Goal: Transaction & Acquisition: Purchase product/service

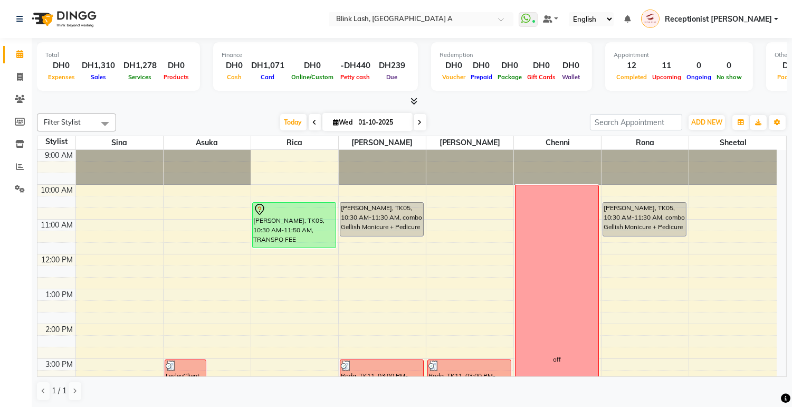
scroll to position [231, 0]
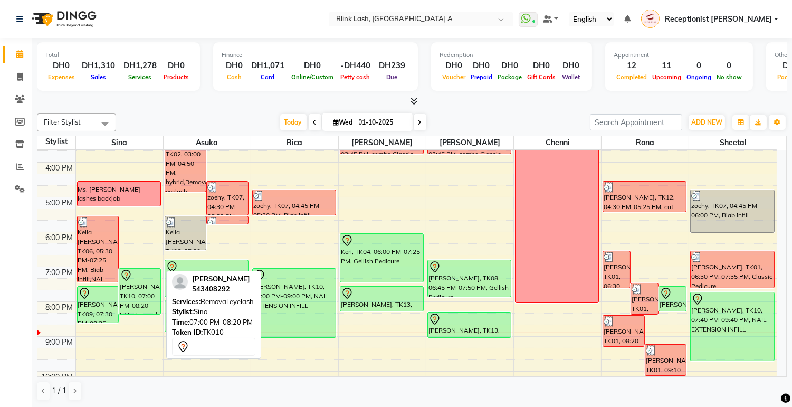
click at [138, 291] on div "[PERSON_NAME], TK10, 07:00 PM-08:20 PM, Removal eyelash" at bounding box center [139, 291] width 41 height 45
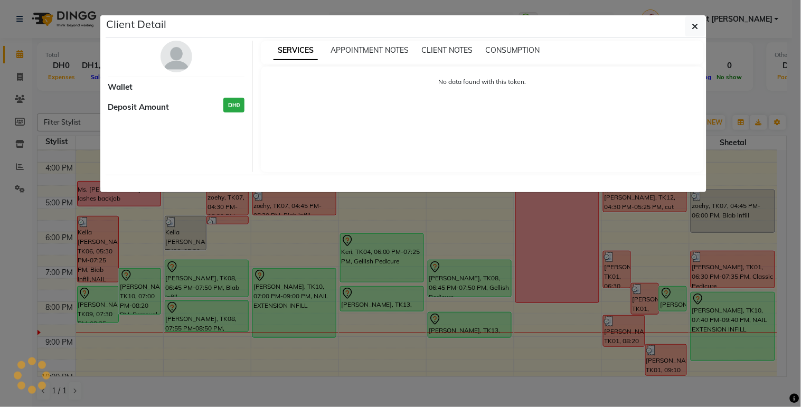
select select "7"
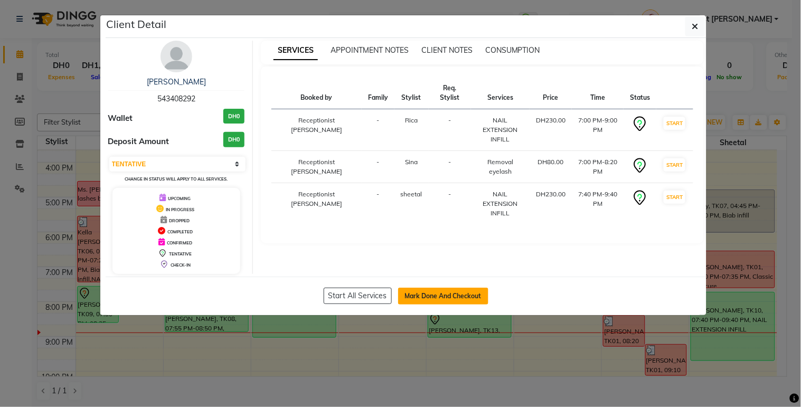
click at [419, 293] on button "Mark Done And Checkout" at bounding box center [443, 296] width 90 height 17
select select "service"
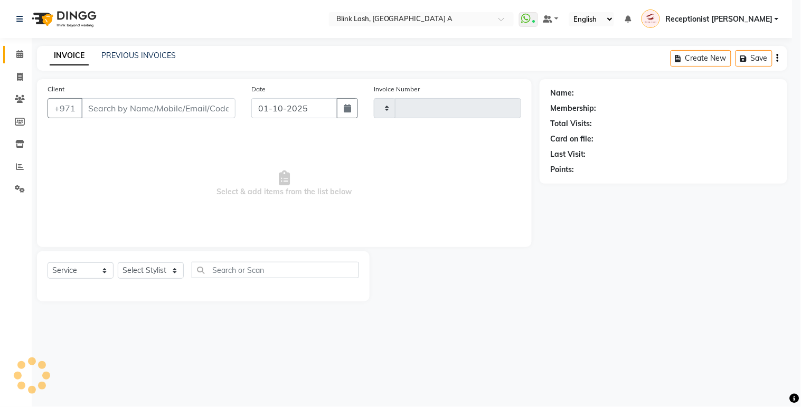
type input "1845"
select select "5970"
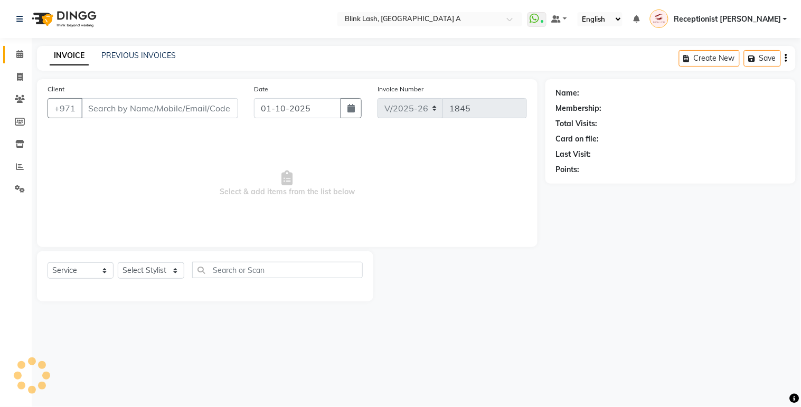
type input "543408292"
select select "93342"
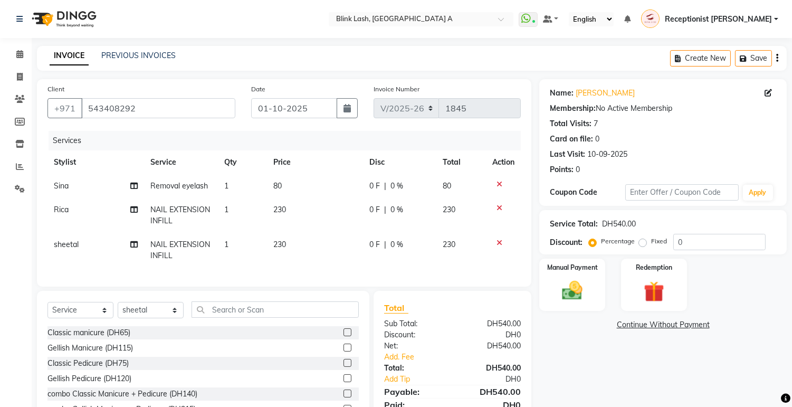
click at [70, 246] on span "sheetal" at bounding box center [66, 245] width 25 height 10
select select "93342"
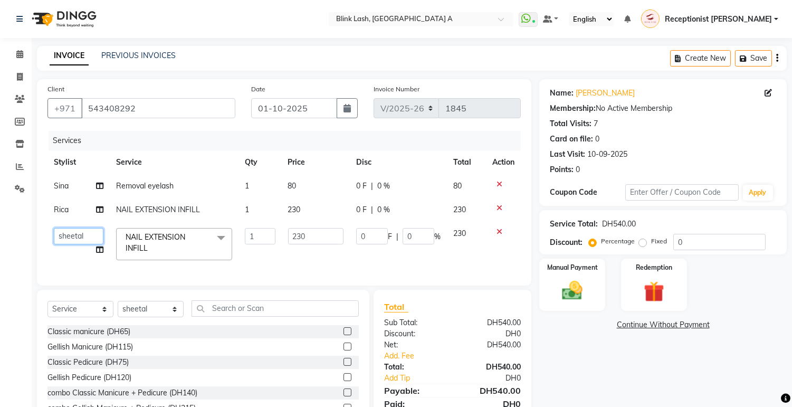
click at [81, 238] on select "Accounts [PERSON_NAME] [PERSON_NAME] Receptionist [PERSON_NAME] Rica [PERSON_NA…" at bounding box center [79, 236] width 50 height 16
select select "42461"
click at [193, 300] on div "Select Service Product Membership Package Voucher Prepaid Gift Card Select Styl…" at bounding box center [203, 368] width 333 height 156
click at [171, 317] on select "Select Stylist Accounts [PERSON_NAME] [PERSON_NAME] Receptionist [PERSON_NAME] …" at bounding box center [151, 309] width 66 height 16
select select "42464"
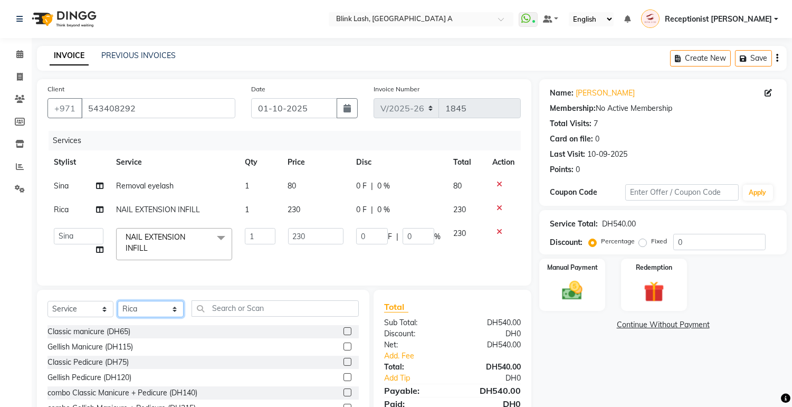
click at [118, 310] on select "Select Stylist Accounts [PERSON_NAME] [PERSON_NAME] Receptionist [PERSON_NAME] …" at bounding box center [151, 309] width 66 height 16
click at [212, 314] on input "text" at bounding box center [275, 308] width 167 height 16
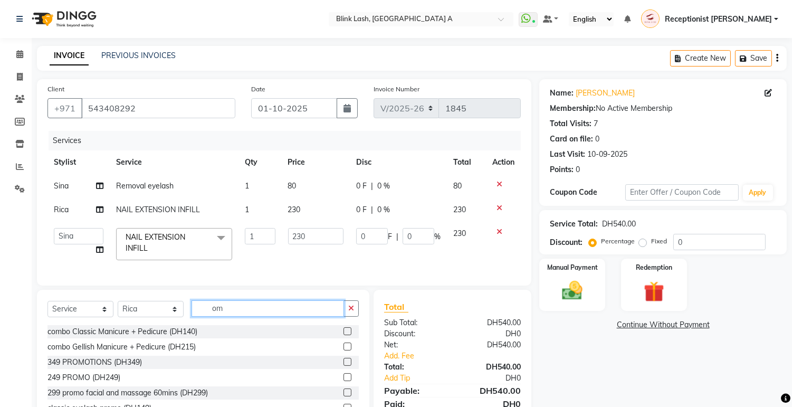
scroll to position [59, 0]
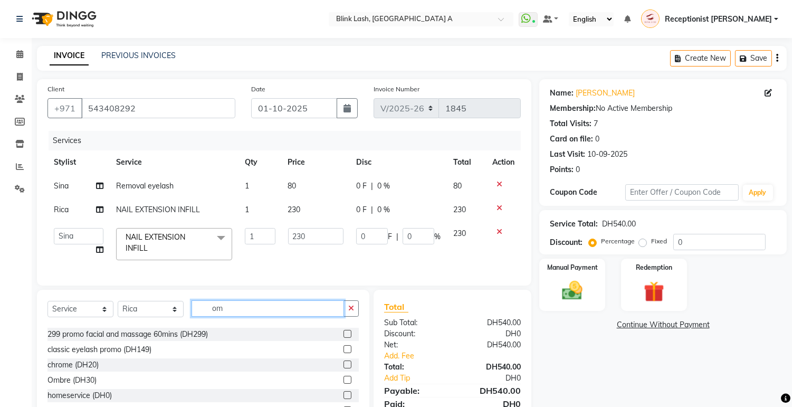
type input "om"
click at [344, 384] on label at bounding box center [348, 380] width 8 height 8
click at [344, 384] on input "checkbox" at bounding box center [347, 380] width 7 height 7
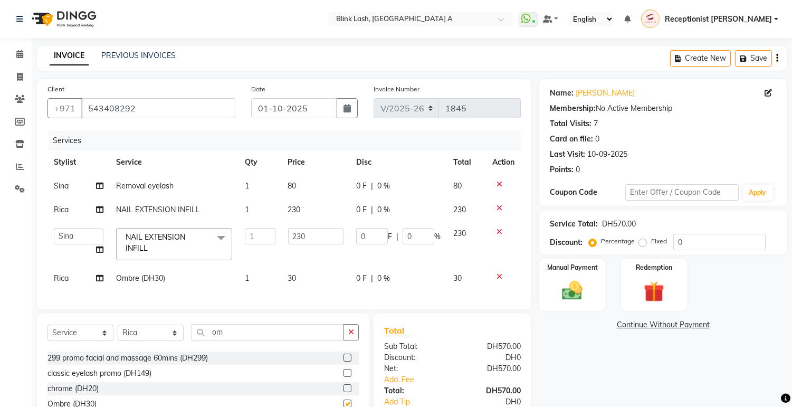
checkbox input "false"
click at [550, 361] on div "Name: [PERSON_NAME] Membership: No Active Membership Total Visits: 7 Card on fi…" at bounding box center [668, 274] width 256 height 390
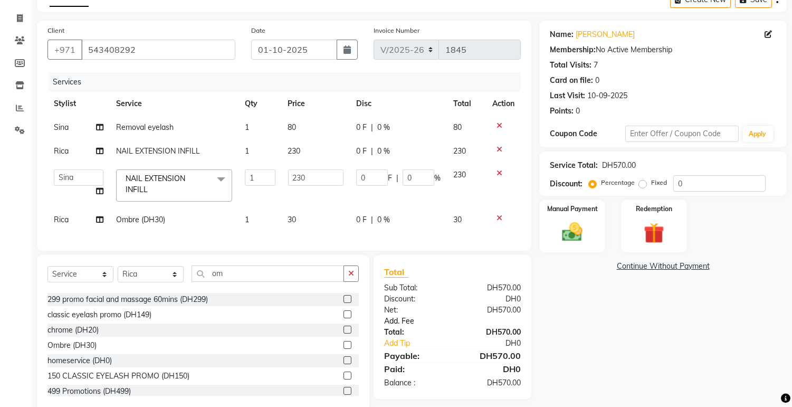
click at [404, 327] on link "Add. Fee" at bounding box center [452, 321] width 153 height 11
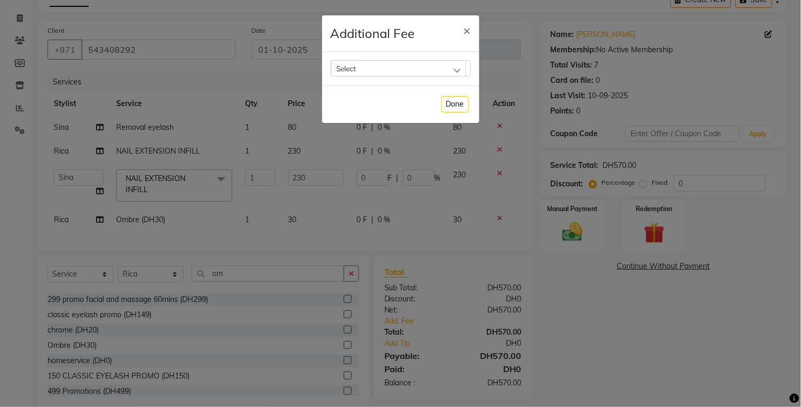
drag, startPoint x: 450, startPoint y: 71, endPoint x: 446, endPoint y: 74, distance: 5.7
click at [451, 71] on div "Select" at bounding box center [398, 68] width 135 height 16
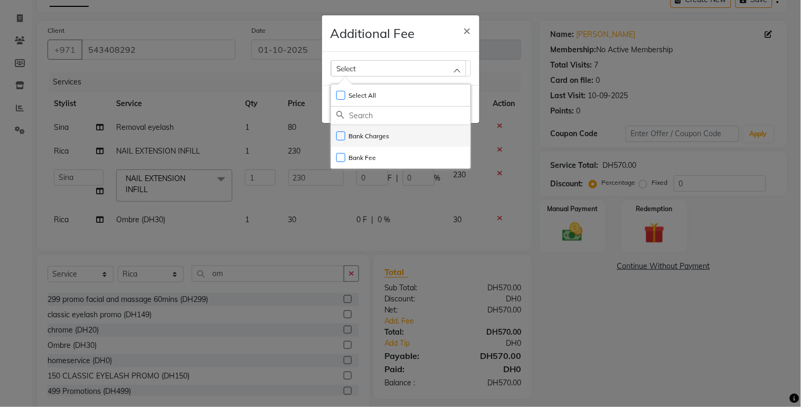
click at [393, 138] on li "Bank Charges" at bounding box center [400, 136] width 139 height 22
checkbox input "true"
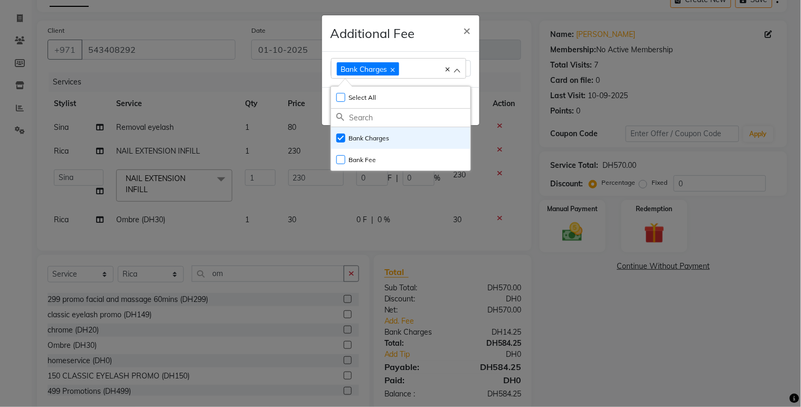
click at [570, 374] on ngb-modal-window "Additional Fee × Bank Charges Select All UnSelect All Bank Charges Bank Fee Done" at bounding box center [400, 203] width 801 height 407
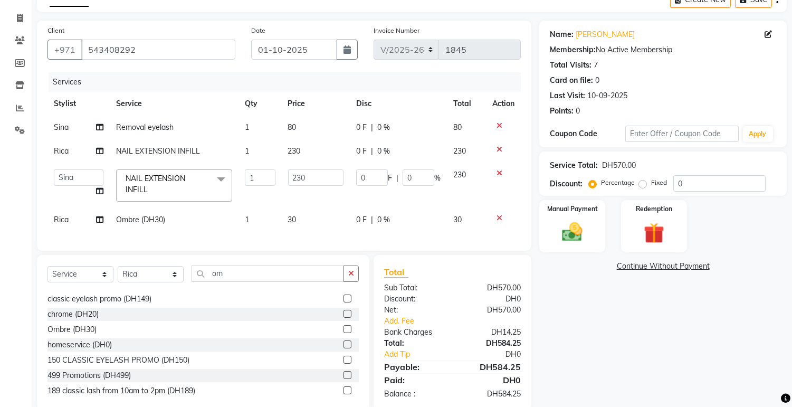
scroll to position [78, 0]
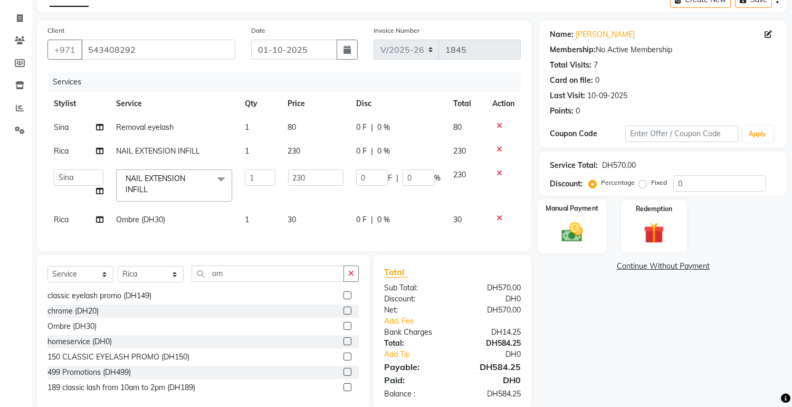
click at [582, 223] on img at bounding box center [572, 232] width 35 height 25
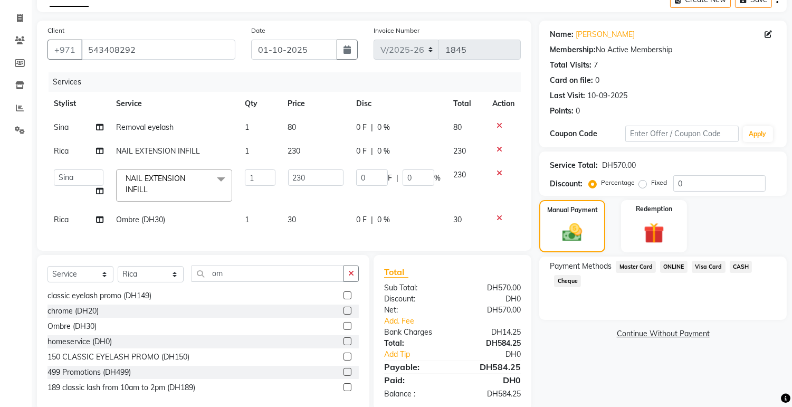
click at [706, 265] on span "Visa Card" at bounding box center [709, 267] width 34 height 12
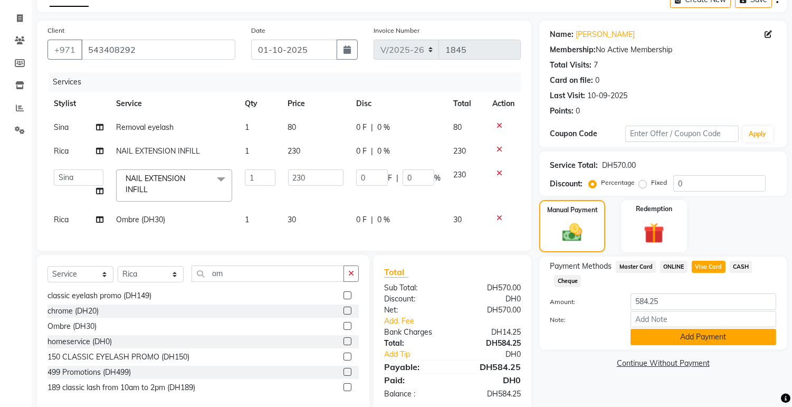
scroll to position [87, 0]
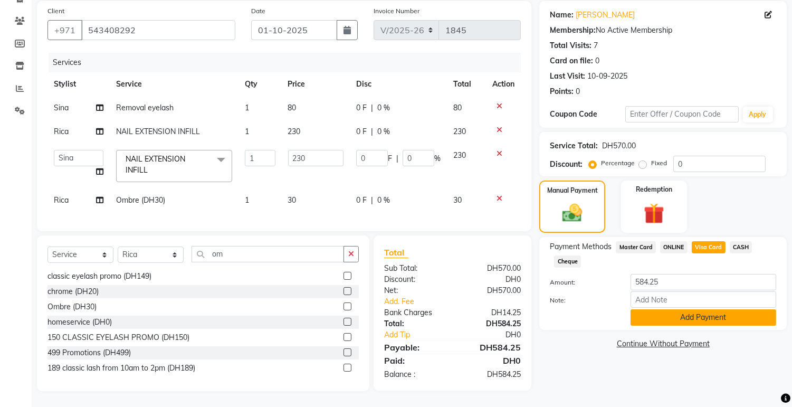
click at [710, 309] on button "Add Payment" at bounding box center [704, 317] width 146 height 16
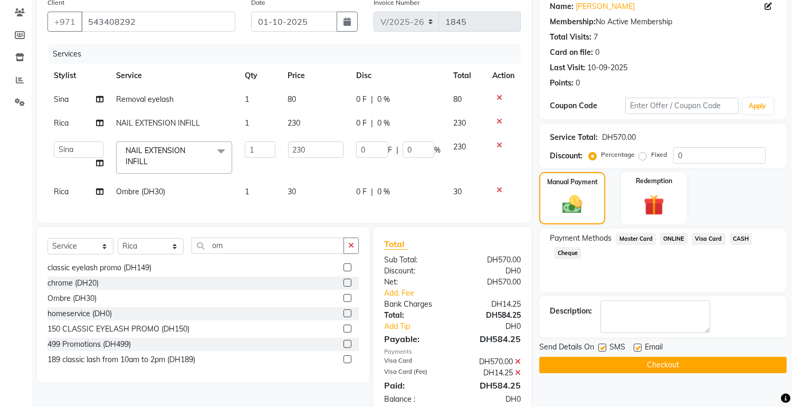
scroll to position [119, 0]
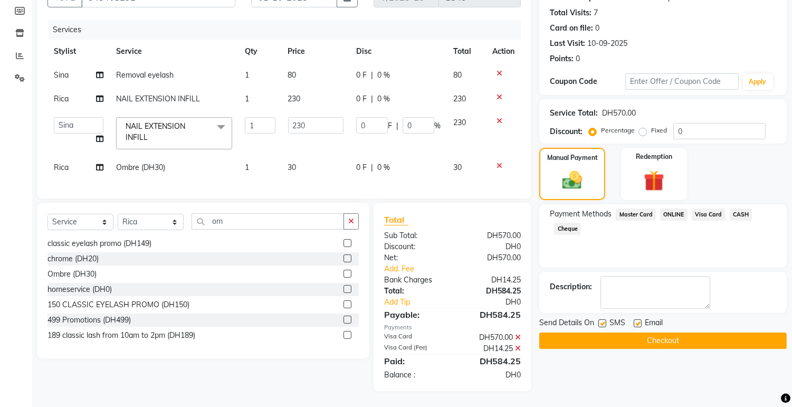
click at [601, 319] on label at bounding box center [603, 323] width 8 height 8
click at [601, 320] on input "checkbox" at bounding box center [602, 323] width 7 height 7
checkbox input "false"
click at [672, 333] on button "Checkout" at bounding box center [664, 341] width 248 height 16
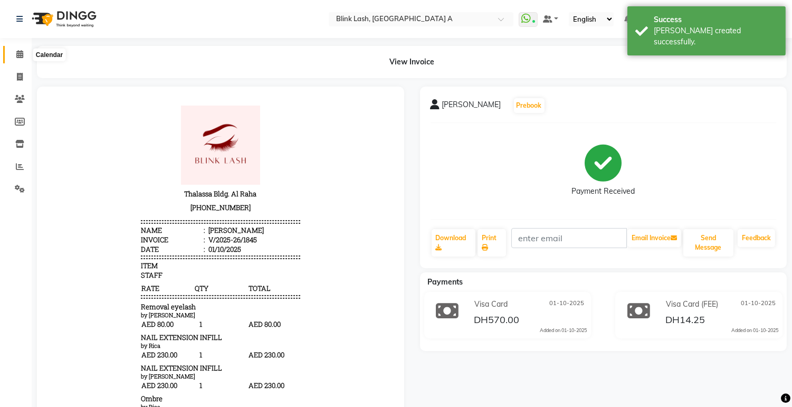
click at [22, 56] on icon at bounding box center [19, 54] width 7 height 8
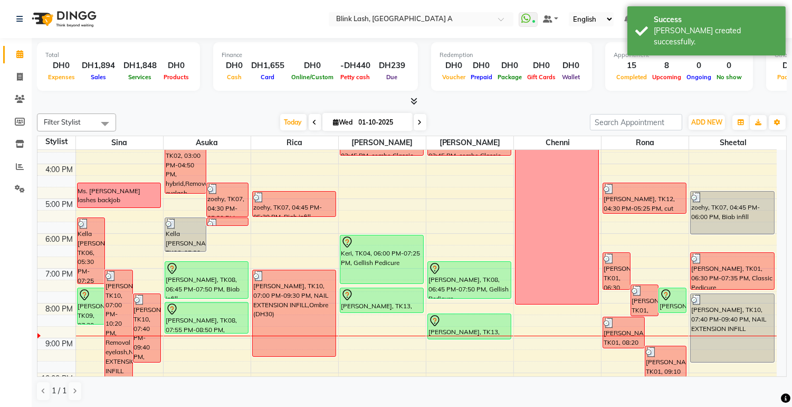
scroll to position [234, 0]
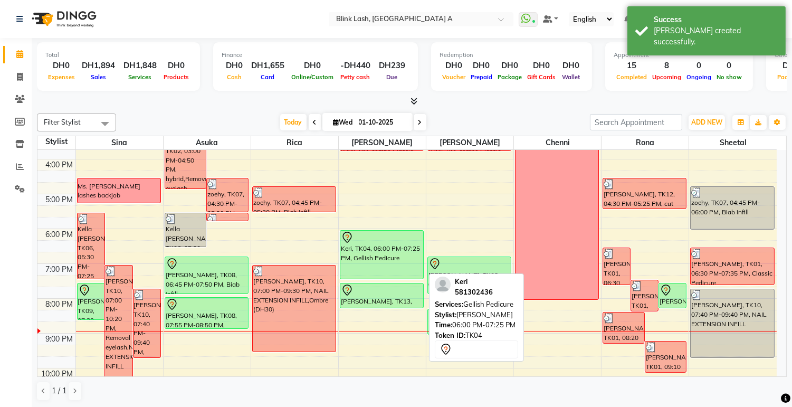
click at [378, 261] on div "Keri, TK04, 06:00 PM-07:25 PM, Gellish Pedicure" at bounding box center [382, 255] width 83 height 48
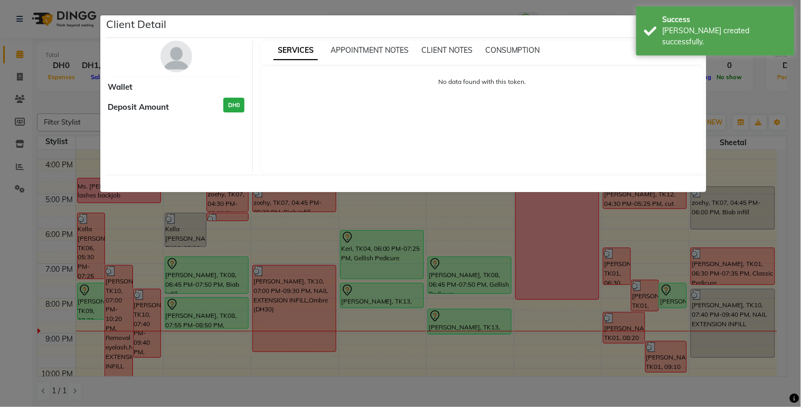
select select "7"
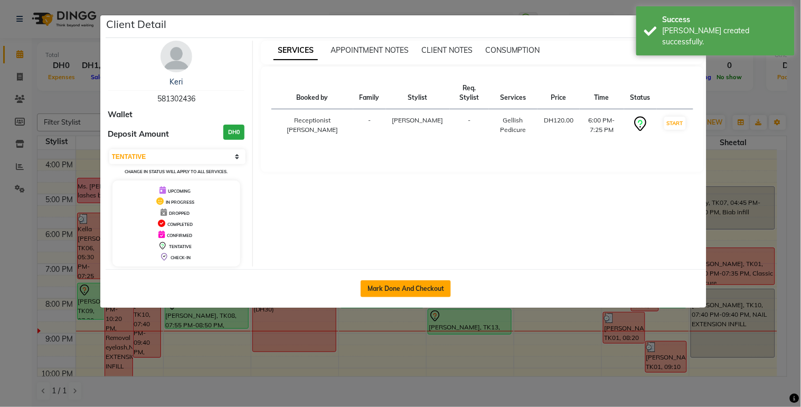
click at [415, 293] on button "Mark Done And Checkout" at bounding box center [406, 288] width 90 height 17
select select "service"
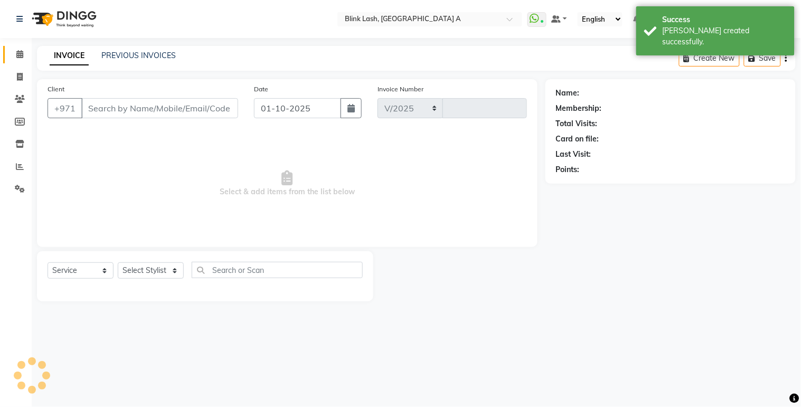
select select "5970"
type input "1846"
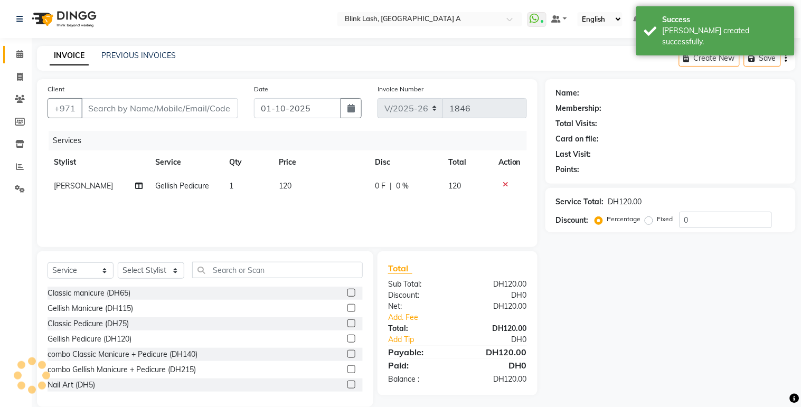
type input "581302436"
select select "46934"
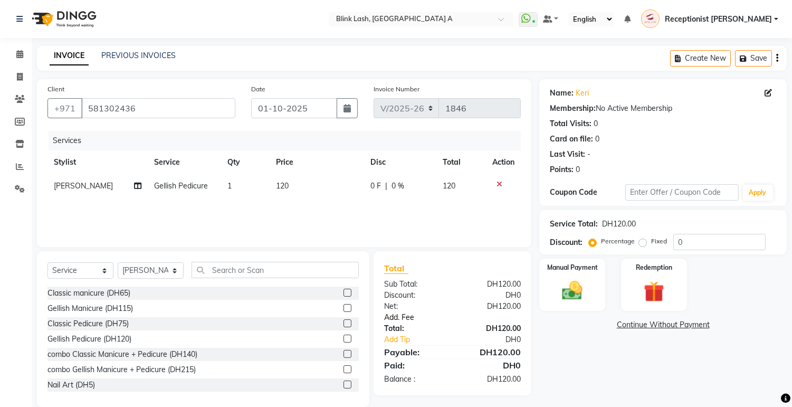
click at [414, 318] on link "Add. Fee" at bounding box center [452, 317] width 153 height 11
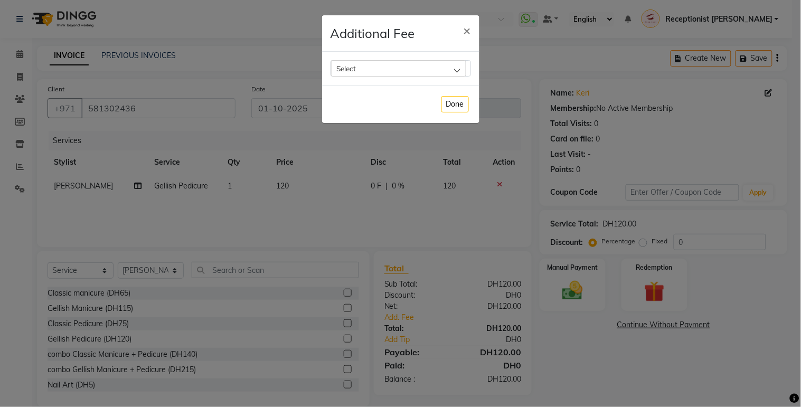
click at [443, 64] on div "Select" at bounding box center [398, 68] width 135 height 16
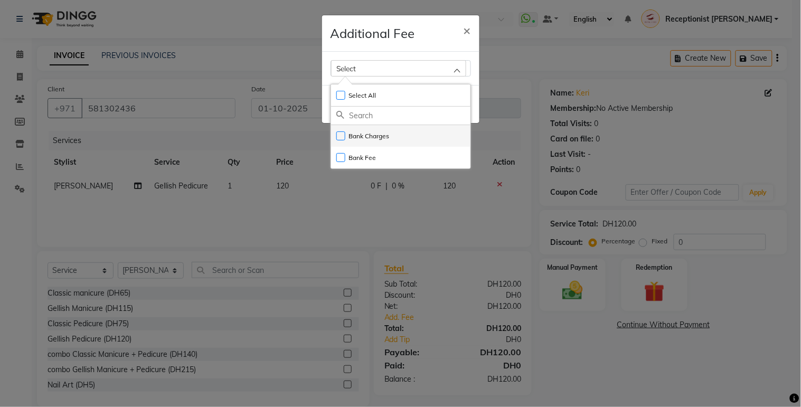
click at [376, 135] on label "Bank Charges" at bounding box center [362, 136] width 53 height 10
checkbox input "true"
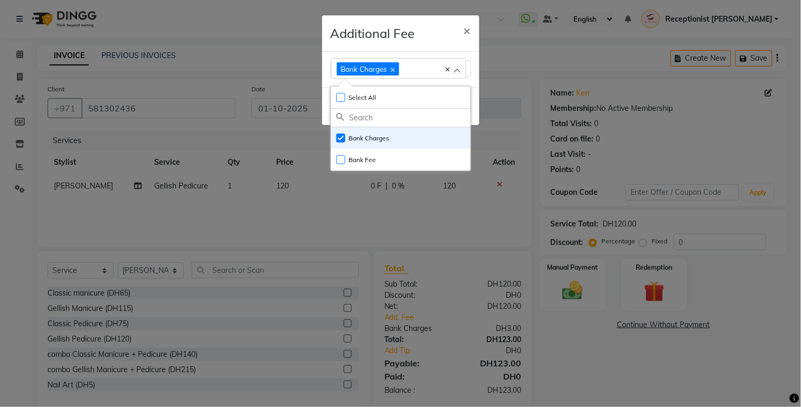
click at [642, 392] on ngb-modal-window "Additional Fee × Bank Charges Select All UnSelect All Bank Charges Bank Fee Done" at bounding box center [400, 203] width 801 height 407
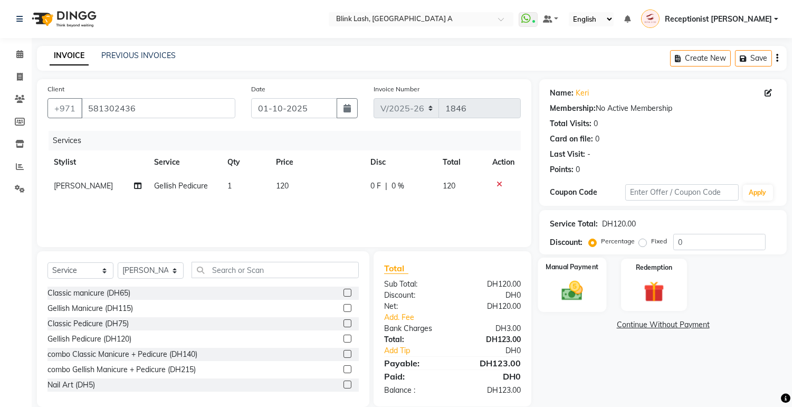
click at [586, 292] on img at bounding box center [572, 291] width 35 height 25
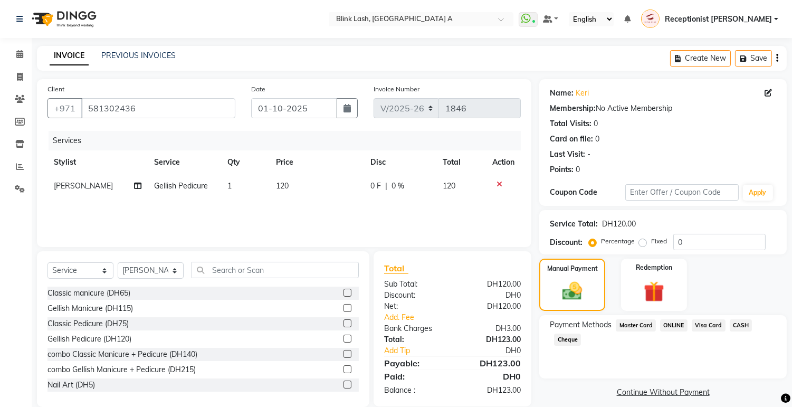
click at [710, 325] on span "Visa Card" at bounding box center [709, 325] width 34 height 12
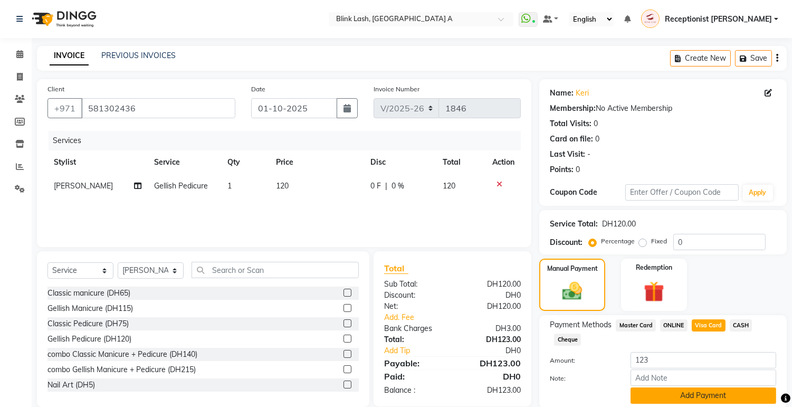
scroll to position [39, 0]
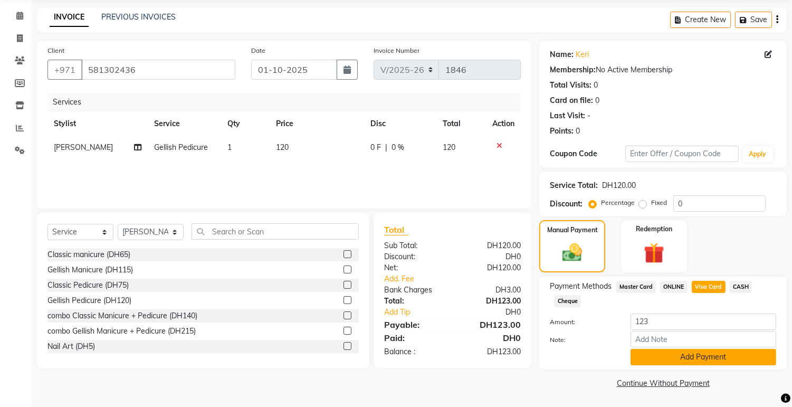
click at [719, 357] on button "Add Payment" at bounding box center [704, 357] width 146 height 16
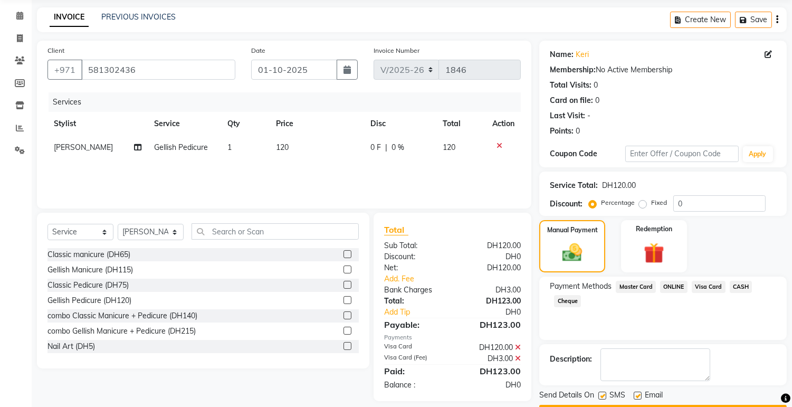
click at [614, 405] on button "Checkout" at bounding box center [664, 413] width 248 height 16
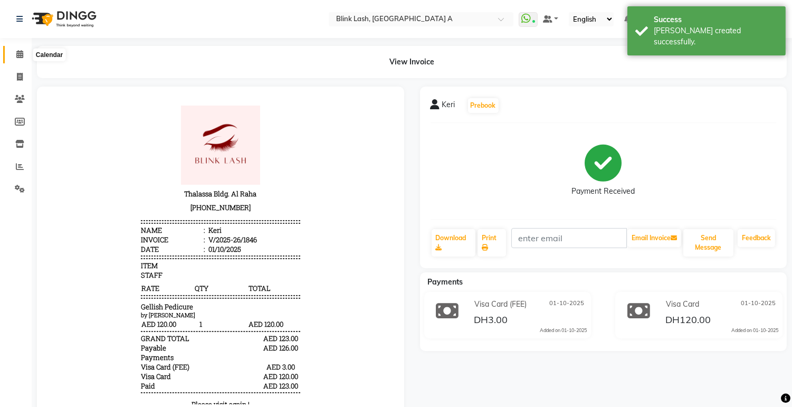
click at [16, 54] on icon at bounding box center [19, 54] width 7 height 8
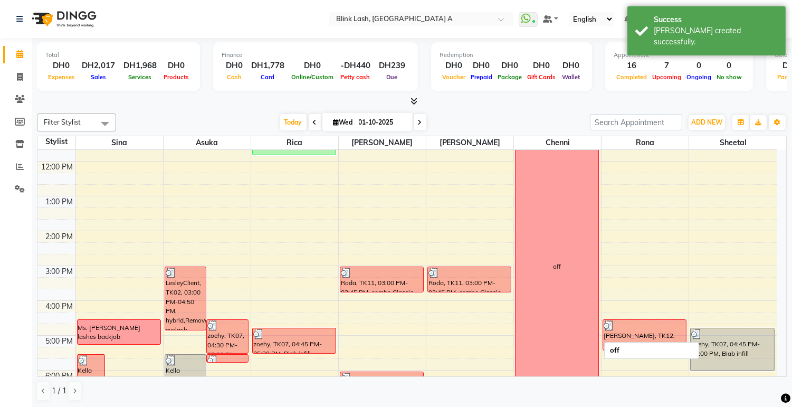
scroll to position [234, 0]
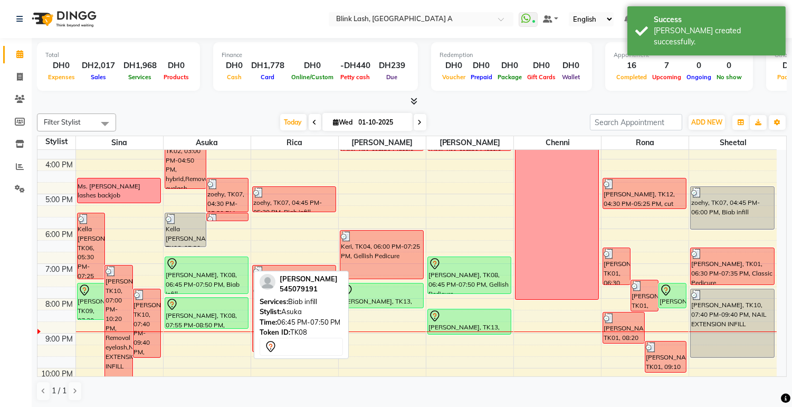
click at [203, 282] on div "[PERSON_NAME], TK08, 06:45 PM-07:50 PM, Biab infill" at bounding box center [206, 275] width 83 height 36
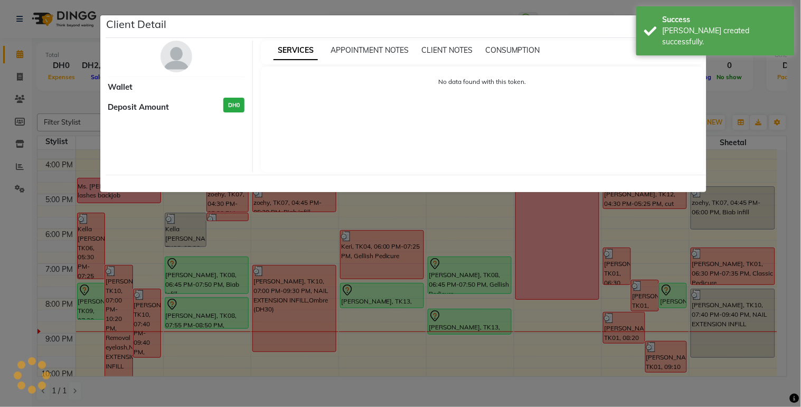
select select "7"
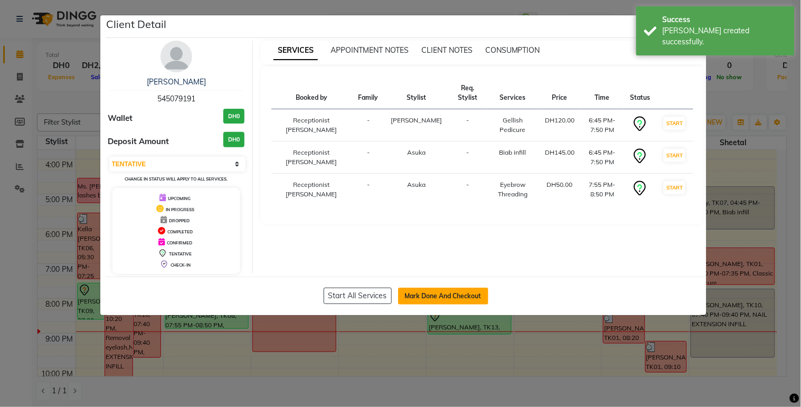
click at [440, 293] on button "Mark Done And Checkout" at bounding box center [443, 296] width 90 height 17
select select "5970"
select select "service"
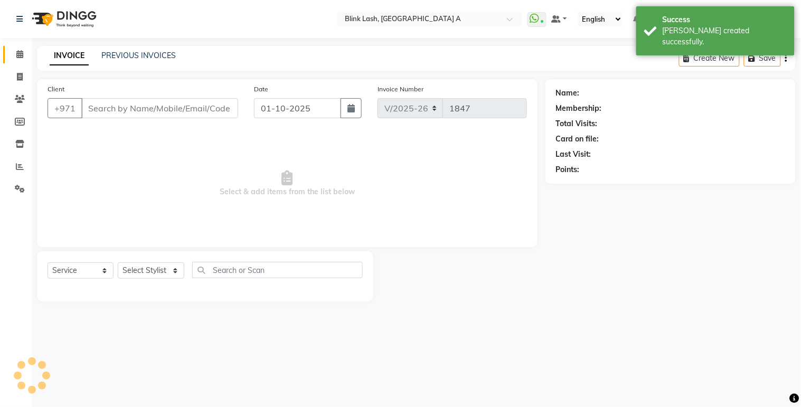
type input "545079191"
select select "51148"
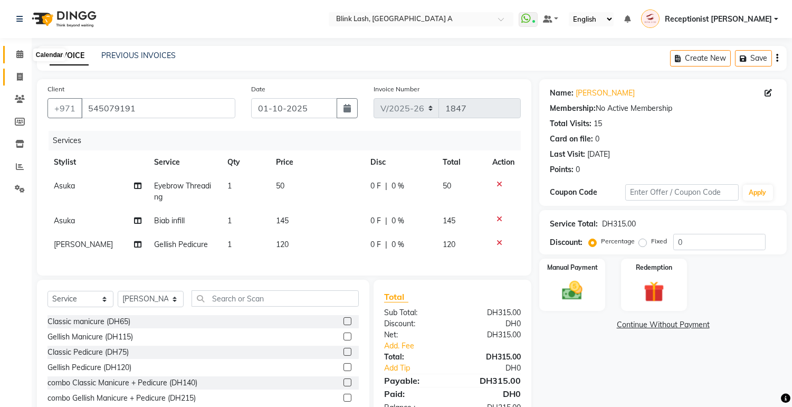
drag, startPoint x: 21, startPoint y: 57, endPoint x: 28, endPoint y: 69, distance: 13.5
click at [21, 57] on icon at bounding box center [19, 54] width 7 height 8
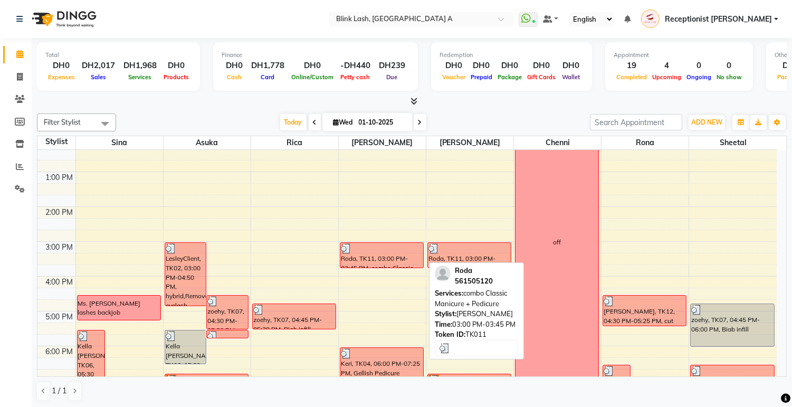
scroll to position [234, 0]
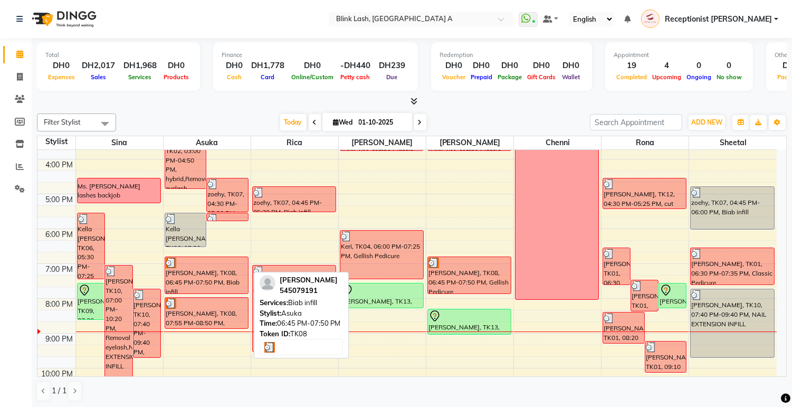
click at [193, 282] on div "[PERSON_NAME], TK08, 06:45 PM-07:50 PM, Biab infill" at bounding box center [206, 275] width 83 height 36
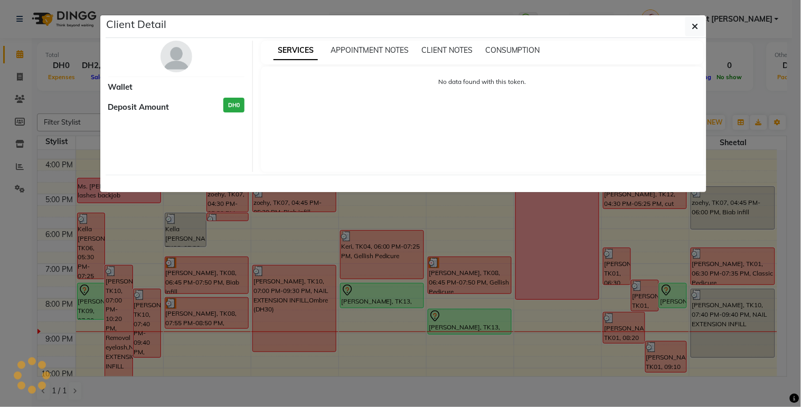
select select "3"
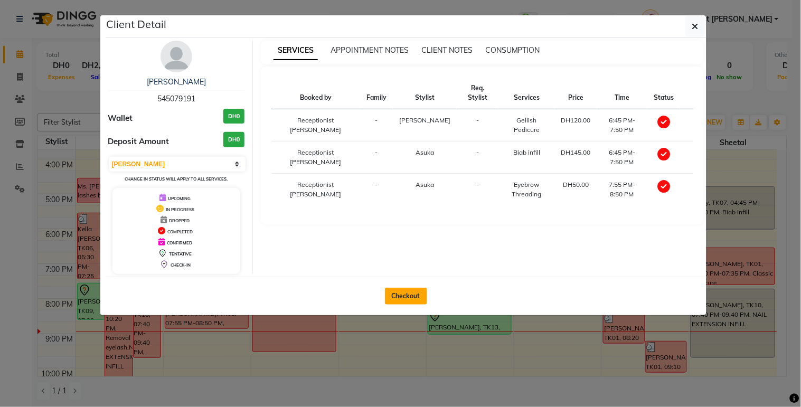
click at [407, 301] on button "Checkout" at bounding box center [406, 296] width 42 height 17
select select "service"
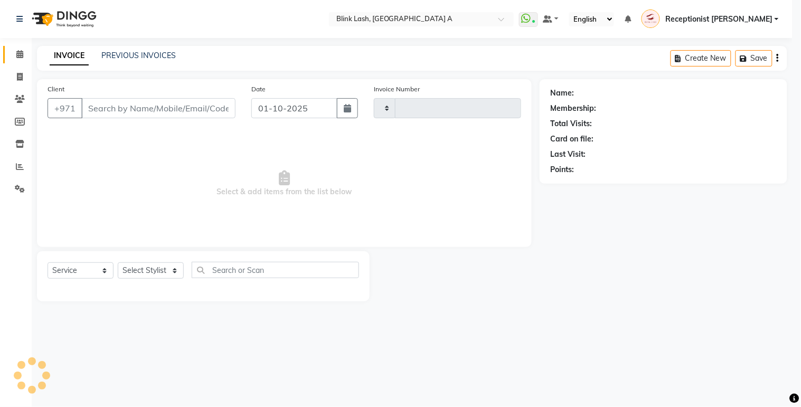
type input "1847"
select select "5970"
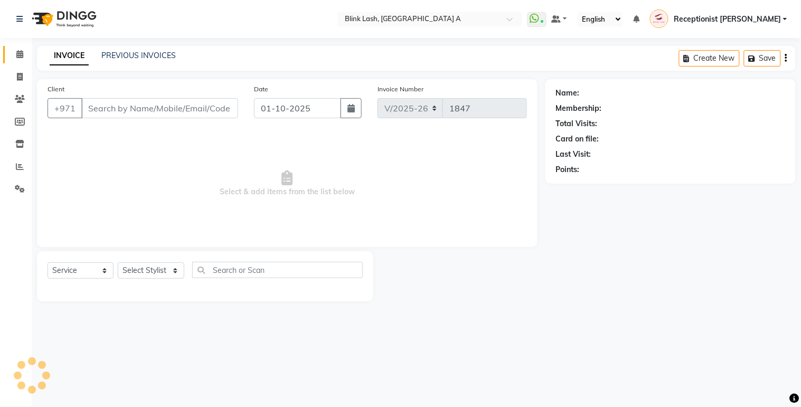
type input "545079191"
select select "51148"
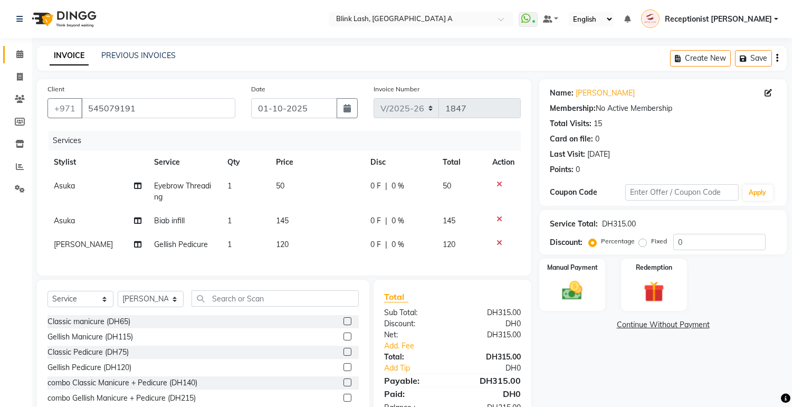
scroll to position [53, 0]
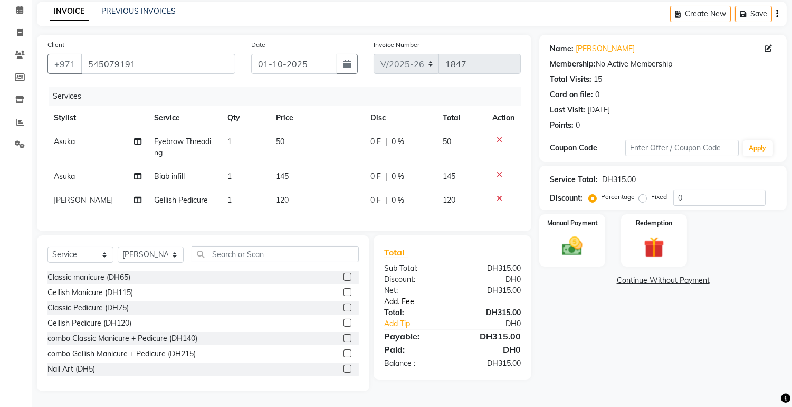
click at [414, 302] on link "Add. Fee" at bounding box center [452, 301] width 153 height 11
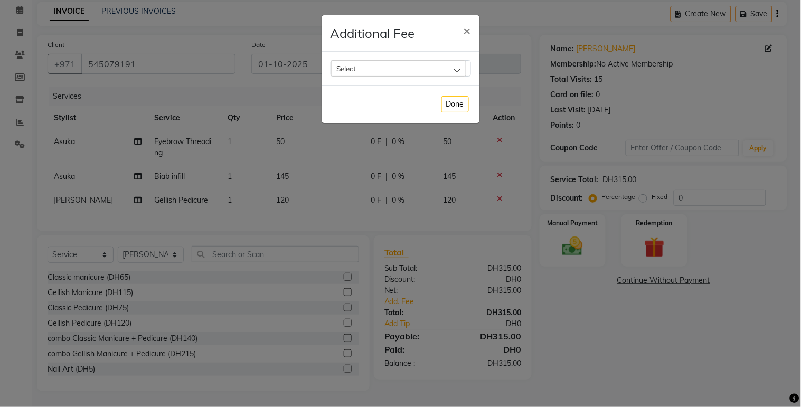
click at [461, 69] on div "Select" at bounding box center [398, 68] width 135 height 16
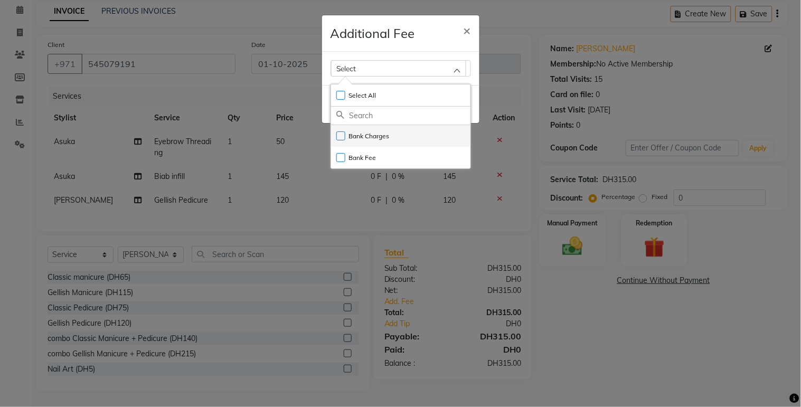
click at [405, 133] on li "Bank Charges" at bounding box center [400, 136] width 139 height 22
checkbox input "true"
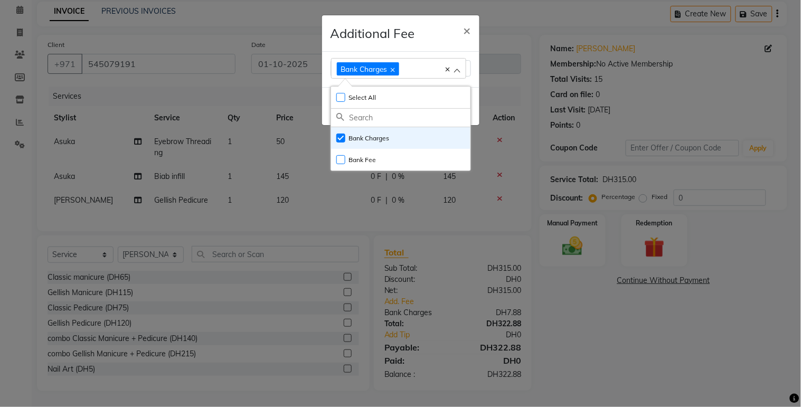
click at [666, 348] on ngb-modal-window "Additional Fee × Bank Charges Select All UnSelect All Bank Charges Bank Fee Done" at bounding box center [400, 203] width 801 height 407
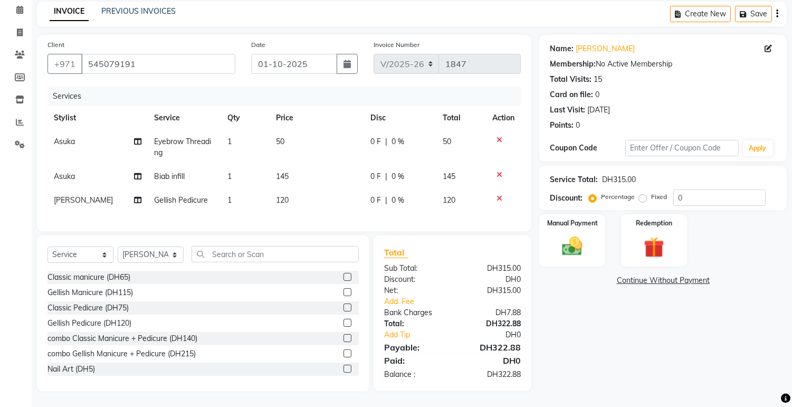
click at [173, 39] on div "Client [PHONE_NUMBER]" at bounding box center [142, 60] width 204 height 43
click at [23, 16] on span at bounding box center [20, 10] width 18 height 12
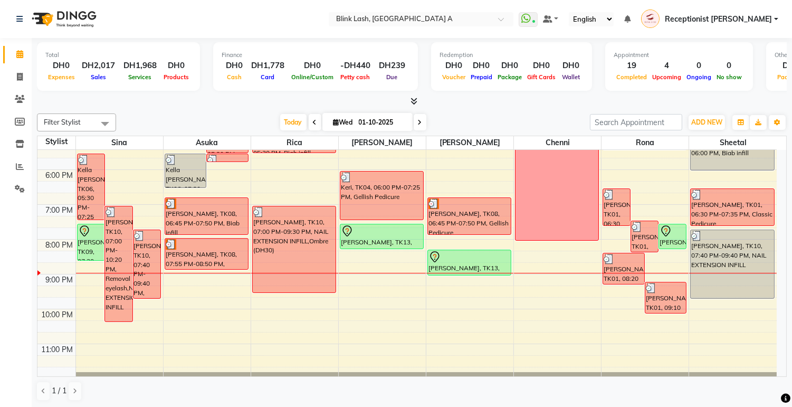
scroll to position [295, 0]
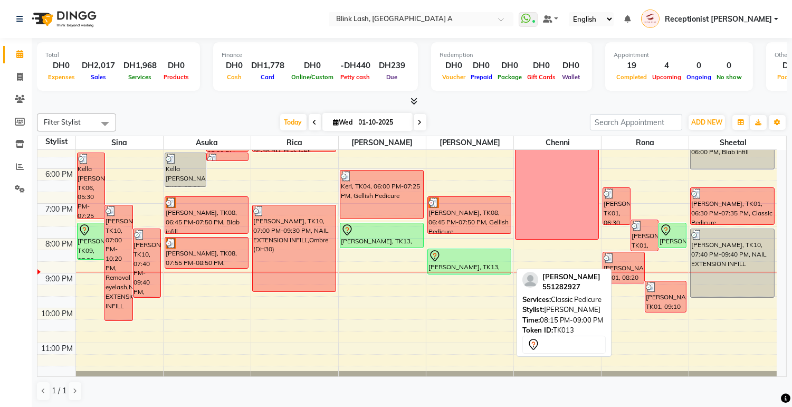
click at [486, 265] on div "[PERSON_NAME], TK13, 08:15 PM-09:00 PM, Classic Pedicure" at bounding box center [469, 261] width 83 height 25
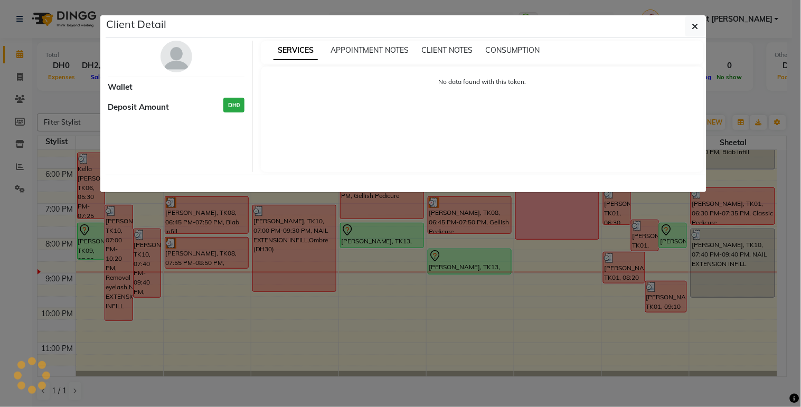
select select "7"
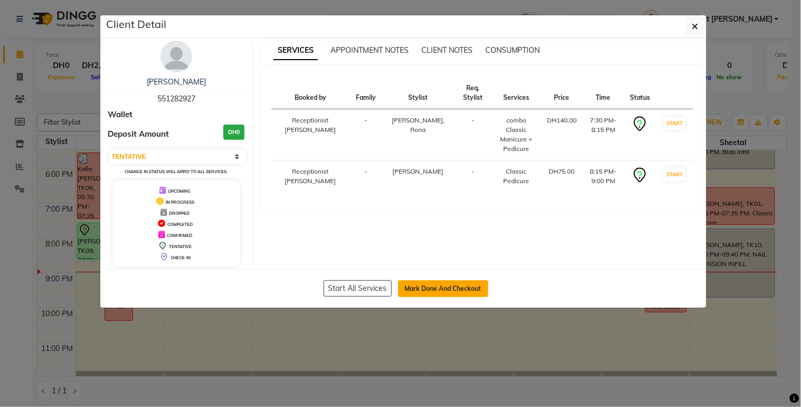
click at [482, 286] on button "Mark Done And Checkout" at bounding box center [443, 288] width 90 height 17
select select "service"
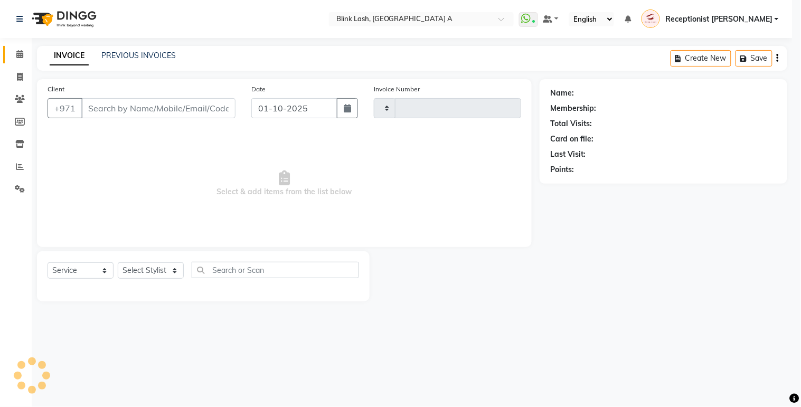
type input "1847"
select select "5970"
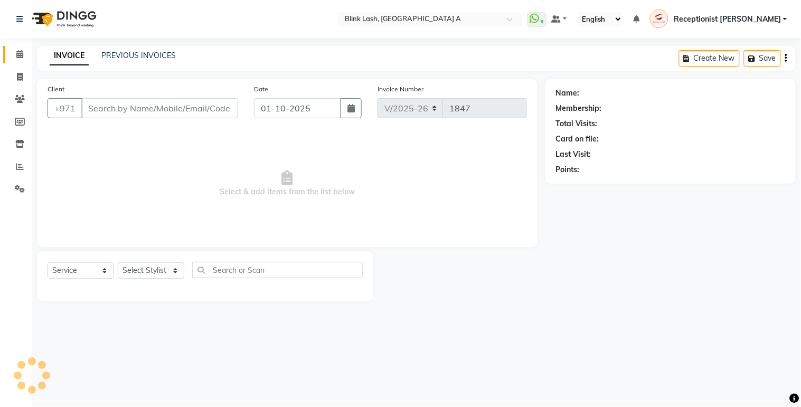
type input "551282927"
select select "51148"
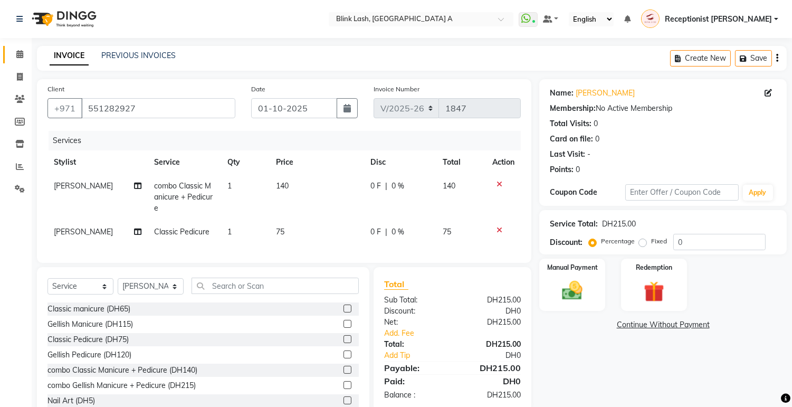
scroll to position [40, 0]
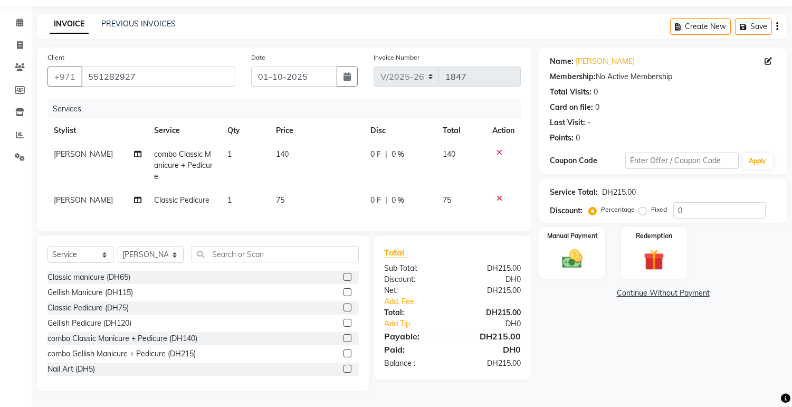
click at [85, 188] on td "[PERSON_NAME]" at bounding box center [98, 200] width 101 height 24
select select "51148"
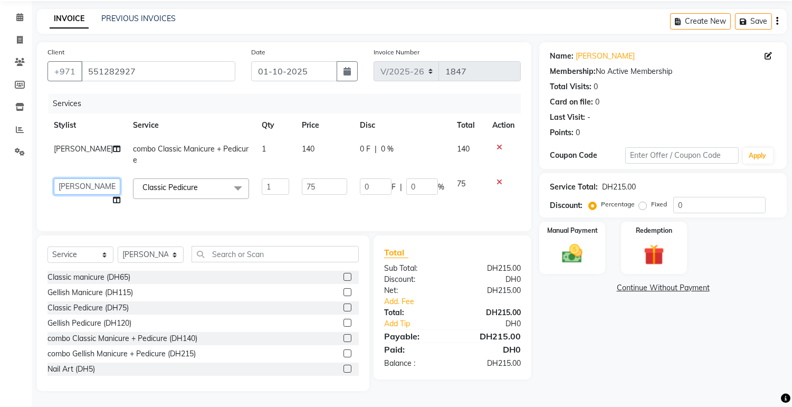
click at [94, 187] on select "Accounts [PERSON_NAME] [PERSON_NAME] Receptionist [PERSON_NAME] Rica [PERSON_NA…" at bounding box center [87, 186] width 67 height 16
select select "46934"
click at [72, 144] on span "[PERSON_NAME]" at bounding box center [83, 149] width 59 height 10
select select "46934"
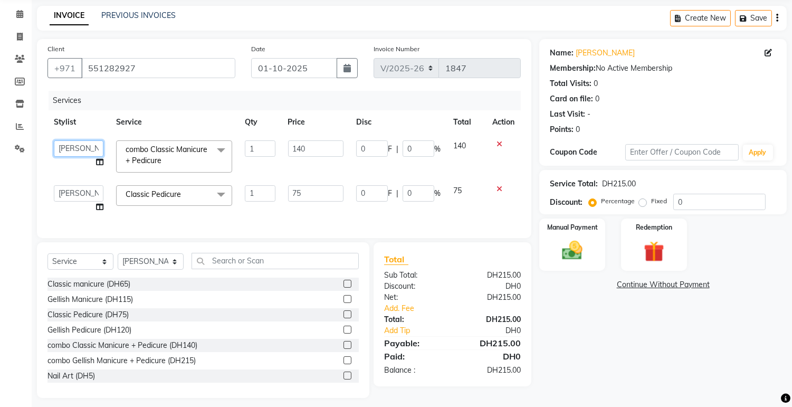
click at [72, 144] on select "Accounts [PERSON_NAME] [PERSON_NAME] Receptionist [PERSON_NAME] Rica [PERSON_NA…" at bounding box center [79, 148] width 50 height 16
select select "89364"
click at [98, 162] on icon at bounding box center [99, 161] width 7 height 7
select select "89364"
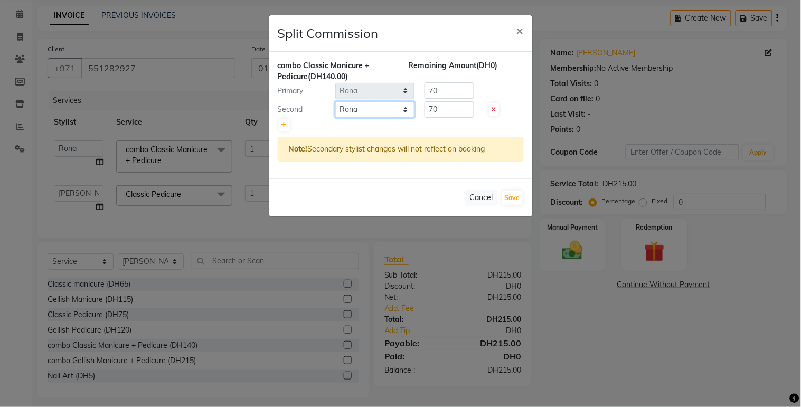
click at [398, 113] on select "Select Accounts [PERSON_NAME] [PERSON_NAME] Receptionist [PERSON_NAME] Rica [PE…" at bounding box center [374, 109] width 79 height 16
select select "51148"
click at [335, 101] on select "Select Accounts [PERSON_NAME] [PERSON_NAME] Receptionist [PERSON_NAME] Rica [PE…" at bounding box center [374, 109] width 79 height 16
click at [514, 201] on button "Save" at bounding box center [512, 198] width 21 height 15
select select "Select"
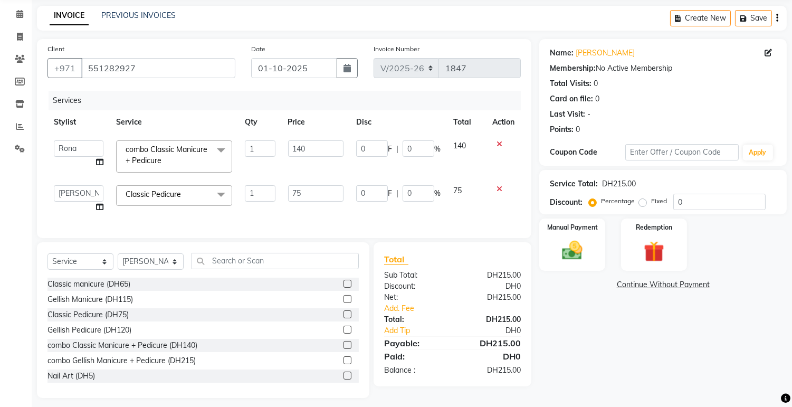
scroll to position [55, 0]
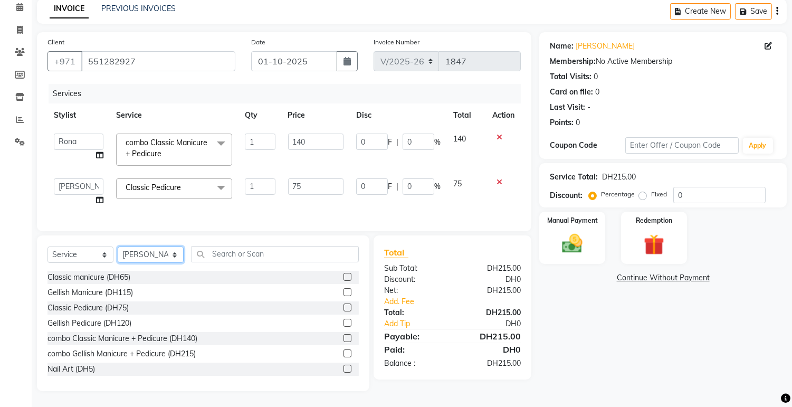
click at [167, 253] on select "Select Stylist Accounts [PERSON_NAME] [PERSON_NAME] Receptionist [PERSON_NAME] …" at bounding box center [151, 255] width 66 height 16
select select "89364"
click at [118, 247] on select "Select Stylist Accounts [PERSON_NAME] [PERSON_NAME] Receptionist [PERSON_NAME] …" at bounding box center [151, 255] width 66 height 16
click at [229, 262] on input "text" at bounding box center [275, 254] width 167 height 16
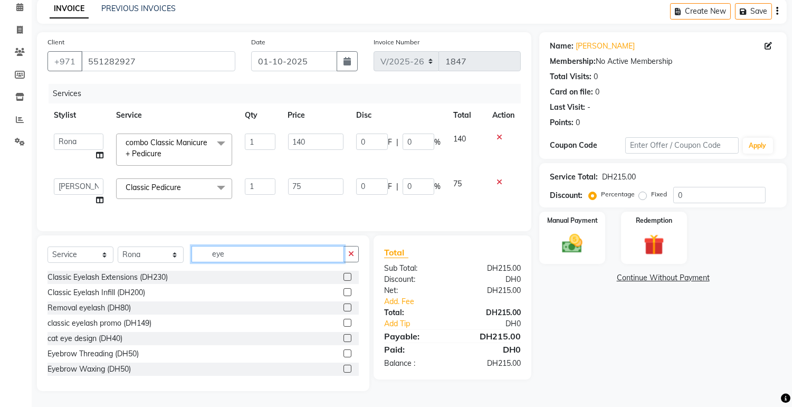
type input "eye"
click at [344, 356] on label at bounding box center [348, 354] width 8 height 8
click at [344, 356] on input "checkbox" at bounding box center [347, 354] width 7 height 7
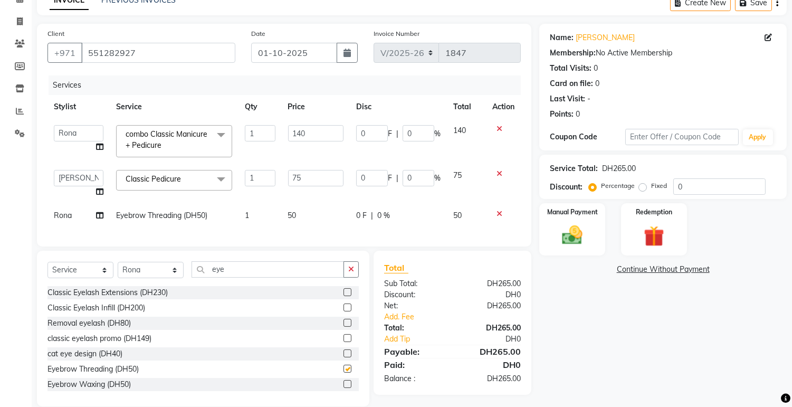
checkbox input "false"
click at [549, 344] on div "Name: [PERSON_NAME] Membership: No Active Membership Total Visits: 0 Card on fi…" at bounding box center [668, 215] width 256 height 383
click at [412, 320] on link "Add. Fee" at bounding box center [452, 317] width 153 height 11
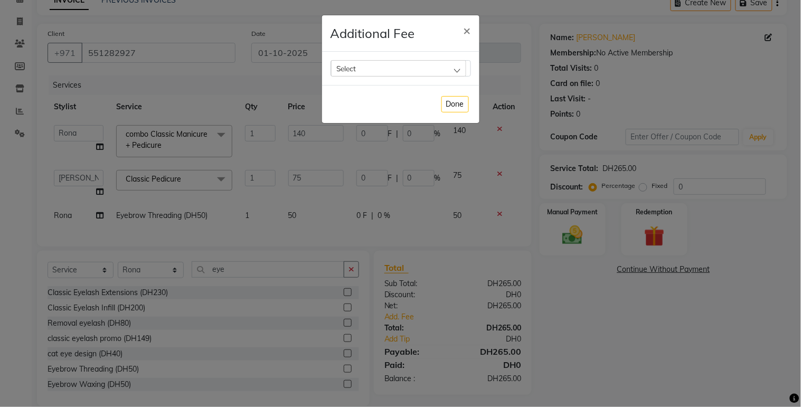
click at [452, 66] on div "Select" at bounding box center [398, 68] width 135 height 16
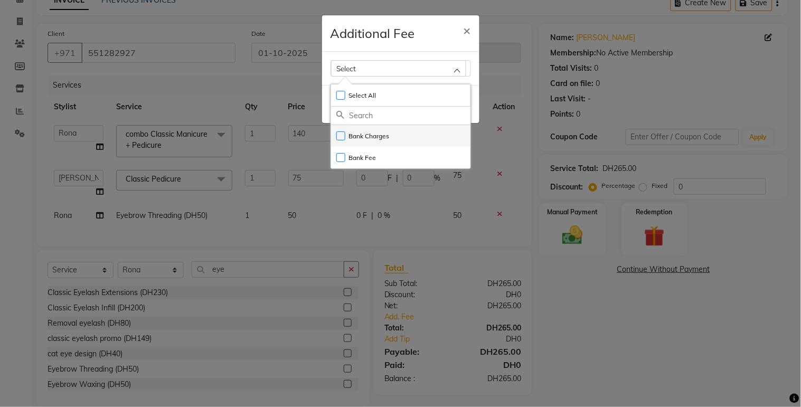
click at [384, 135] on label "Bank Charges" at bounding box center [362, 136] width 53 height 10
checkbox input "true"
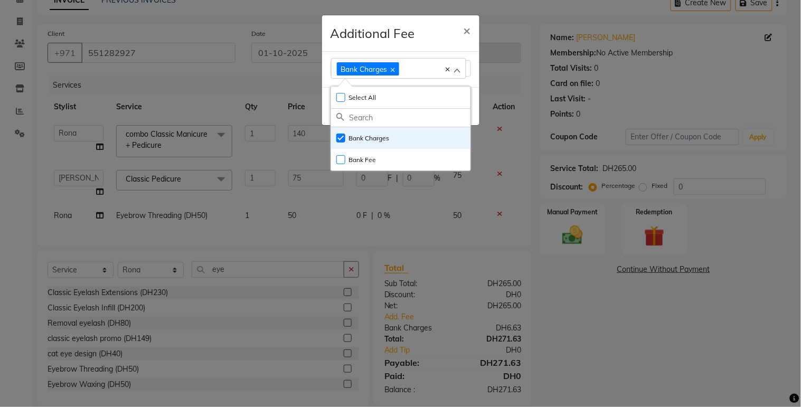
click at [570, 357] on ngb-modal-window "Additional Fee × Bank Charges Select All UnSelect All Bank Charges Bank Fee Done" at bounding box center [400, 203] width 801 height 407
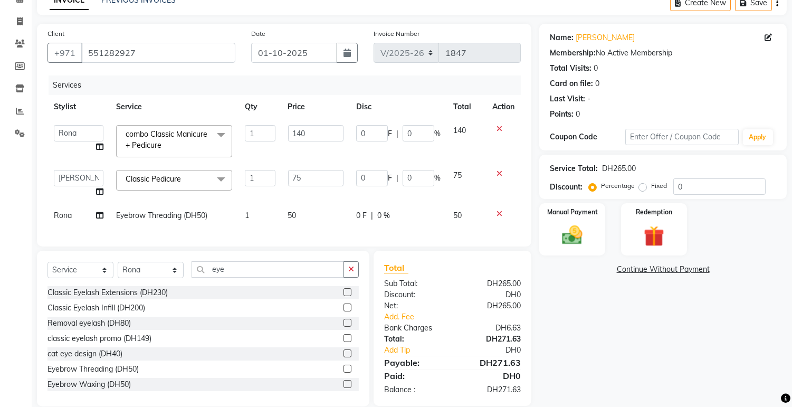
scroll to position [80, 0]
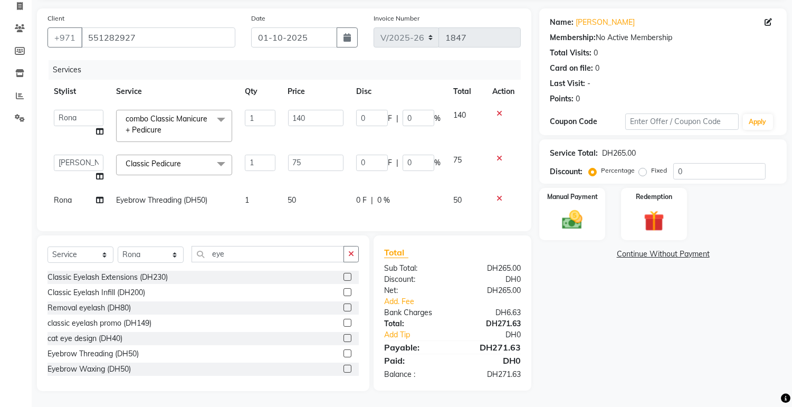
click at [605, 354] on div "Name: [PERSON_NAME] Membership: No Active Membership Total Visits: 0 Card on fi…" at bounding box center [668, 199] width 256 height 383
click at [588, 218] on img at bounding box center [572, 220] width 35 height 25
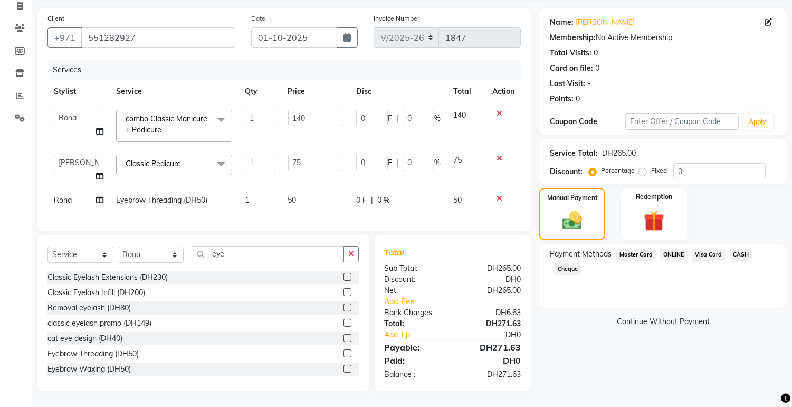
click at [717, 231] on div "Name: [PERSON_NAME] Membership: No Active Membership Total Visits: 0 Card on fi…" at bounding box center [668, 199] width 256 height 383
click at [715, 249] on span "Visa Card" at bounding box center [709, 255] width 34 height 12
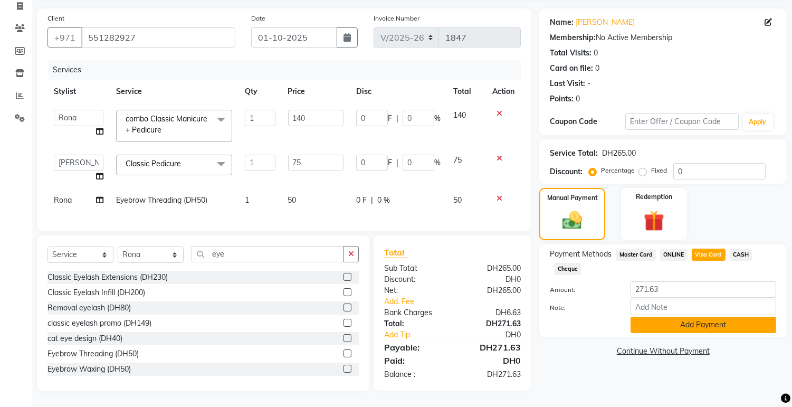
click at [689, 319] on button "Add Payment" at bounding box center [704, 325] width 146 height 16
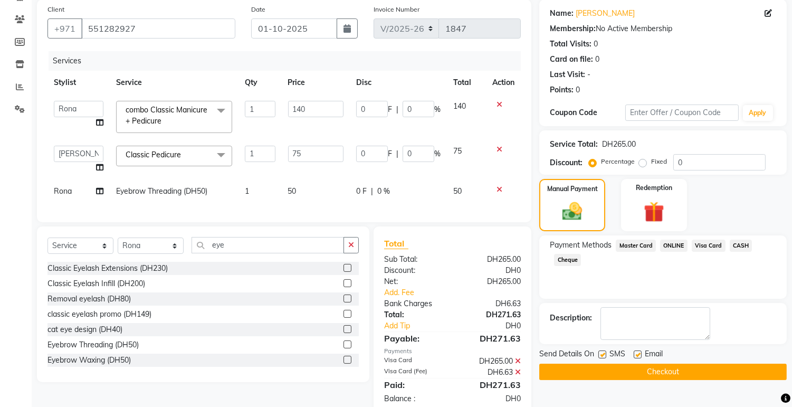
scroll to position [112, 0]
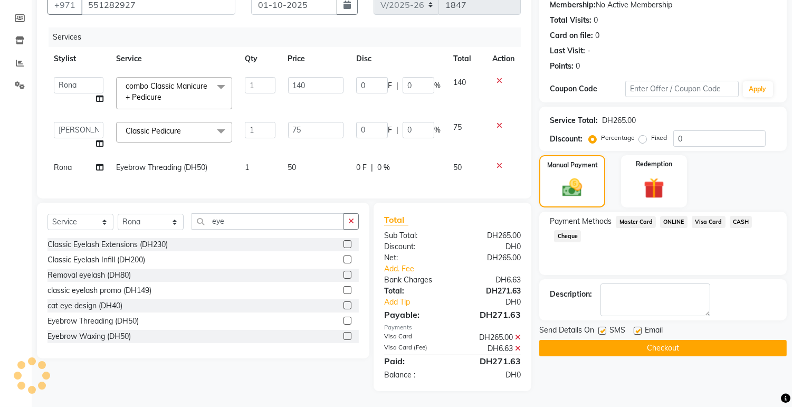
click at [602, 327] on label at bounding box center [603, 331] width 8 height 8
click at [602, 328] on input "checkbox" at bounding box center [602, 331] width 7 height 7
checkbox input "false"
click at [642, 340] on button "Checkout" at bounding box center [664, 348] width 248 height 16
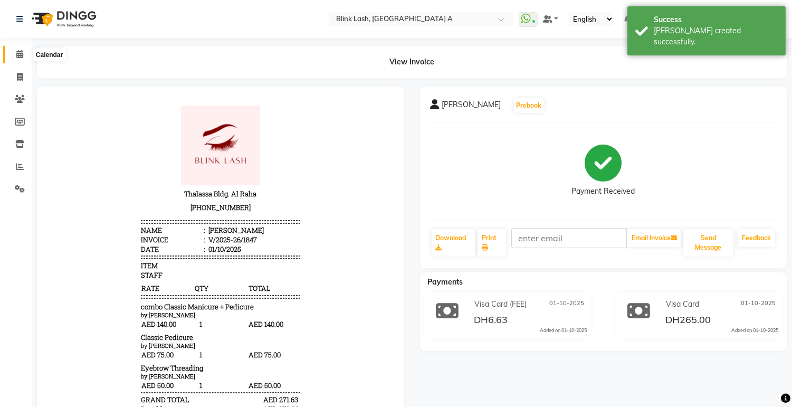
click at [15, 51] on span at bounding box center [20, 55] width 18 height 12
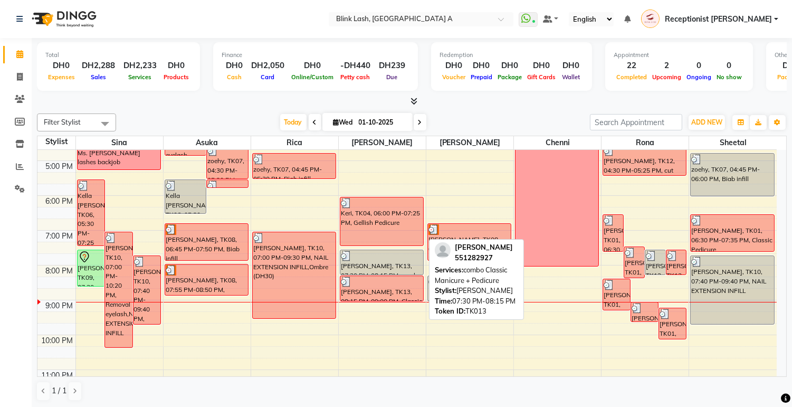
scroll to position [239, 0]
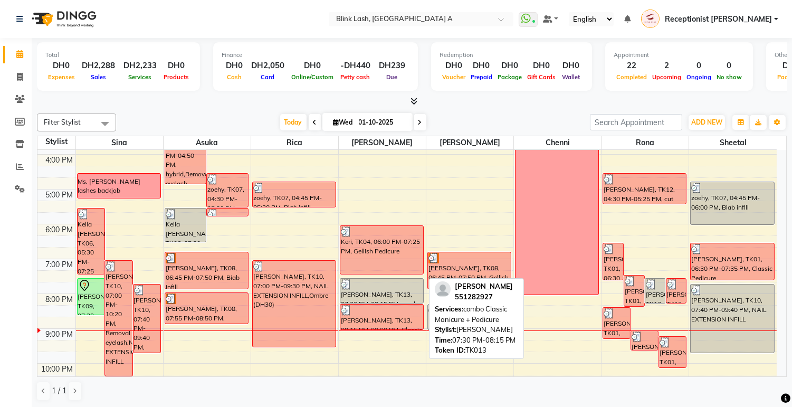
click at [366, 284] on div at bounding box center [382, 284] width 82 height 11
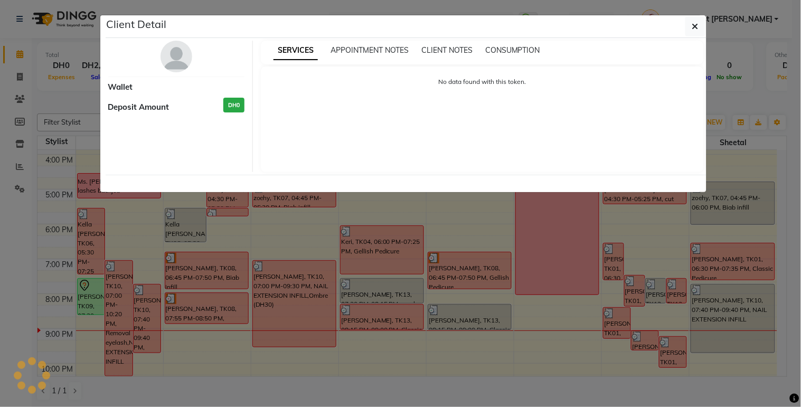
select select "3"
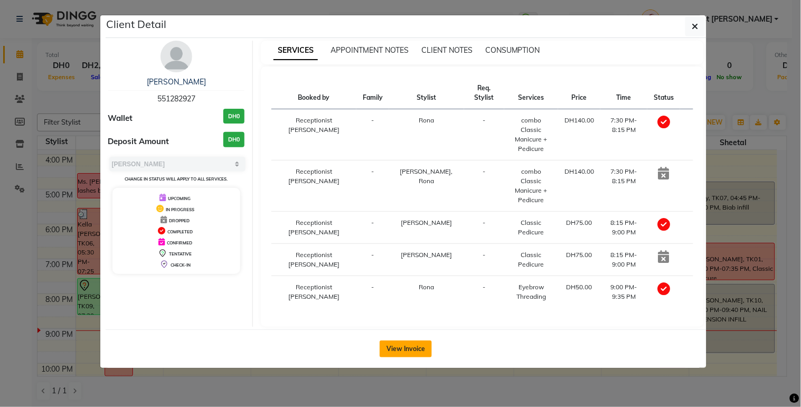
click at [410, 341] on button "View Invoice" at bounding box center [406, 349] width 52 height 17
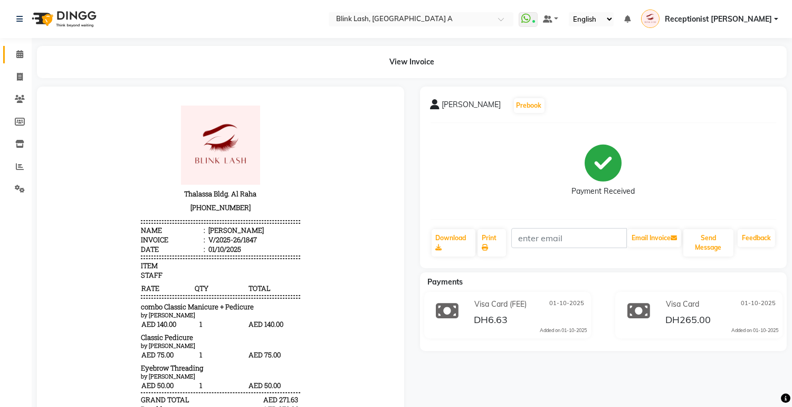
scroll to position [8, 0]
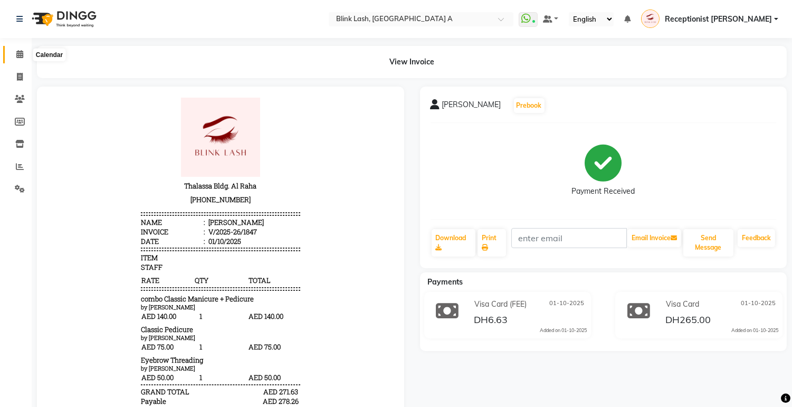
click at [19, 54] on icon at bounding box center [19, 54] width 7 height 8
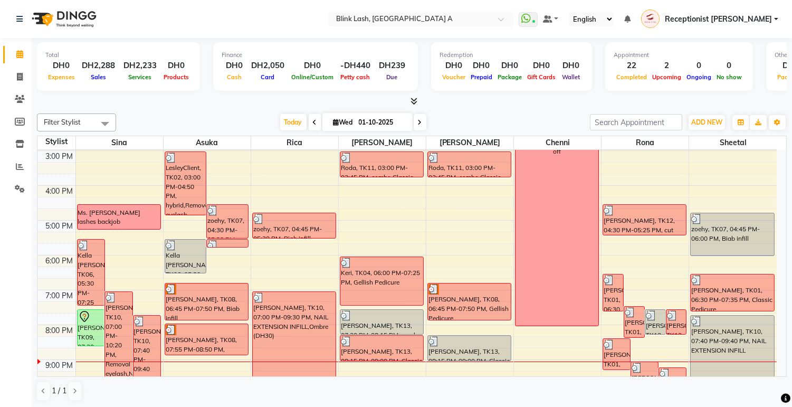
scroll to position [234, 0]
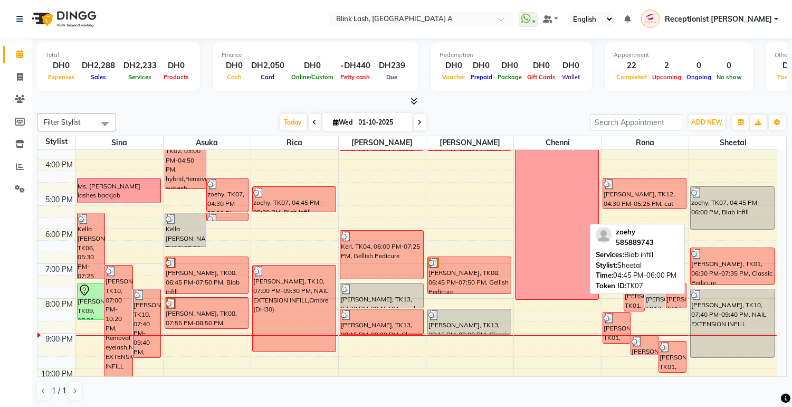
click at [731, 197] on div "zoehy, TK07, 04:45 PM-06:00 PM, Biab infill" at bounding box center [732, 208] width 83 height 42
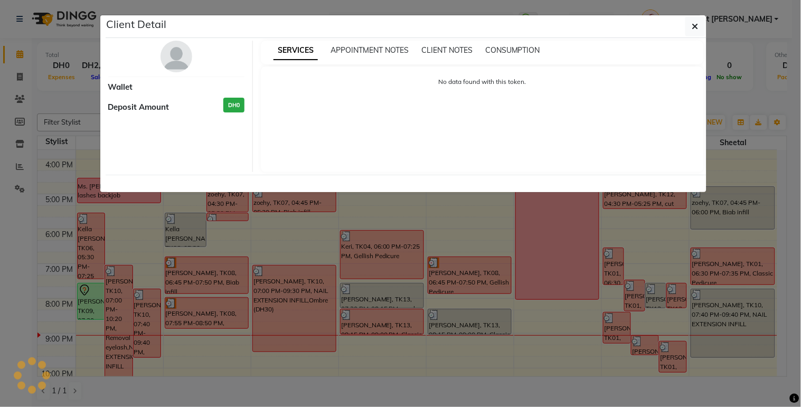
select select "3"
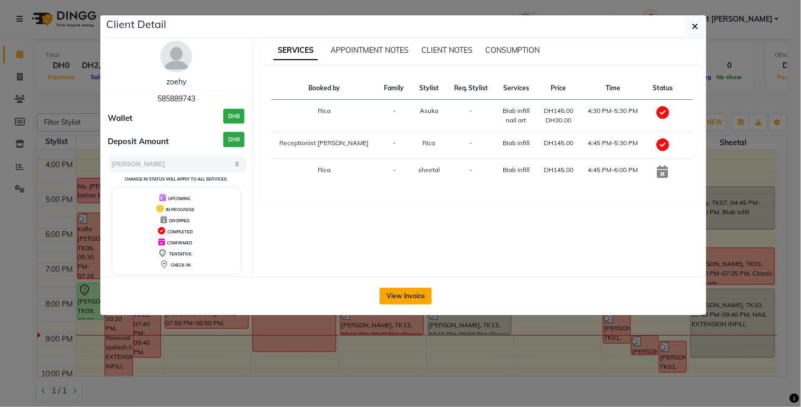
click at [389, 289] on button "View Invoice" at bounding box center [406, 296] width 52 height 17
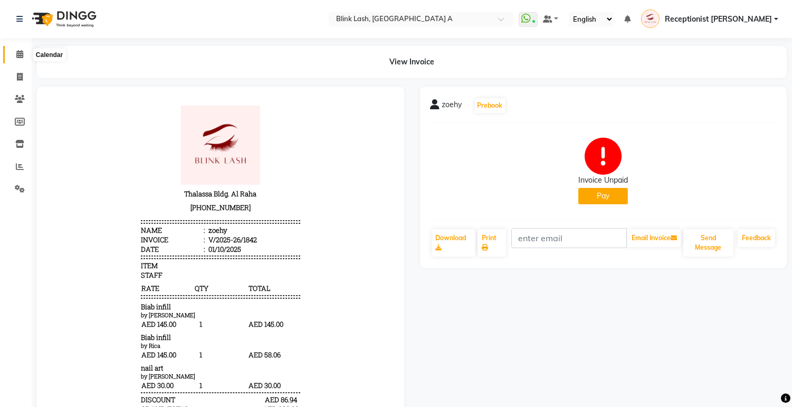
click at [15, 53] on span at bounding box center [20, 55] width 18 height 12
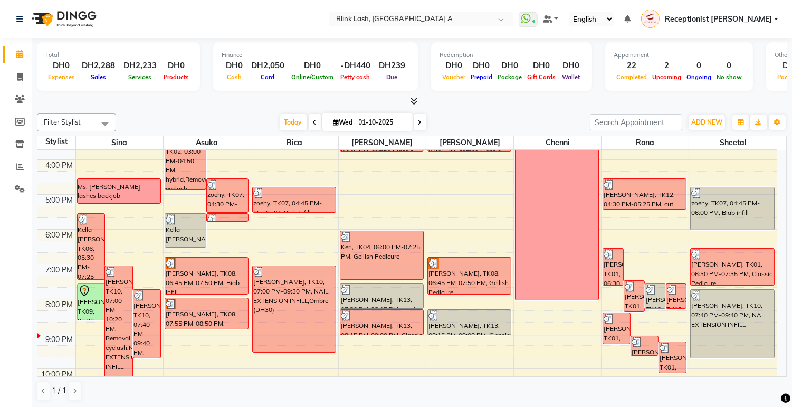
scroll to position [234, 0]
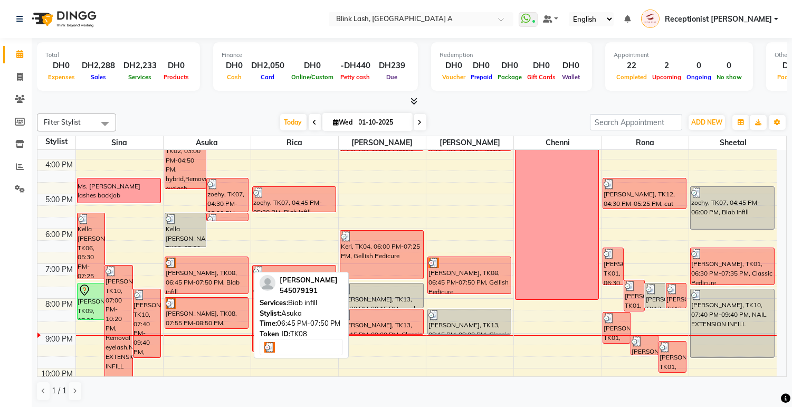
click at [214, 280] on div "[PERSON_NAME], TK08, 06:45 PM-07:50 PM, Biab infill" at bounding box center [206, 275] width 83 height 36
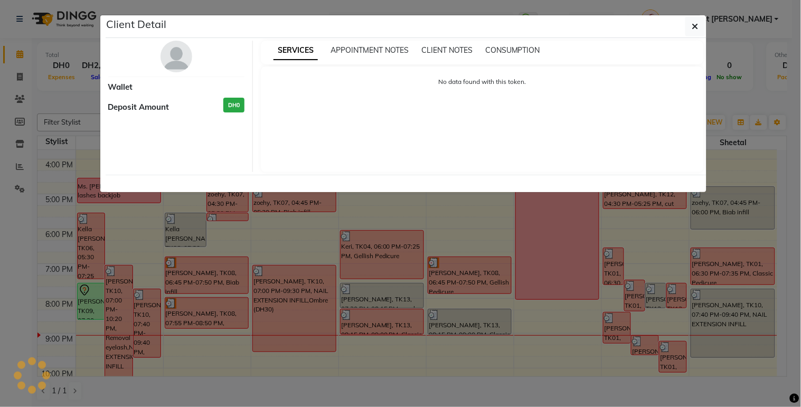
select select "3"
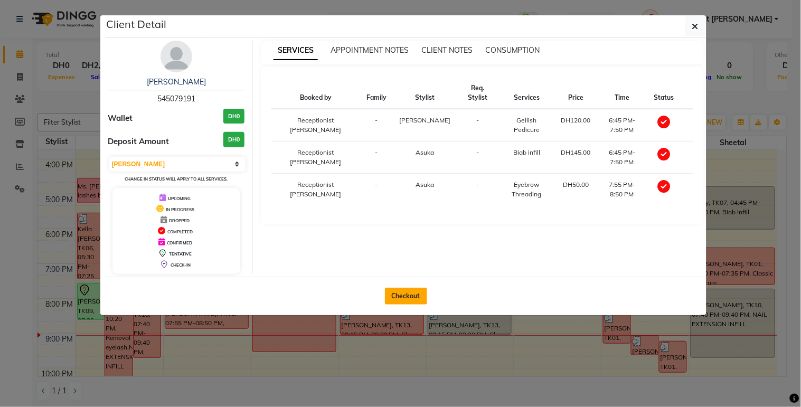
click at [402, 296] on button "Checkout" at bounding box center [406, 296] width 42 height 17
select select "service"
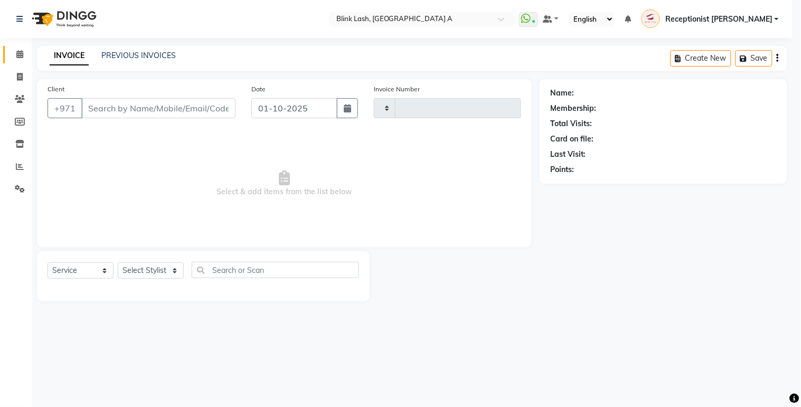
type input "1848"
select select "5970"
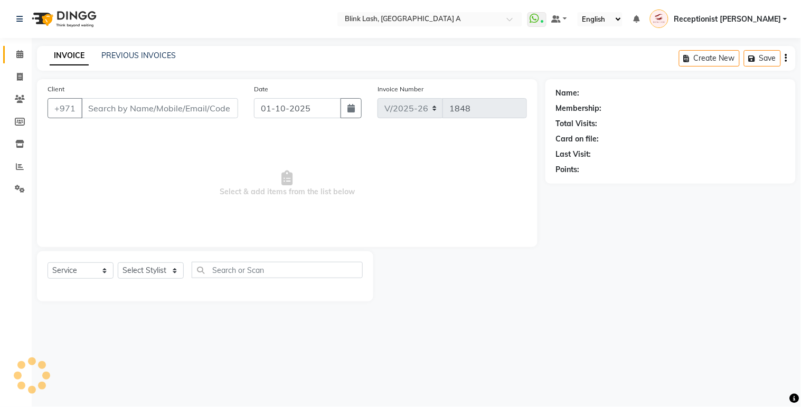
type input "545079191"
select select "51148"
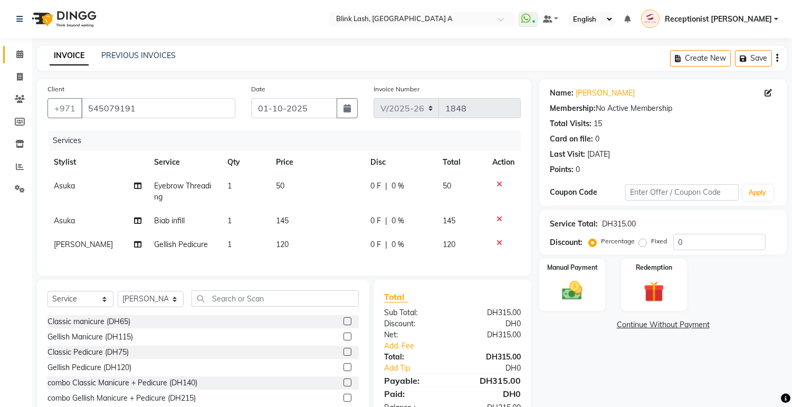
scroll to position [53, 0]
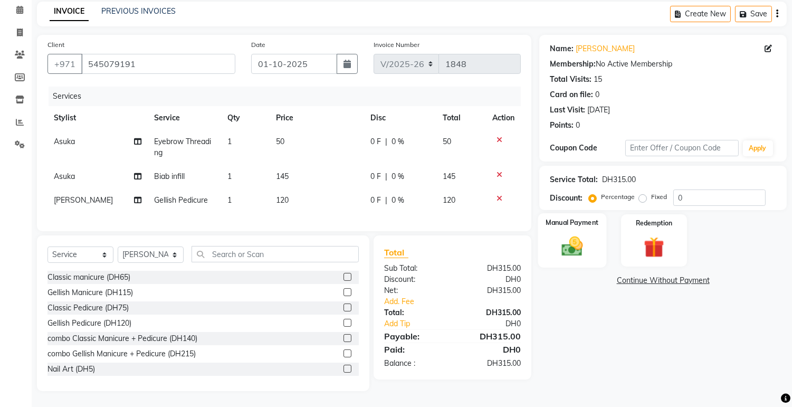
click at [579, 234] on img at bounding box center [572, 246] width 35 height 25
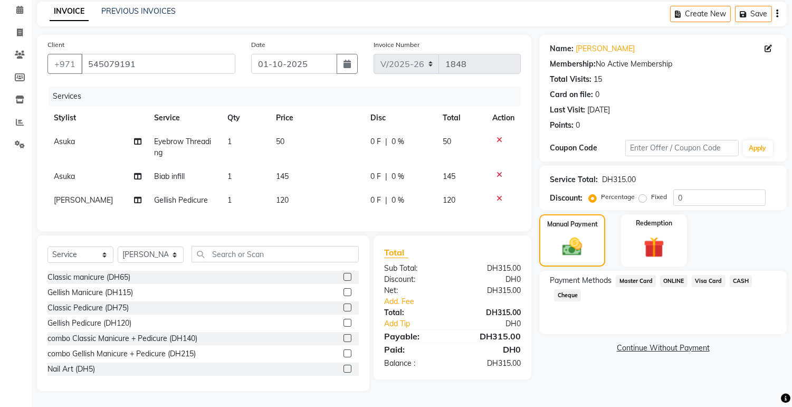
click at [741, 275] on span "CASH" at bounding box center [741, 281] width 23 height 12
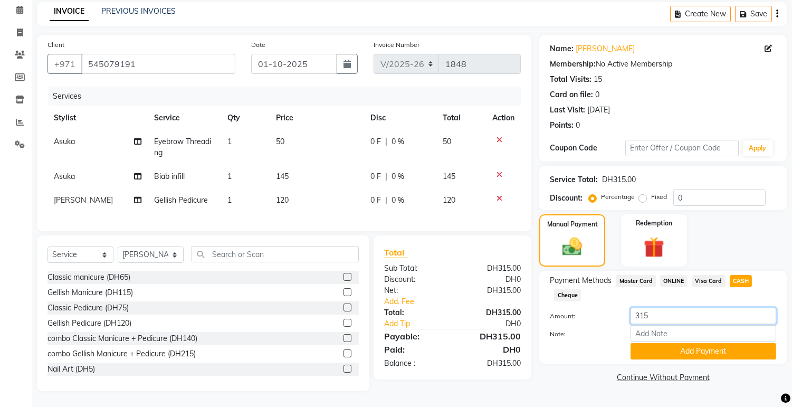
click at [718, 308] on input "315" at bounding box center [704, 316] width 146 height 16
type input "310"
click at [706, 344] on button "Add Payment" at bounding box center [704, 351] width 146 height 16
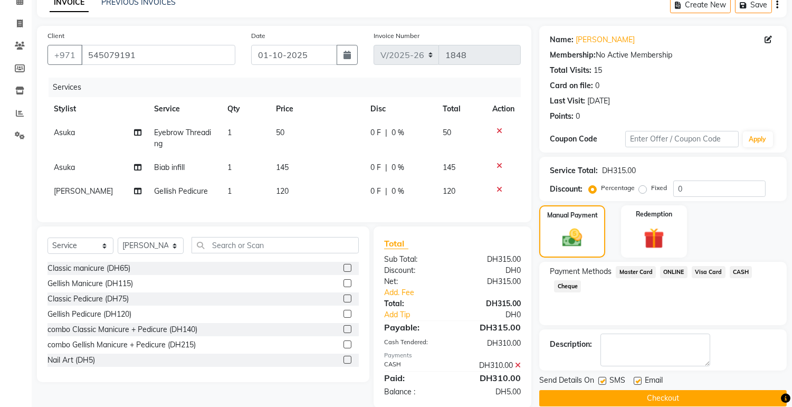
scroll to position [79, 0]
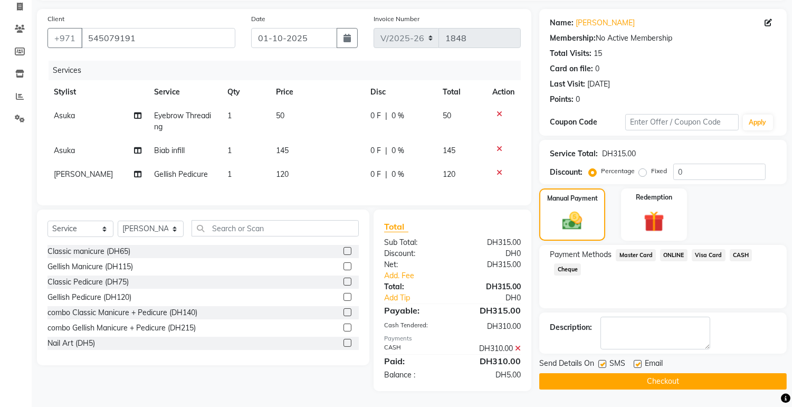
click at [673, 373] on button "Checkout" at bounding box center [664, 381] width 248 height 16
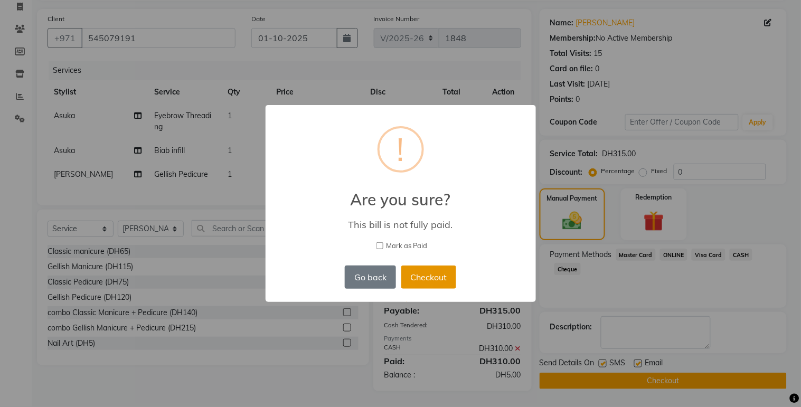
click at [428, 275] on button "Checkout" at bounding box center [428, 277] width 55 height 23
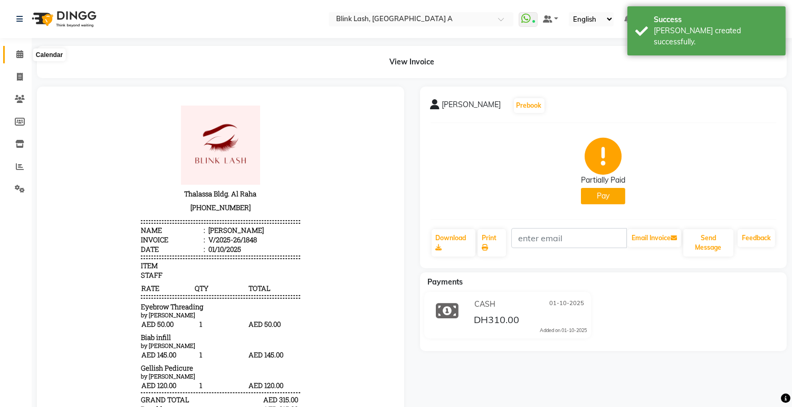
click at [16, 50] on icon at bounding box center [19, 54] width 7 height 8
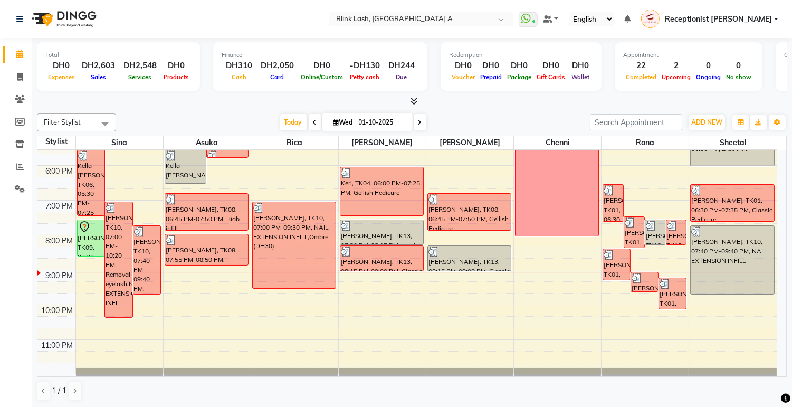
scroll to position [1, 0]
click at [217, 270] on div "9:00 AM 10:00 AM 11:00 AM 12:00 PM 1:00 PM 2:00 PM 3:00 PM 4:00 PM 5:00 PM 6:00…" at bounding box center [407, 113] width 740 height 522
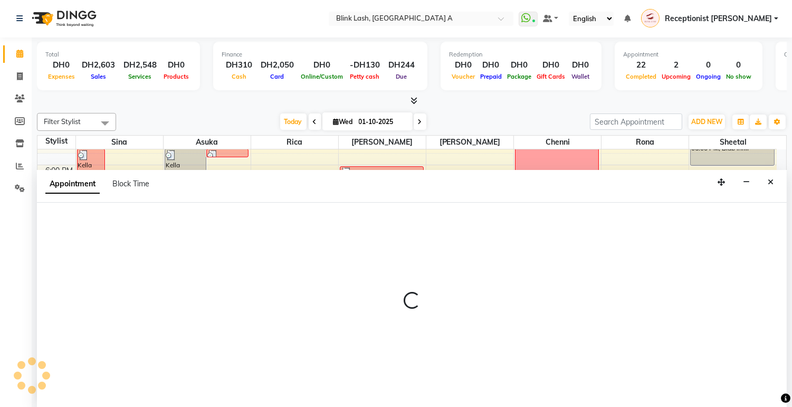
select select "42462"
select select "1245"
select select "tentative"
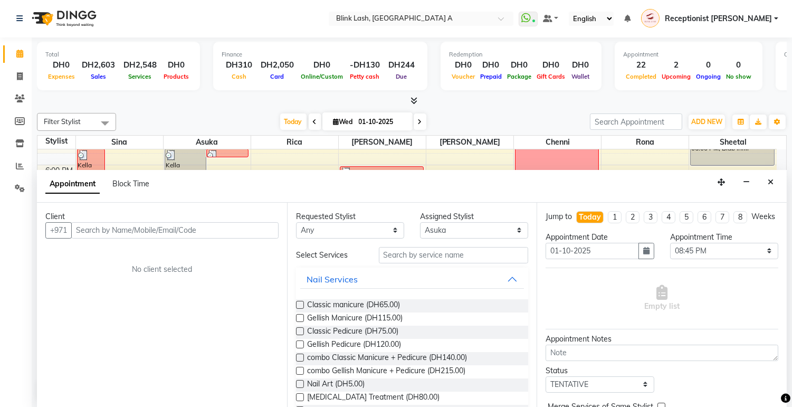
click at [230, 232] on input "text" at bounding box center [174, 230] width 207 height 16
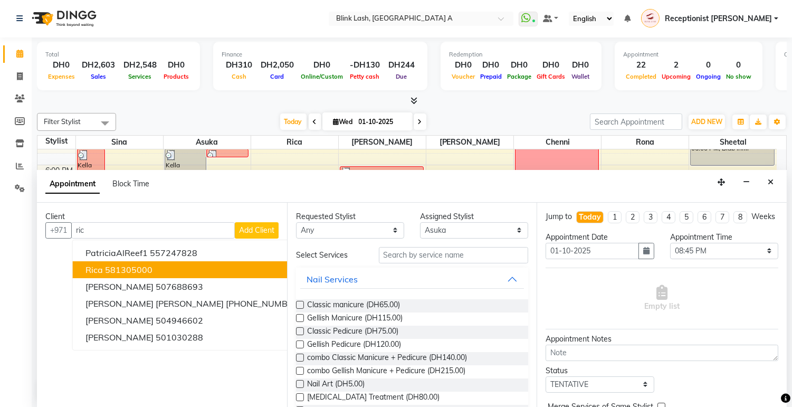
click at [180, 262] on button "rica 581305000" at bounding box center [193, 269] width 241 height 17
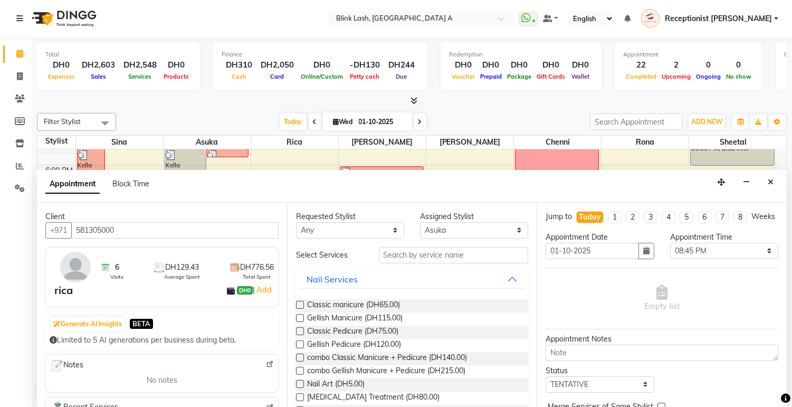
type input "581305000"
click at [472, 248] on input "text" at bounding box center [454, 255] width 150 height 16
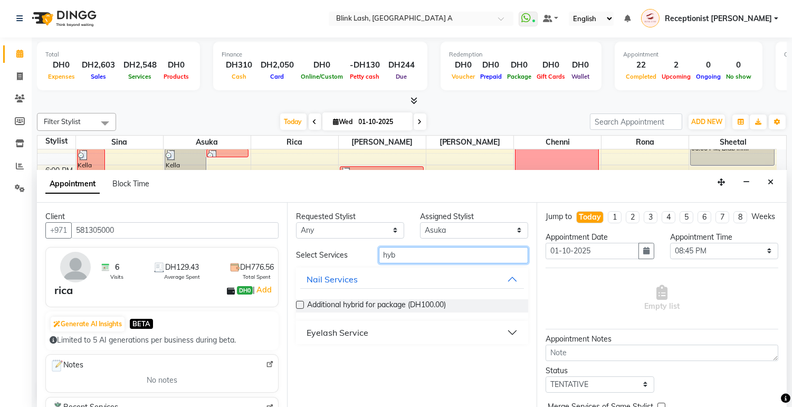
type input "hyb"
click at [407, 326] on button "Eyelash Service" at bounding box center [412, 332] width 224 height 19
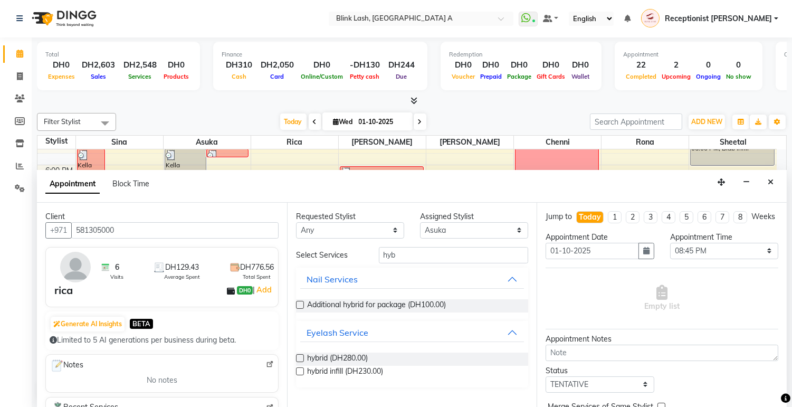
click at [303, 360] on label at bounding box center [300, 358] width 8 height 8
click at [303, 360] on input "checkbox" at bounding box center [299, 359] width 7 height 7
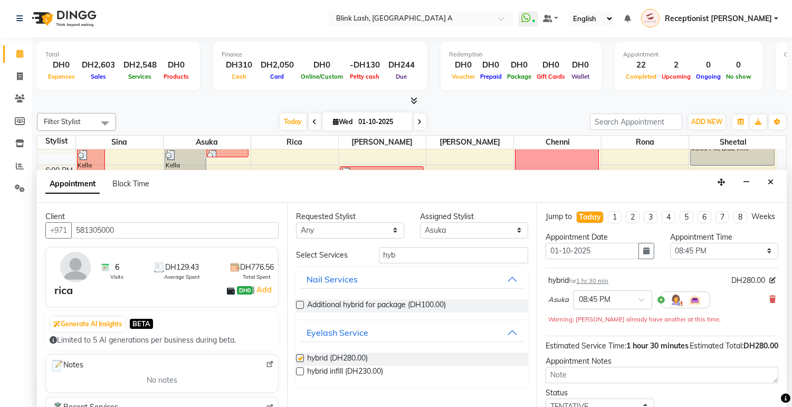
checkbox input "false"
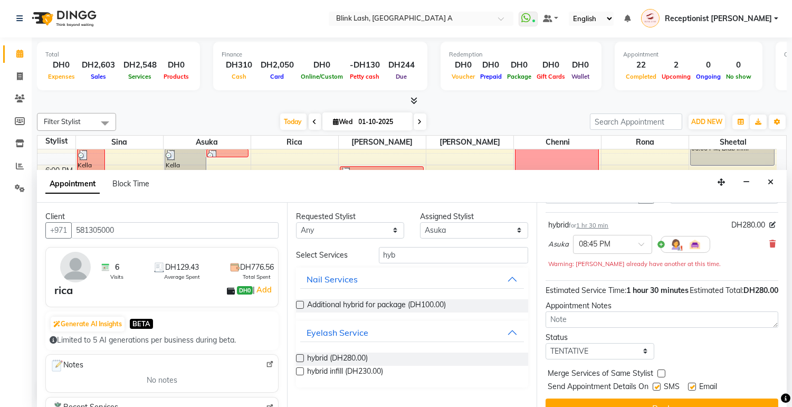
scroll to position [95, 0]
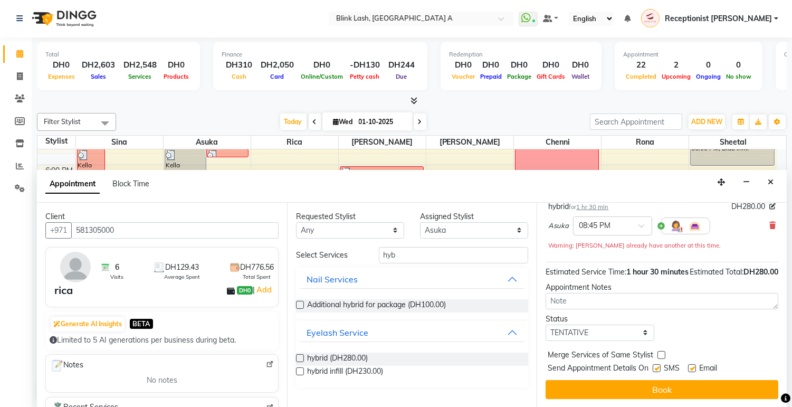
click at [658, 372] on div at bounding box center [656, 370] width 7 height 11
click at [658, 370] on label at bounding box center [657, 368] width 8 height 8
click at [658, 370] on input "checkbox" at bounding box center [656, 369] width 7 height 7
checkbox input "false"
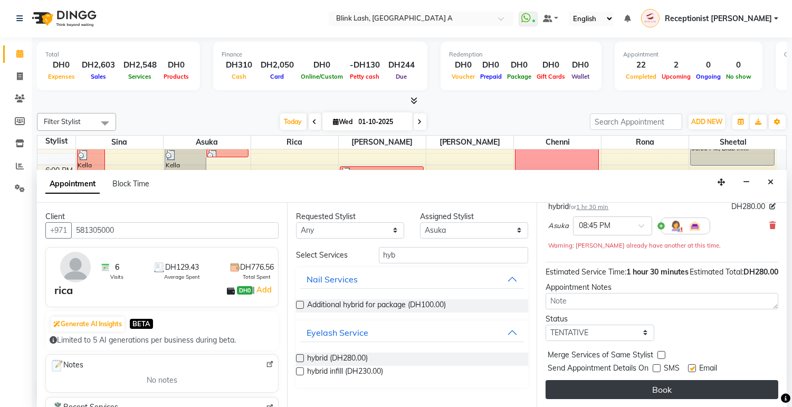
click at [658, 389] on button "Book" at bounding box center [662, 389] width 233 height 19
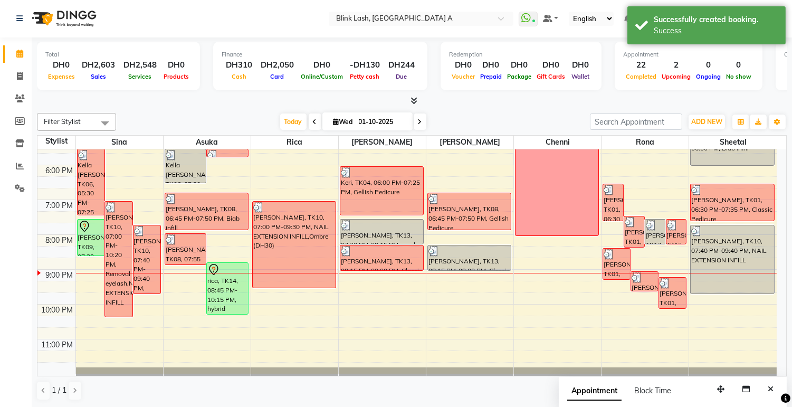
scroll to position [0, 0]
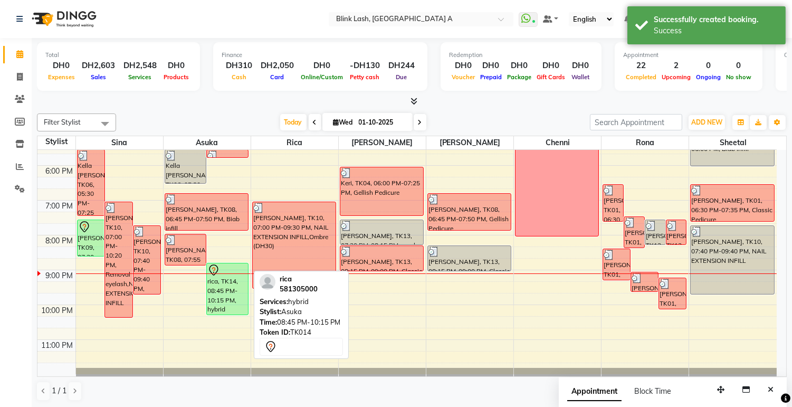
click at [243, 294] on div "rica, TK14, 08:45 PM-10:15 PM, hybrid" at bounding box center [227, 288] width 41 height 51
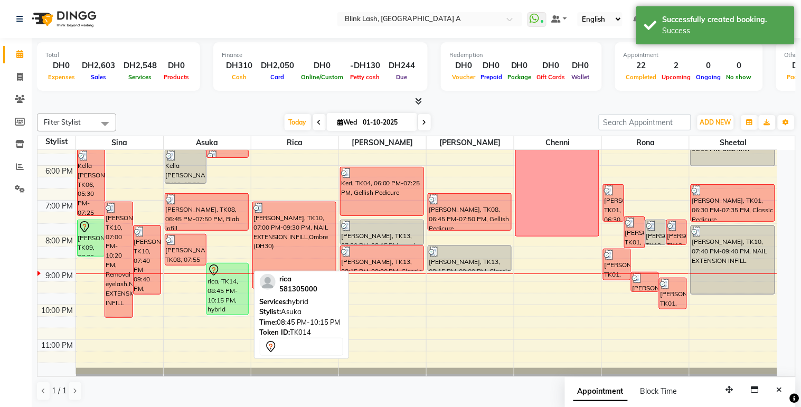
select select "7"
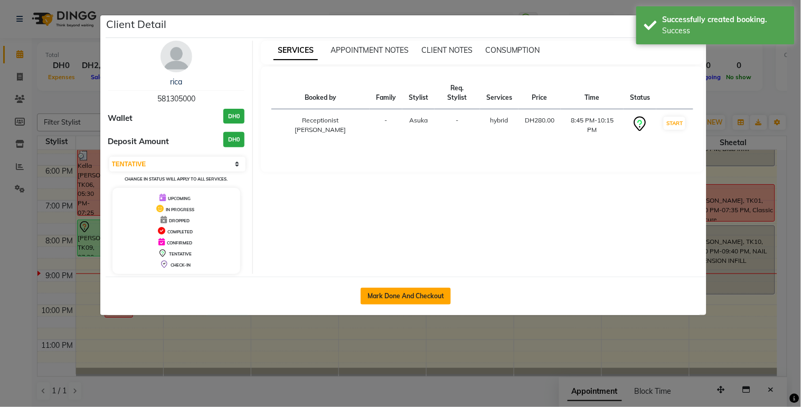
click at [439, 296] on button "Mark Done And Checkout" at bounding box center [406, 296] width 90 height 17
select select "service"
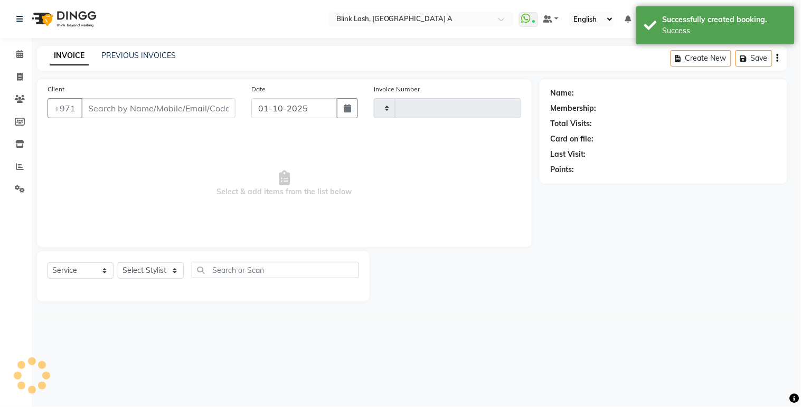
type input "1849"
select select "5970"
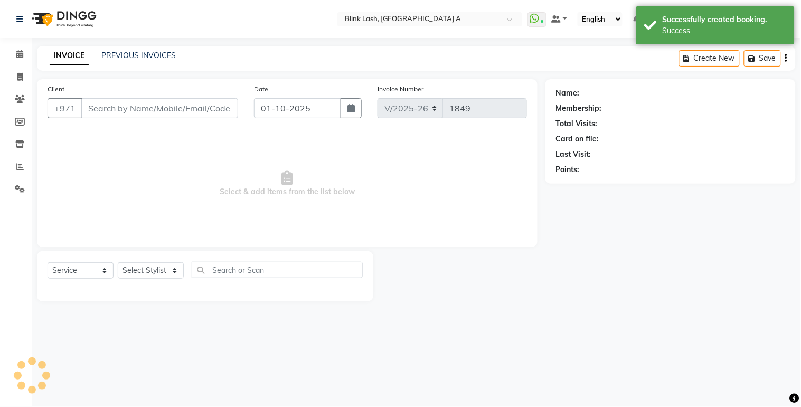
type input "581305000"
select select "42462"
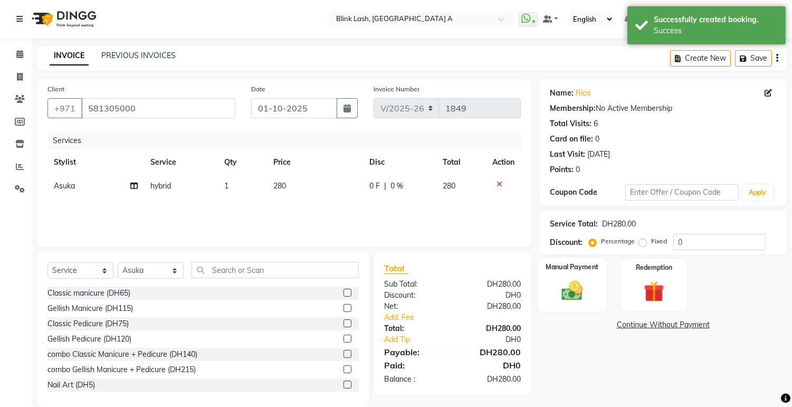
scroll to position [16, 0]
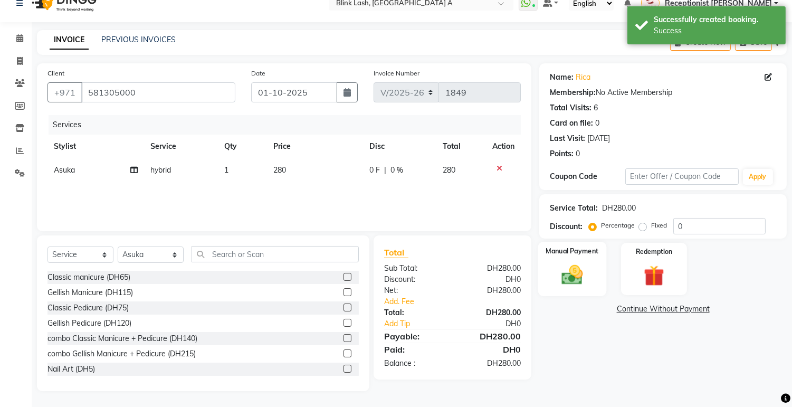
click at [590, 256] on div "Manual Payment" at bounding box center [573, 269] width 69 height 54
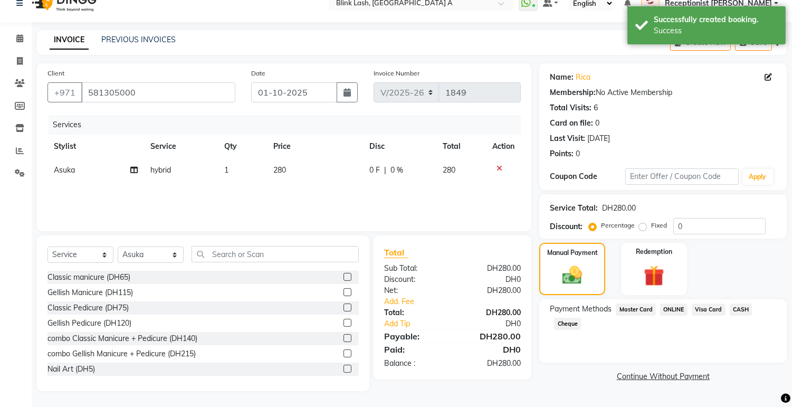
click at [735, 308] on span "CASH" at bounding box center [741, 310] width 23 height 12
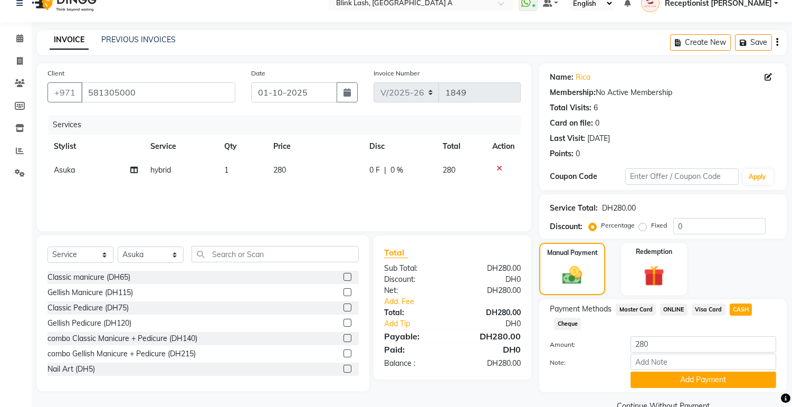
scroll to position [39, 0]
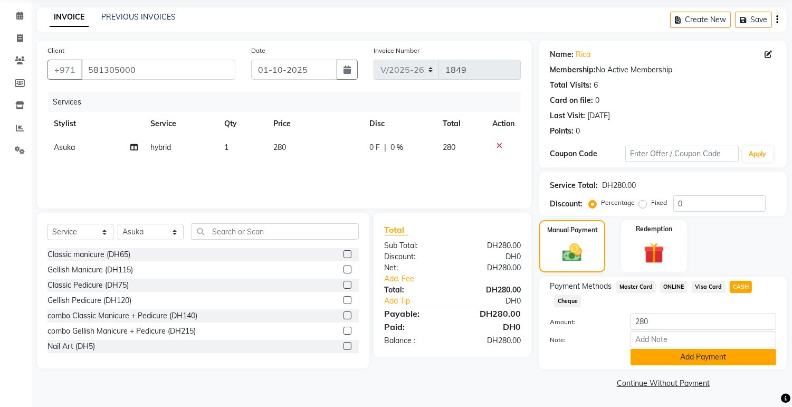
click at [683, 361] on button "Add Payment" at bounding box center [704, 357] width 146 height 16
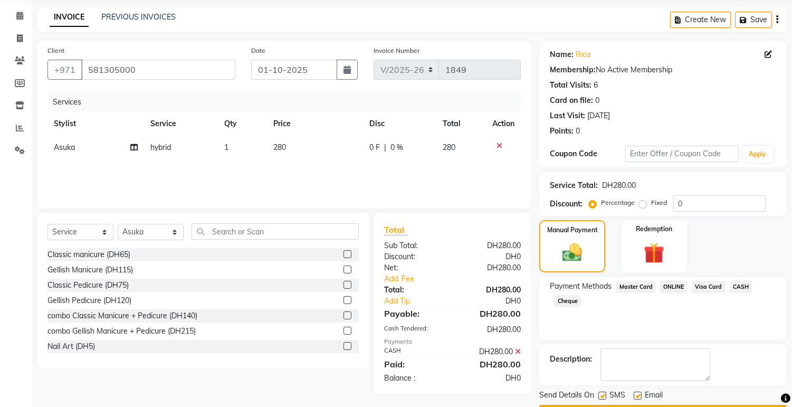
scroll to position [68, 0]
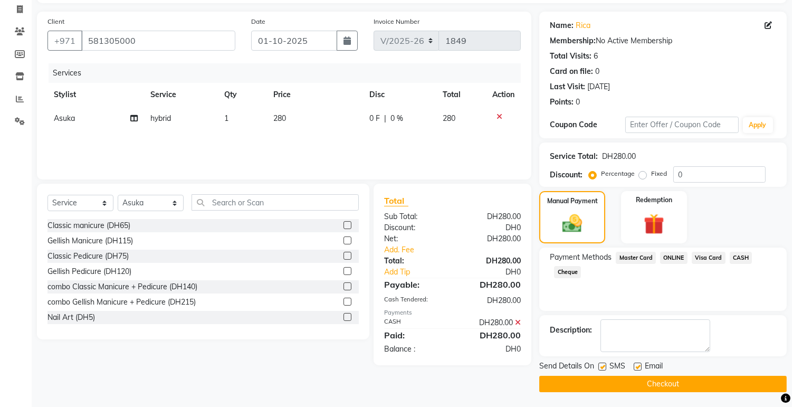
click at [662, 381] on button "Checkout" at bounding box center [664, 384] width 248 height 16
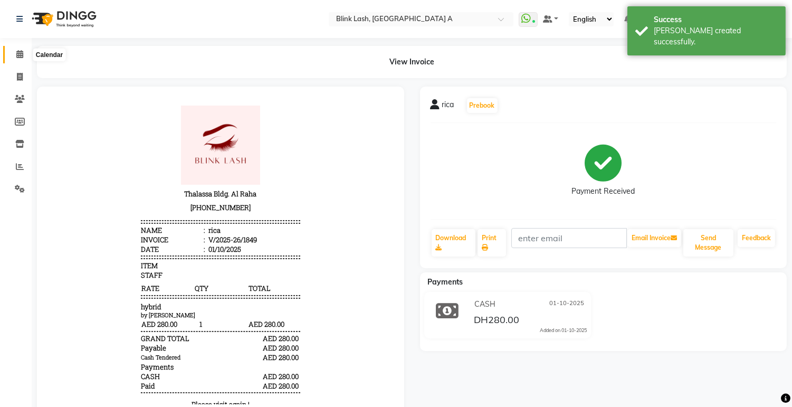
click at [21, 59] on span at bounding box center [20, 55] width 18 height 12
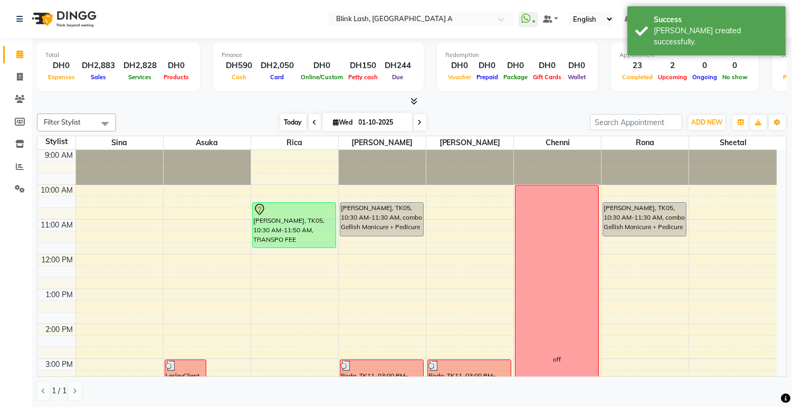
click at [291, 117] on span "Today" at bounding box center [293, 122] width 26 height 16
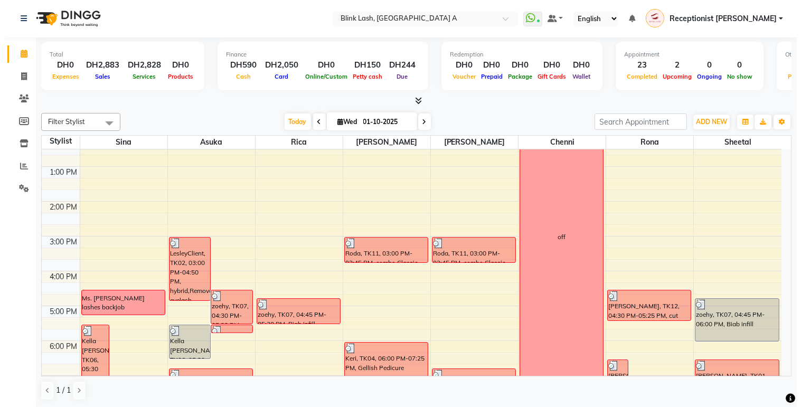
scroll to position [298, 0]
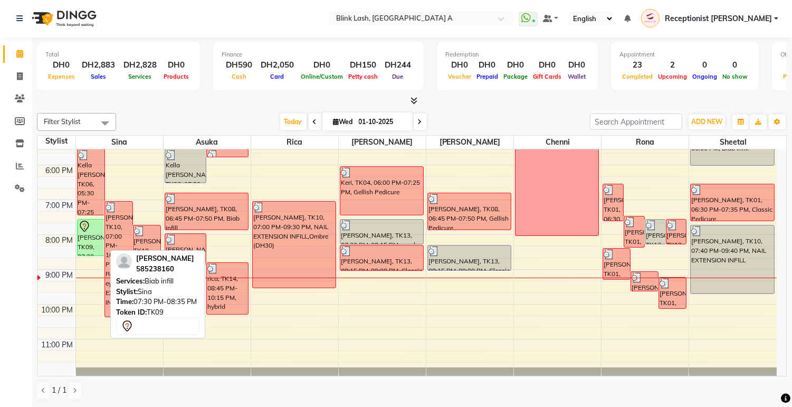
click at [93, 247] on div "[PERSON_NAME], TK09, 07:30 PM-08:35 PM, Biab infill" at bounding box center [91, 238] width 27 height 36
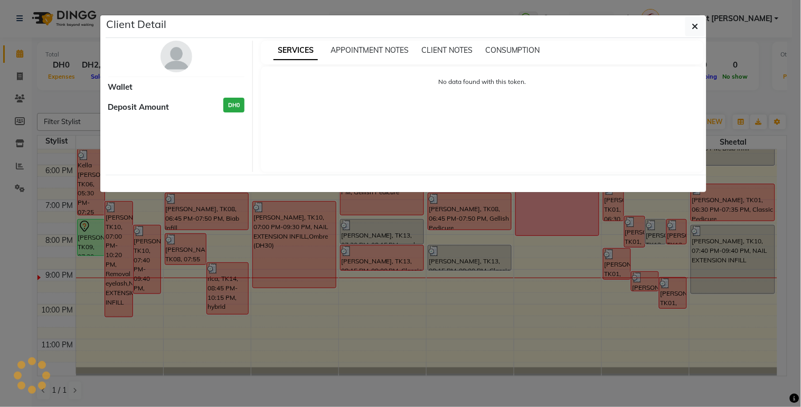
select select "7"
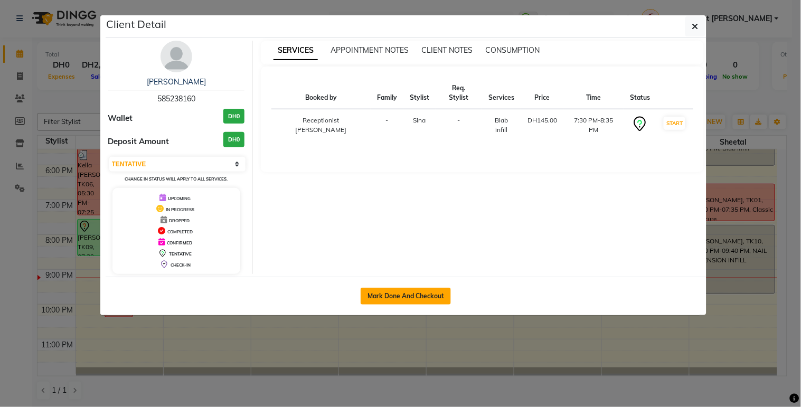
click at [398, 298] on button "Mark Done And Checkout" at bounding box center [406, 296] width 90 height 17
select select "service"
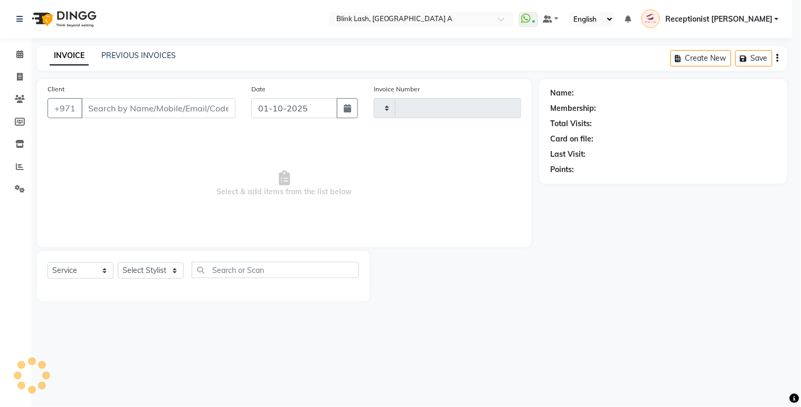
type input "1850"
select select "5970"
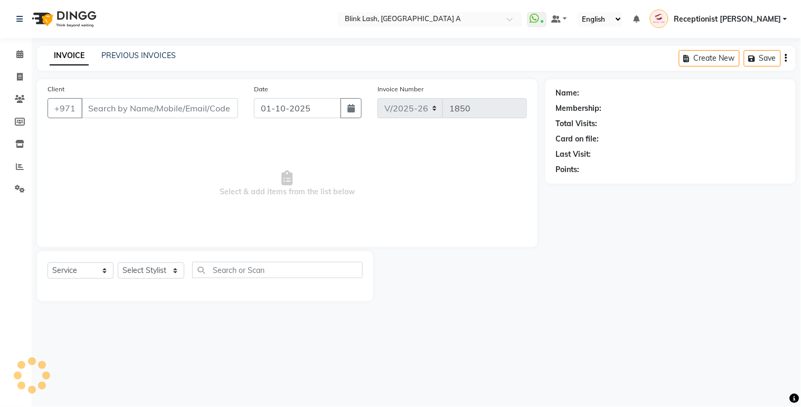
type input "585238160"
select select "42461"
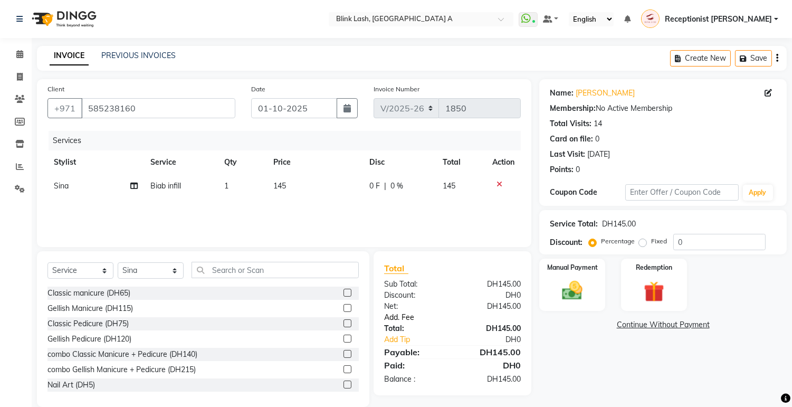
click at [411, 317] on link "Add. Fee" at bounding box center [452, 317] width 153 height 11
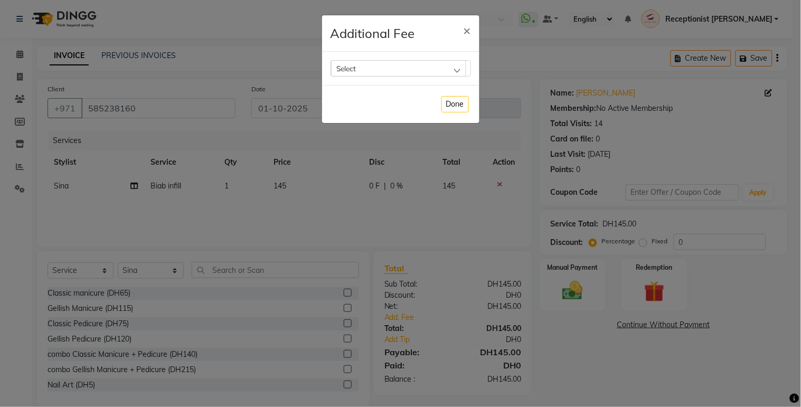
click at [447, 66] on div "Select" at bounding box center [398, 68] width 135 height 16
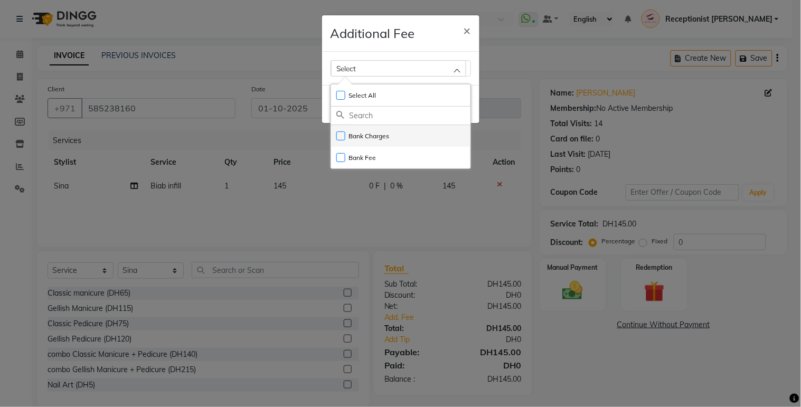
click at [383, 135] on label "Bank Charges" at bounding box center [362, 136] width 53 height 10
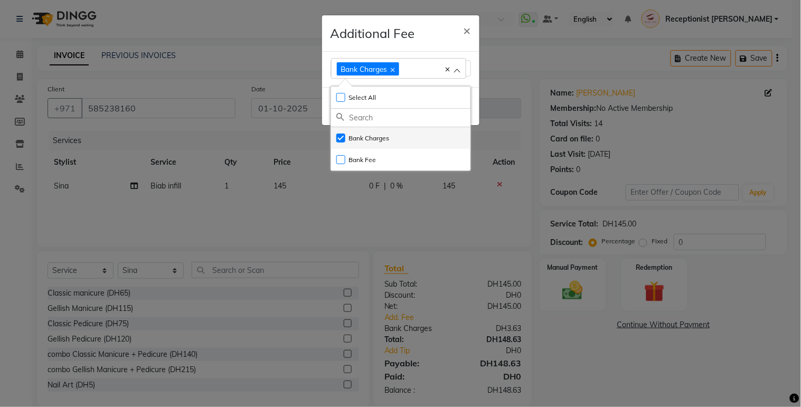
checkbox input "true"
click at [572, 382] on ngb-modal-window "Additional Fee × Bank Charges Select All UnSelect All Bank Charges Bank Fee Done" at bounding box center [400, 203] width 801 height 407
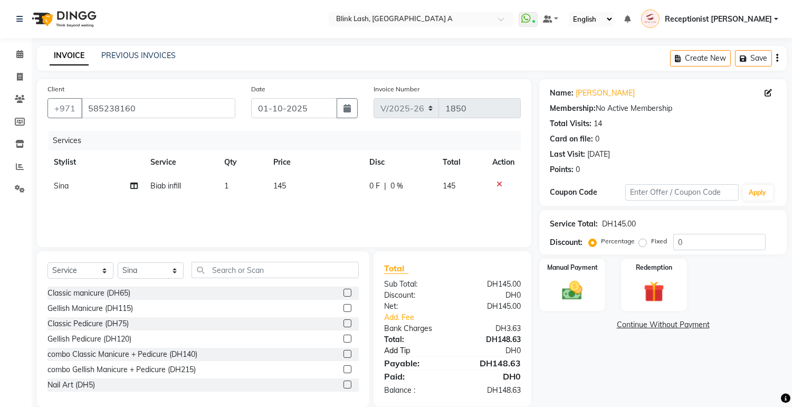
click at [402, 351] on link "Add Tip" at bounding box center [420, 350] width 89 height 11
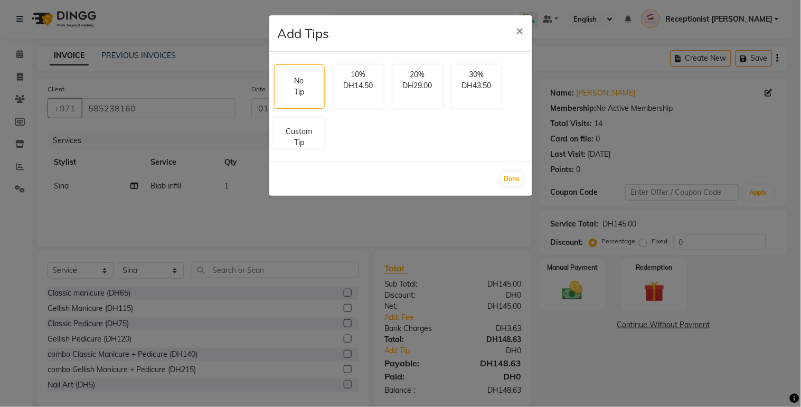
click at [328, 144] on div "No Tip 10% DH14.50 20% DH29.00 30% DH43.50 Custom Tip" at bounding box center [401, 106] width 262 height 93
click at [302, 125] on p "Custom Tip" at bounding box center [299, 135] width 37 height 22
select select "42461"
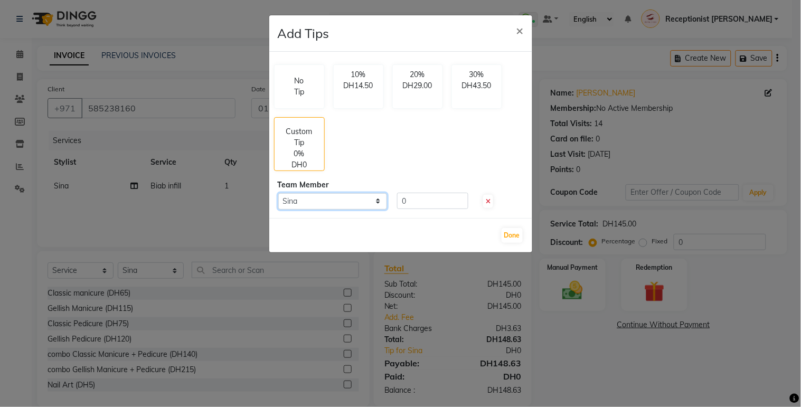
click at [370, 197] on select "Select Sina" at bounding box center [332, 201] width 109 height 16
select select
click at [278, 193] on select "Select Sina" at bounding box center [332, 201] width 109 height 16
click at [411, 200] on input "0" at bounding box center [432, 201] width 71 height 16
type input "0"
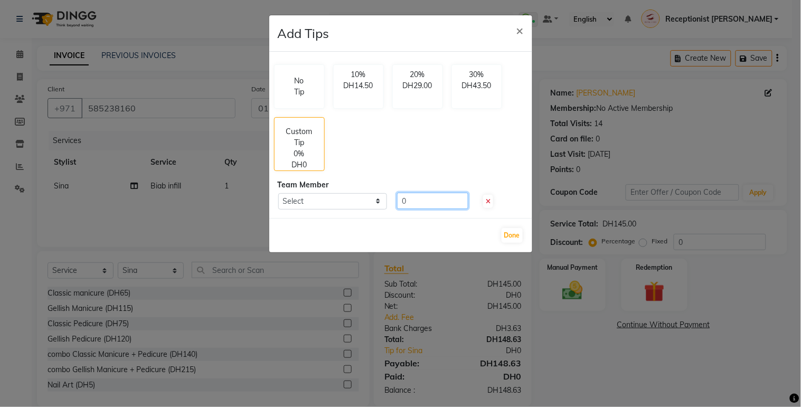
select select "42461"
type input "30"
click at [509, 233] on button "Done" at bounding box center [512, 235] width 21 height 15
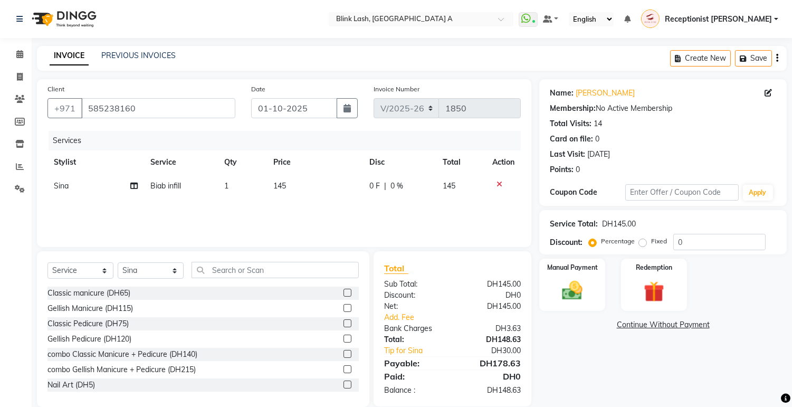
scroll to position [16, 0]
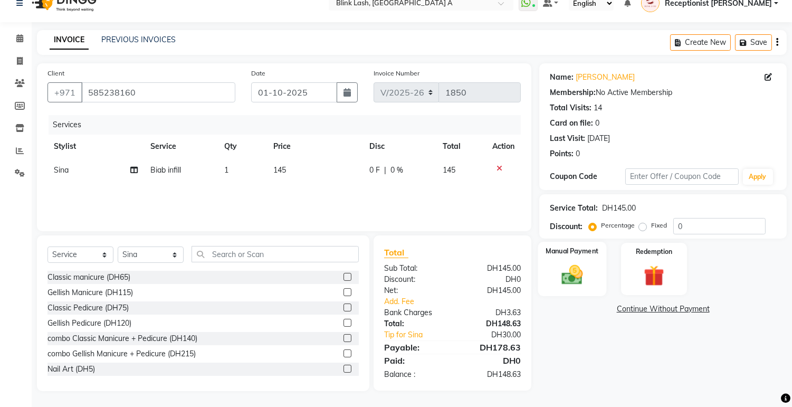
click at [571, 271] on img at bounding box center [572, 275] width 35 height 25
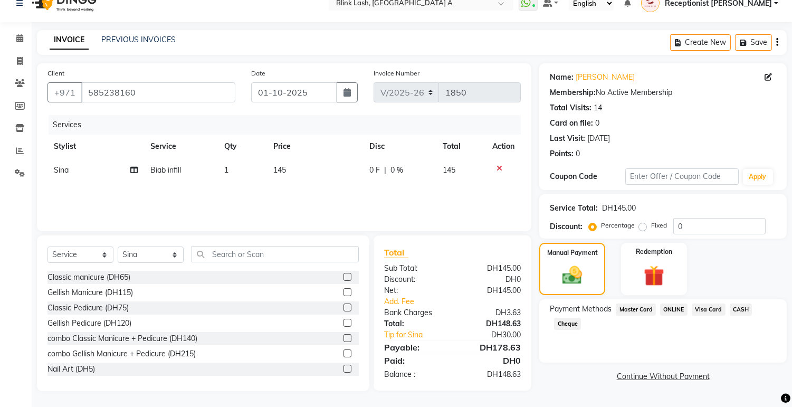
click at [711, 307] on span "Visa Card" at bounding box center [709, 310] width 34 height 12
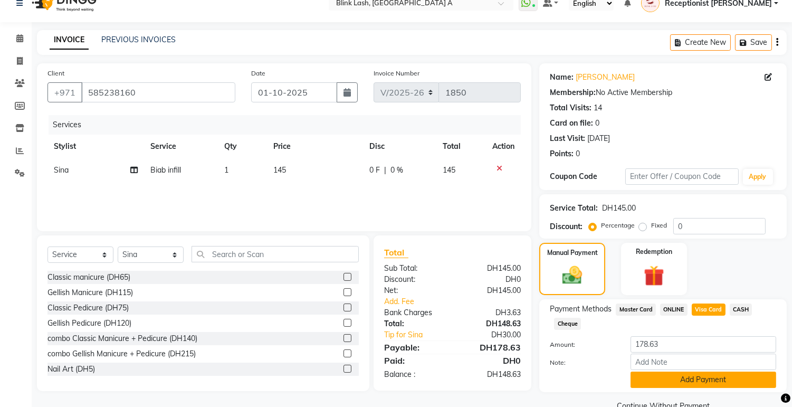
click at [729, 378] on button "Add Payment" at bounding box center [704, 380] width 146 height 16
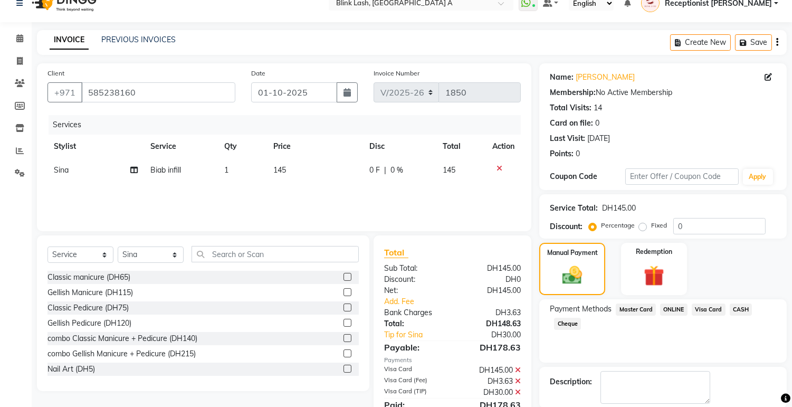
scroll to position [68, 0]
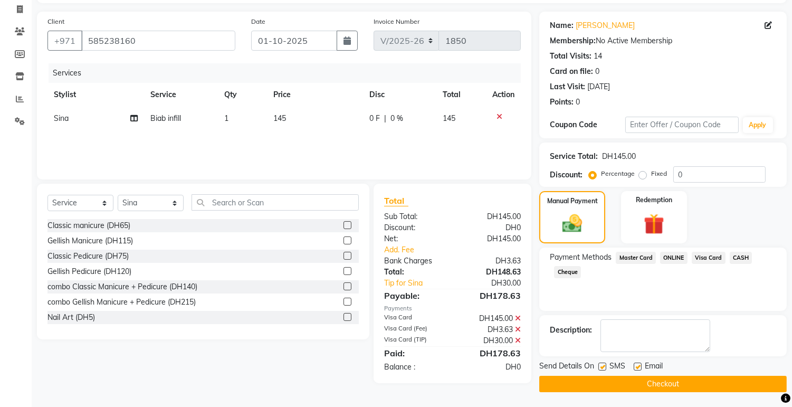
click at [650, 382] on button "Checkout" at bounding box center [664, 384] width 248 height 16
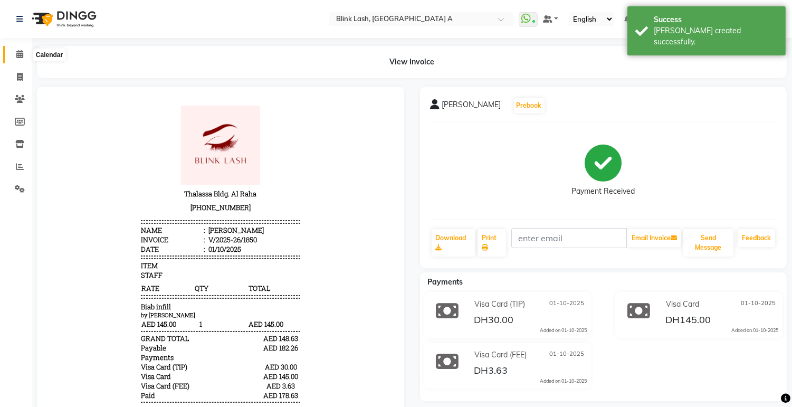
click at [21, 56] on icon at bounding box center [19, 54] width 7 height 8
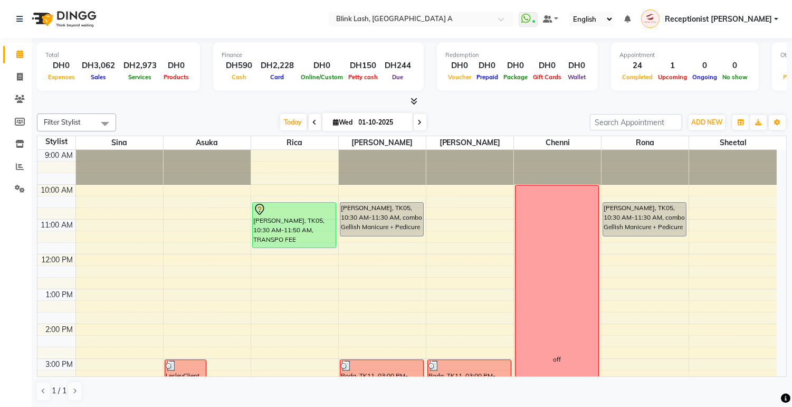
click at [421, 126] on span at bounding box center [420, 122] width 13 height 16
type input "02-10-2025"
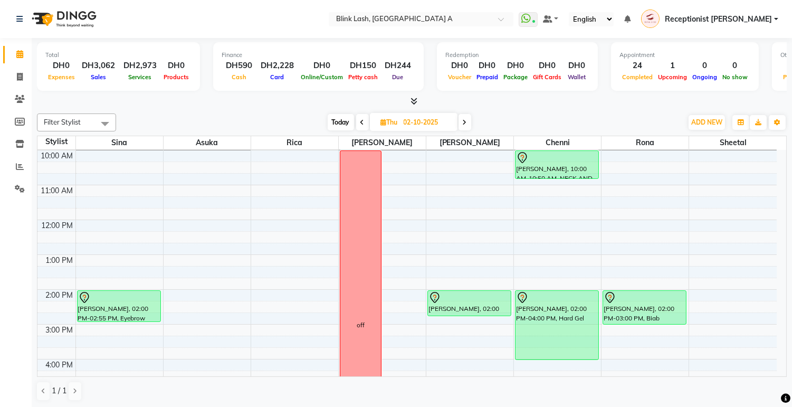
scroll to position [5, 0]
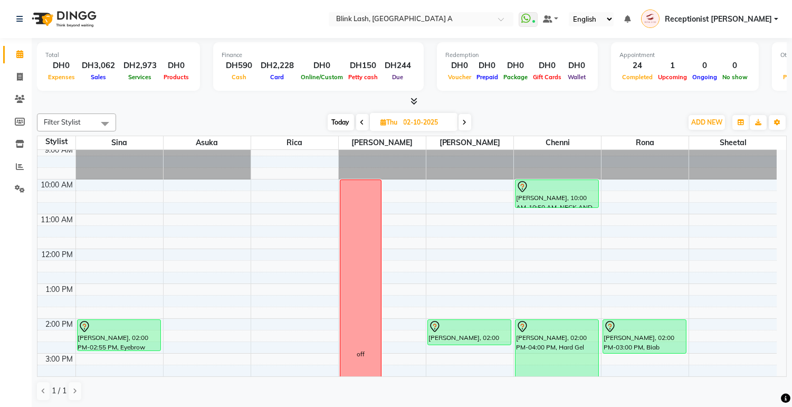
click at [96, 184] on div "9:00 AM 10:00 AM 11:00 AM 12:00 PM 1:00 PM 2:00 PM 3:00 PM 4:00 PM 5:00 PM 6:00…" at bounding box center [407, 406] width 740 height 522
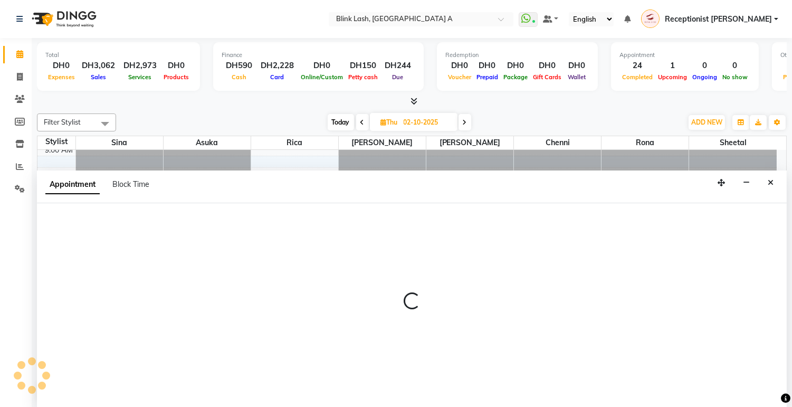
select select "42461"
select select "tentative"
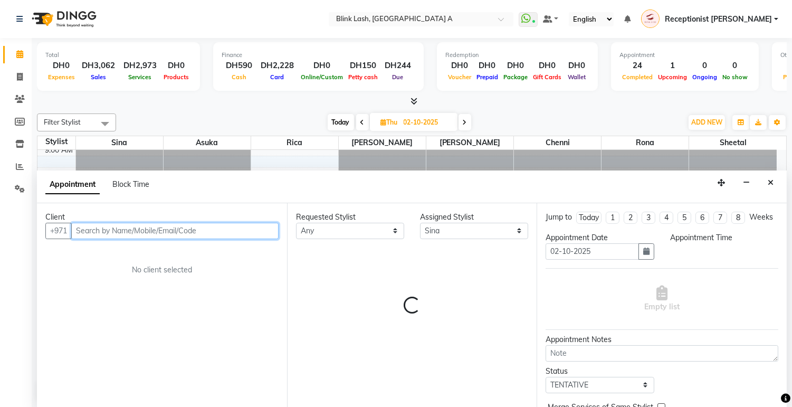
select select "600"
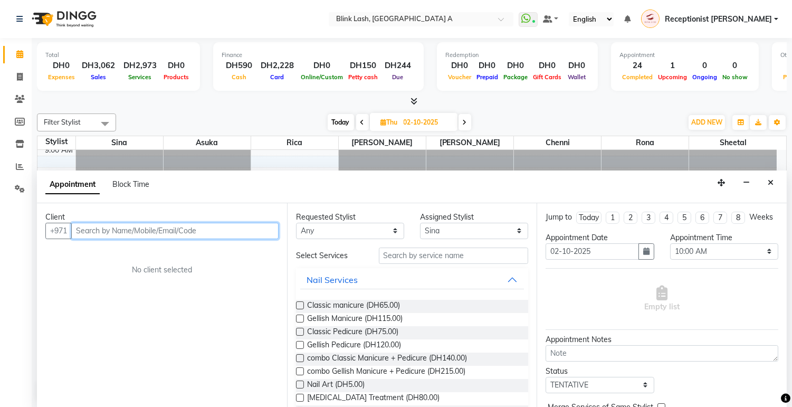
scroll to position [1, 0]
click at [167, 225] on input "text" at bounding box center [174, 230] width 207 height 16
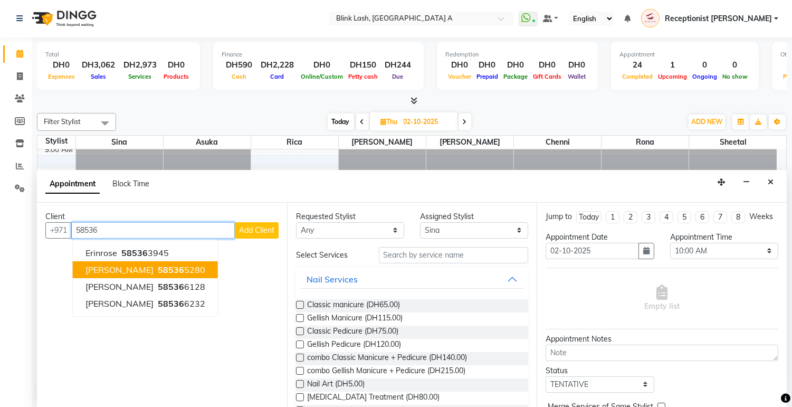
click at [166, 265] on button "[PERSON_NAME] 58536 5280" at bounding box center [145, 269] width 145 height 17
type input "585365280"
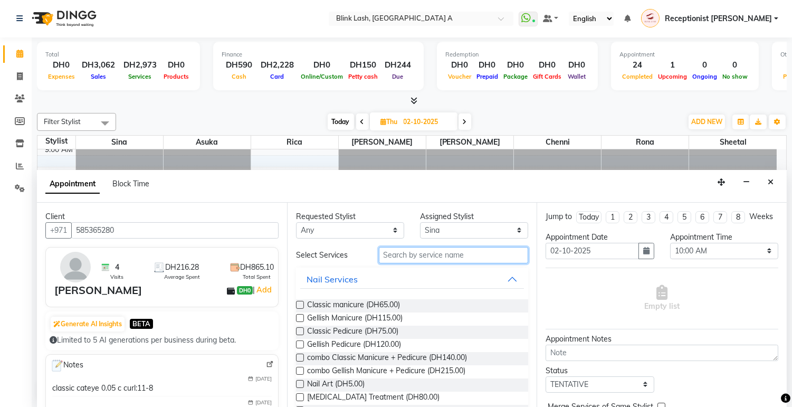
click at [430, 254] on input "text" at bounding box center [454, 255] width 150 height 16
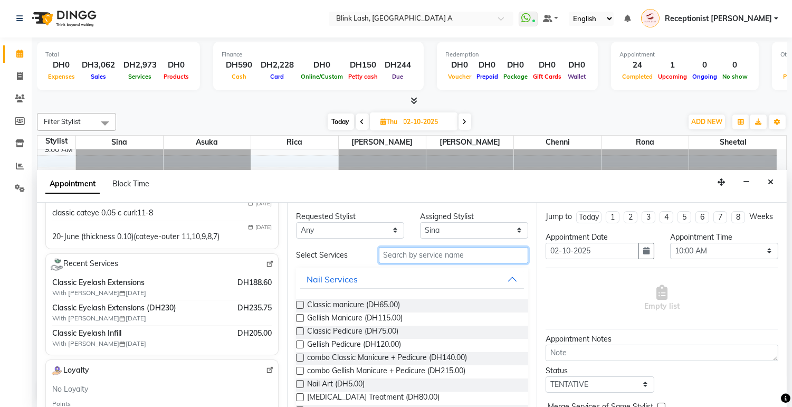
scroll to position [176, 0]
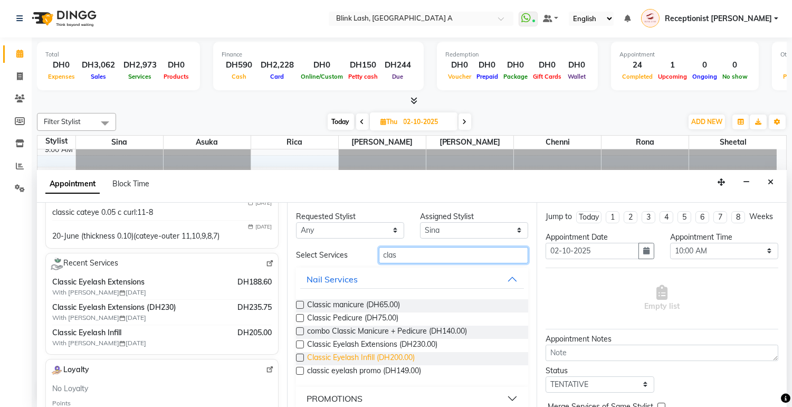
type input "clas"
click at [389, 355] on span "Classic Eyelash Infill (DH200.00)" at bounding box center [361, 358] width 108 height 13
checkbox input "false"
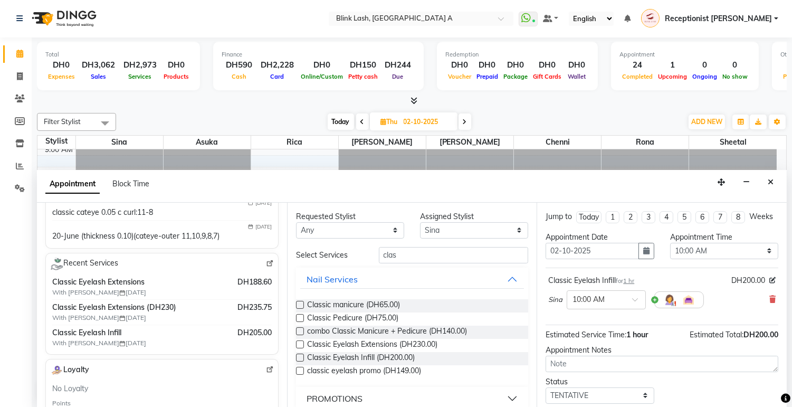
scroll to position [72, 0]
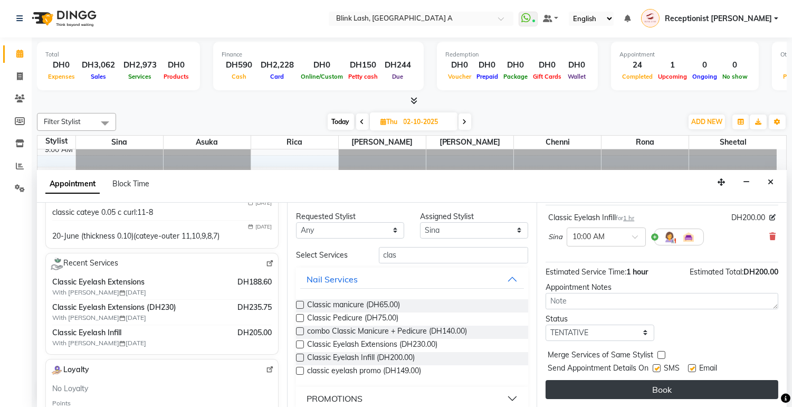
click at [657, 386] on button "Book" at bounding box center [662, 389] width 233 height 19
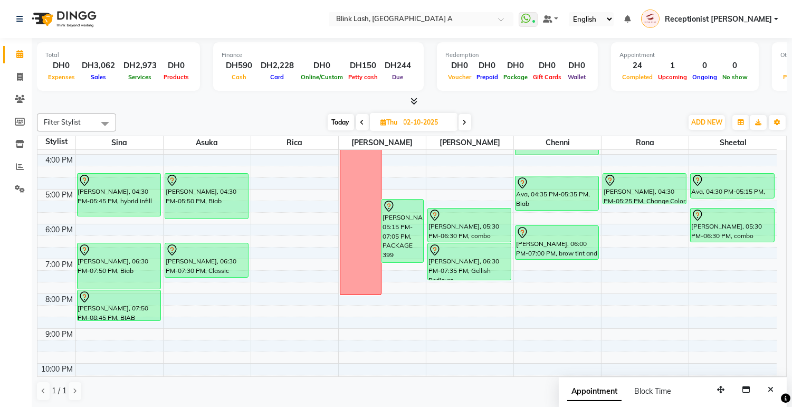
scroll to position [240, 0]
click at [271, 205] on div "9:00 AM 10:00 AM 11:00 AM 12:00 PM 1:00 PM 2:00 PM 3:00 PM 4:00 PM 5:00 PM 6:00…" at bounding box center [407, 171] width 740 height 522
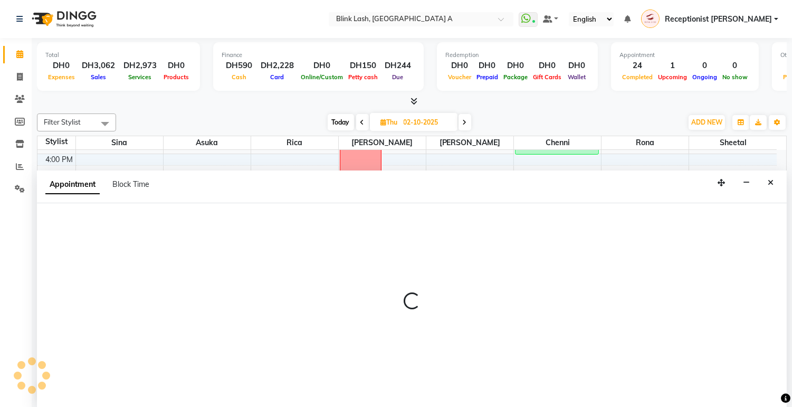
select select "42464"
select select "1035"
select select "tentative"
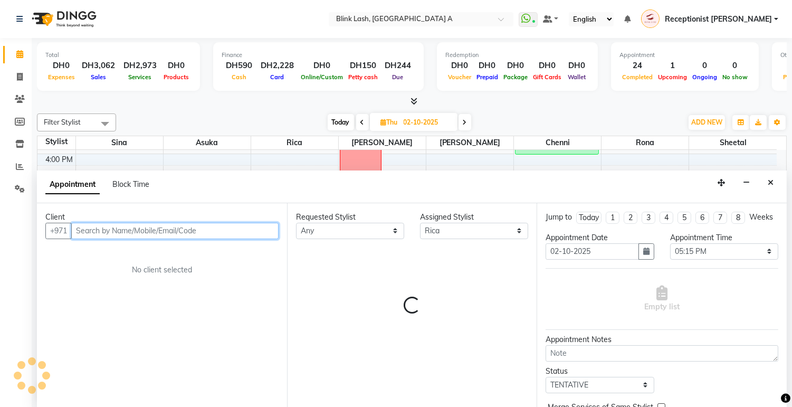
scroll to position [1, 0]
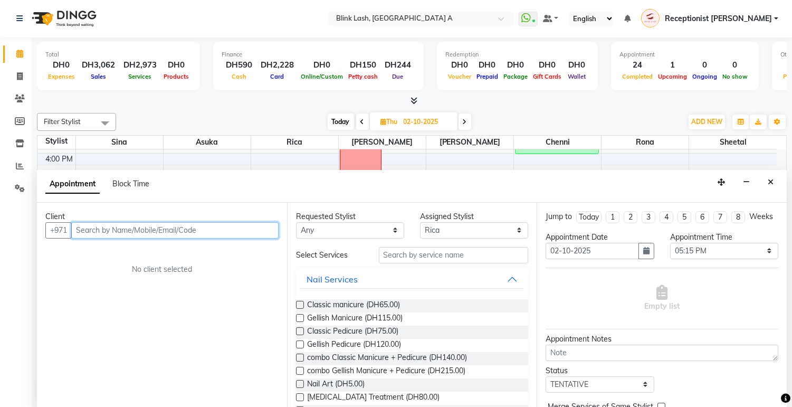
drag, startPoint x: 271, startPoint y: 205, endPoint x: 213, endPoint y: 223, distance: 60.9
click at [213, 223] on input "text" at bounding box center [174, 230] width 207 height 16
click at [207, 231] on input "text" at bounding box center [174, 230] width 207 height 16
click at [207, 231] on input "56" at bounding box center [174, 230] width 207 height 16
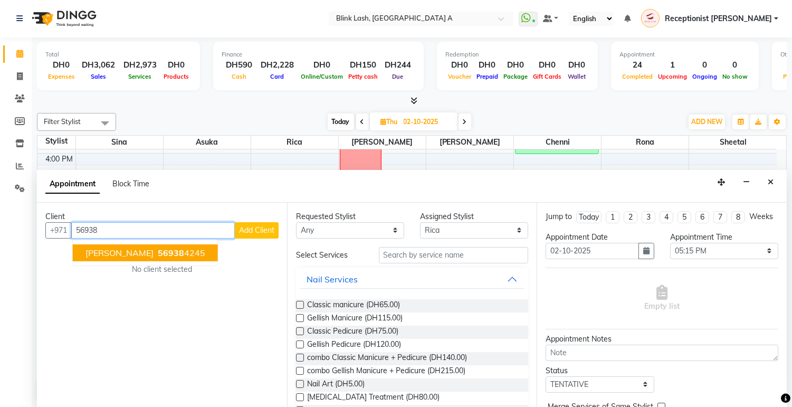
click at [168, 254] on ngb-highlight "56938 4245" at bounding box center [181, 253] width 50 height 11
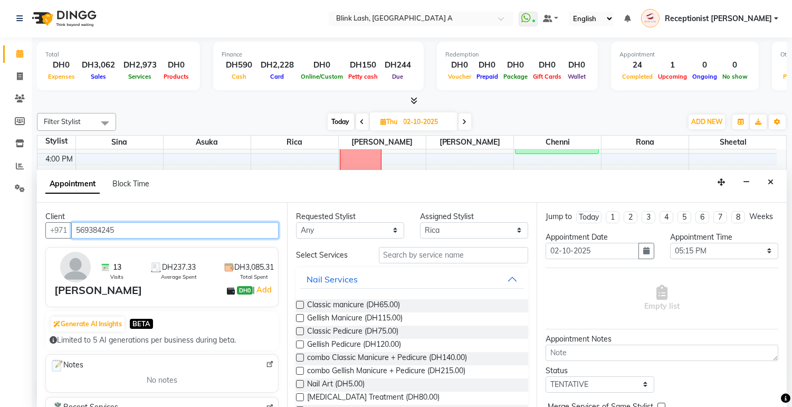
type input "569384245"
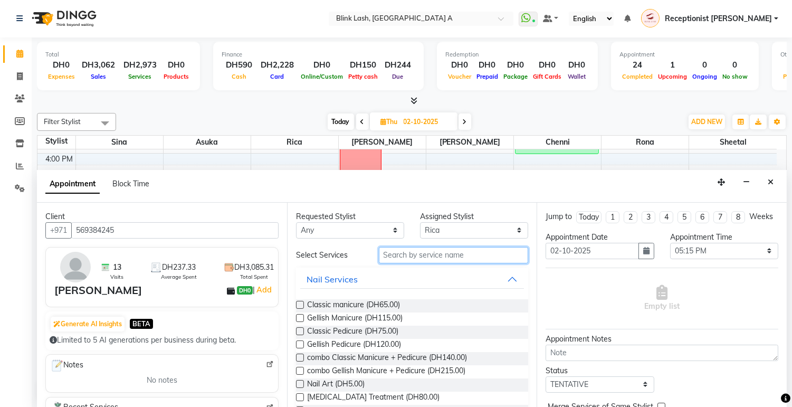
click at [435, 254] on input "text" at bounding box center [454, 255] width 150 height 16
click at [334, 317] on span "Gellish Manicure (DH115.00)" at bounding box center [355, 319] width 96 height 13
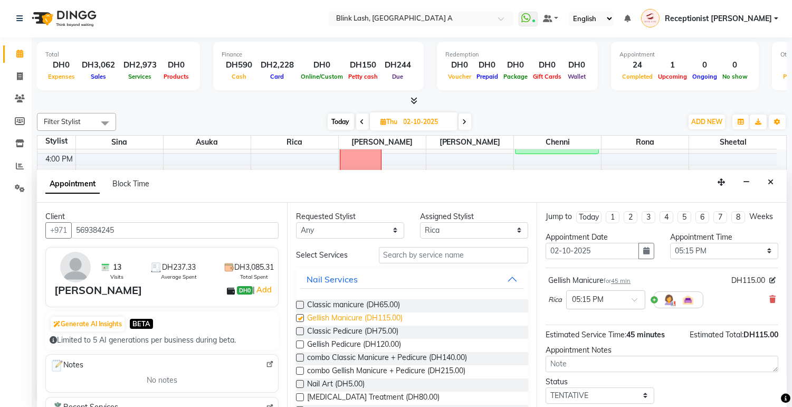
checkbox input "false"
drag, startPoint x: 456, startPoint y: 225, endPoint x: 450, endPoint y: 225, distance: 5.8
click at [458, 223] on select "Select [PERSON_NAME] [PERSON_NAME] Rica [PERSON_NAME]" at bounding box center [474, 230] width 108 height 16
select select "51148"
click at [420, 222] on select "Select [PERSON_NAME] [PERSON_NAME] Rica [PERSON_NAME]" at bounding box center [474, 230] width 108 height 16
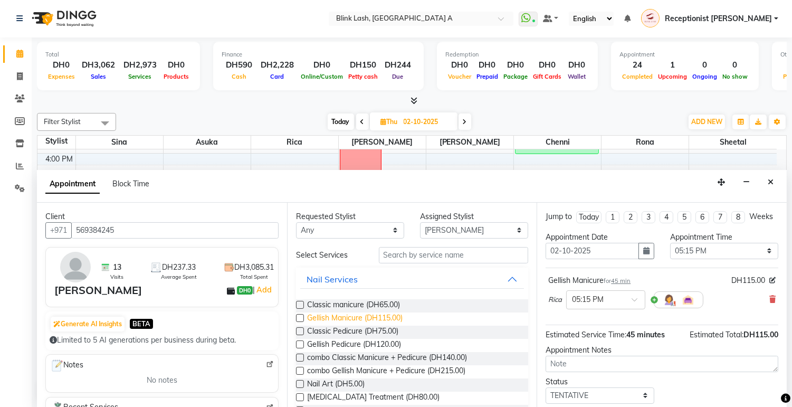
click at [356, 313] on span "Gellish Manicure (DH115.00)" at bounding box center [355, 319] width 96 height 13
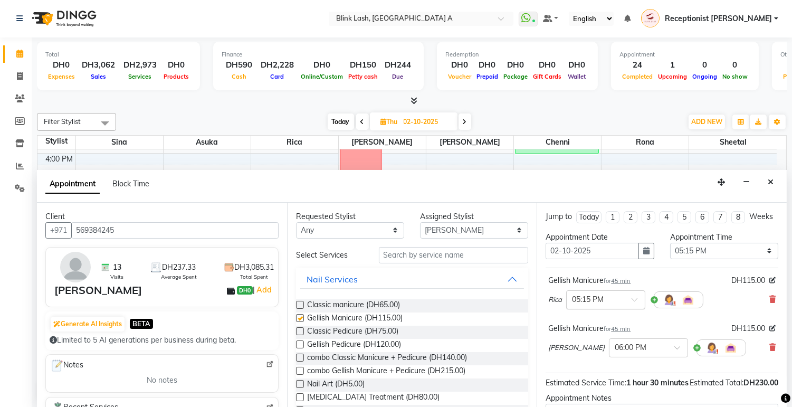
checkbox input "false"
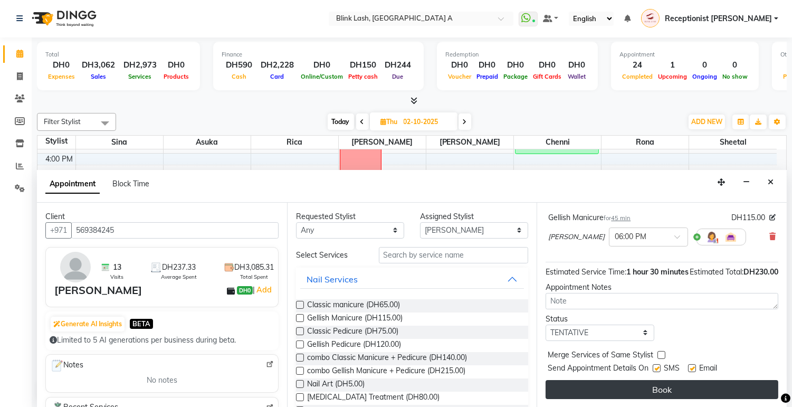
click at [658, 391] on button "Book" at bounding box center [662, 389] width 233 height 19
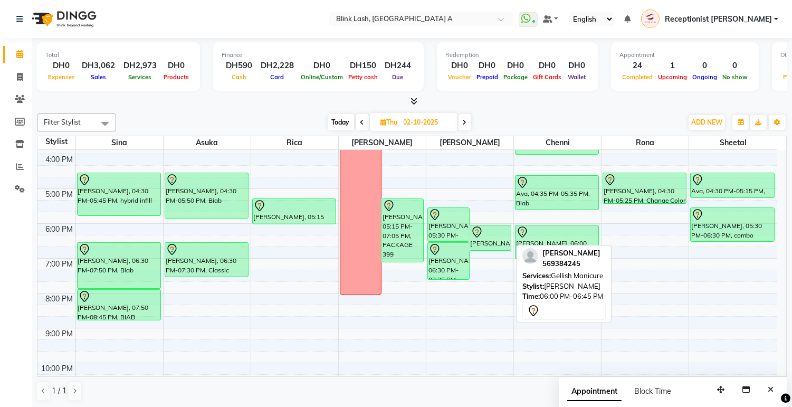
scroll to position [181, 0]
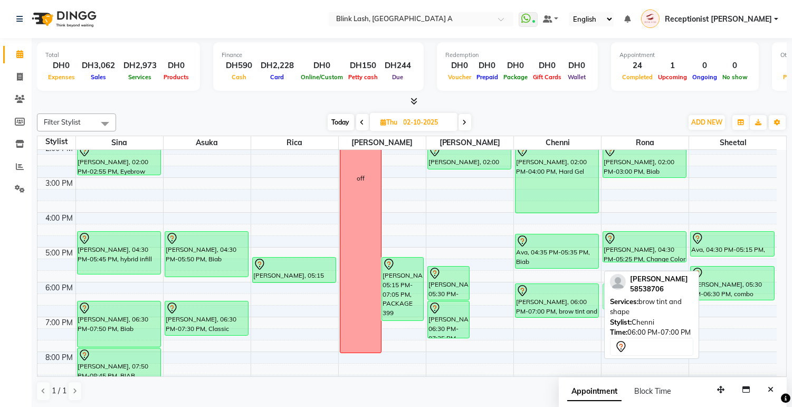
drag, startPoint x: 506, startPoint y: 297, endPoint x: 700, endPoint y: 300, distance: 193.8
click at [700, 300] on tr "[PERSON_NAME], 10:00 AM-11:00 AM, Classic Eyelash Infill [PERSON_NAME], 02:00 P…" at bounding box center [407, 230] width 740 height 522
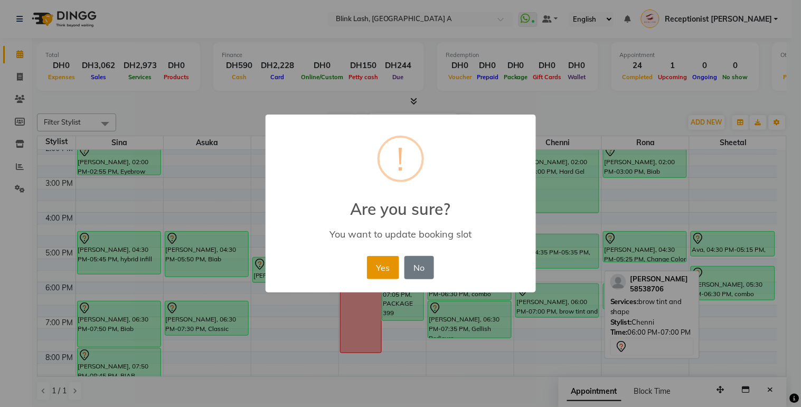
click at [387, 261] on button "Yes" at bounding box center [383, 267] width 32 height 23
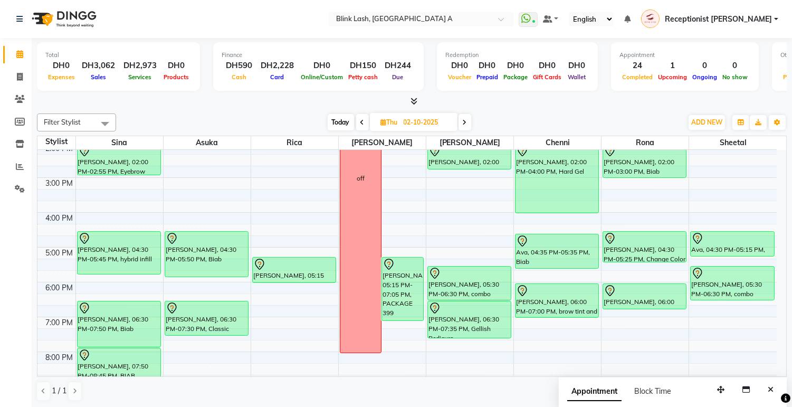
click at [414, 127] on input "02-10-2025" at bounding box center [427, 123] width 53 height 16
select select "10"
select select "2025"
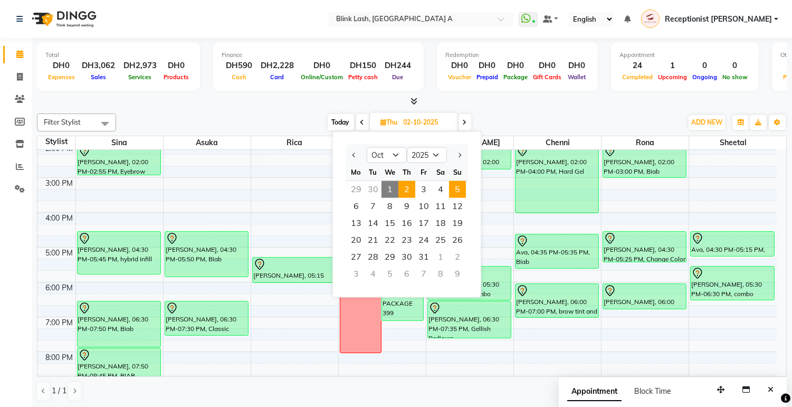
click at [455, 185] on span "5" at bounding box center [457, 189] width 17 height 17
type input "05-10-2025"
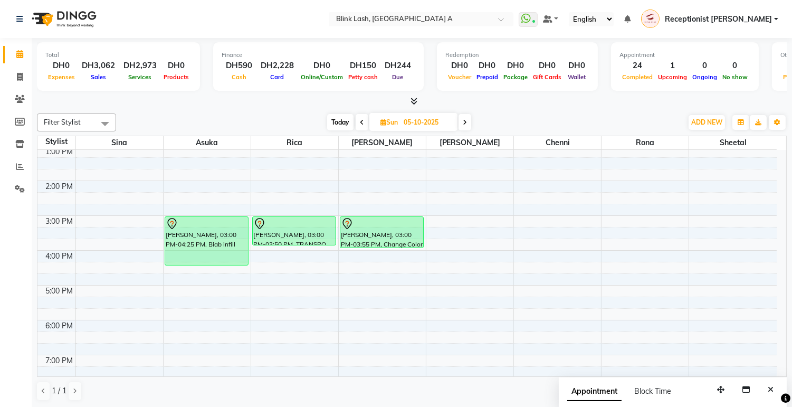
scroll to position [122, 0]
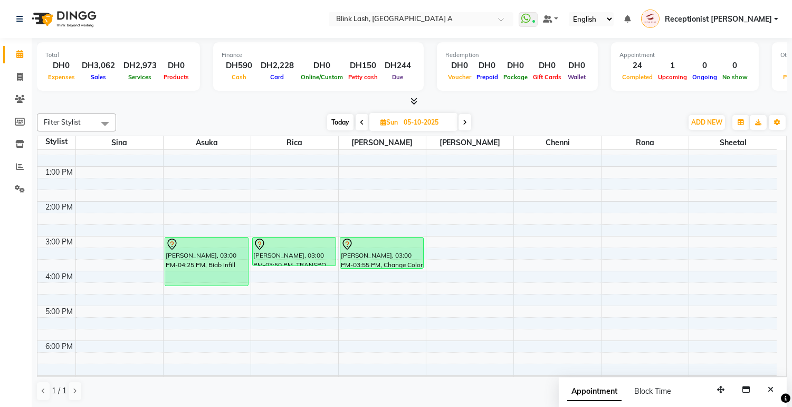
click at [196, 205] on div "9:00 AM 10:00 AM 11:00 AM 12:00 PM 1:00 PM 2:00 PM 3:00 PM 4:00 PM 5:00 PM 6:00…" at bounding box center [407, 288] width 740 height 522
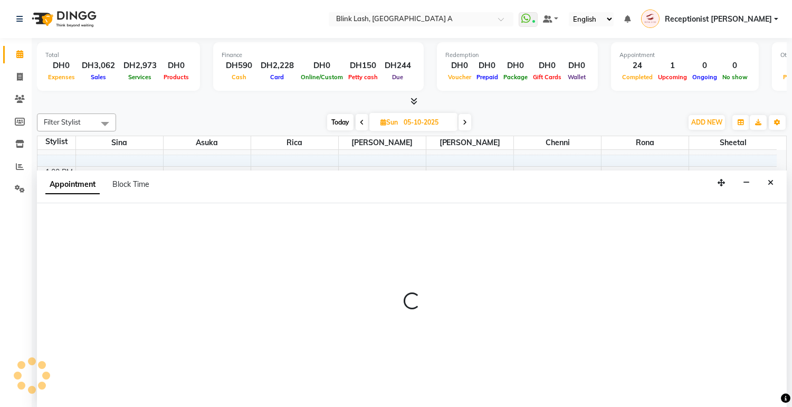
select select "42462"
select select "840"
select select "tentative"
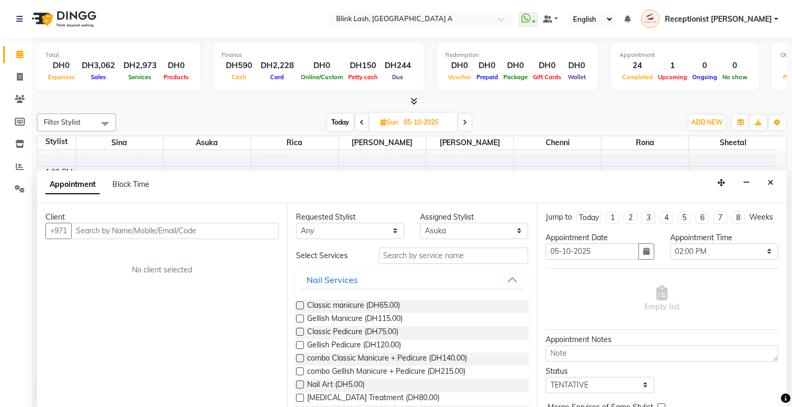
scroll to position [1, 0]
click at [249, 233] on input "text" at bounding box center [174, 230] width 207 height 16
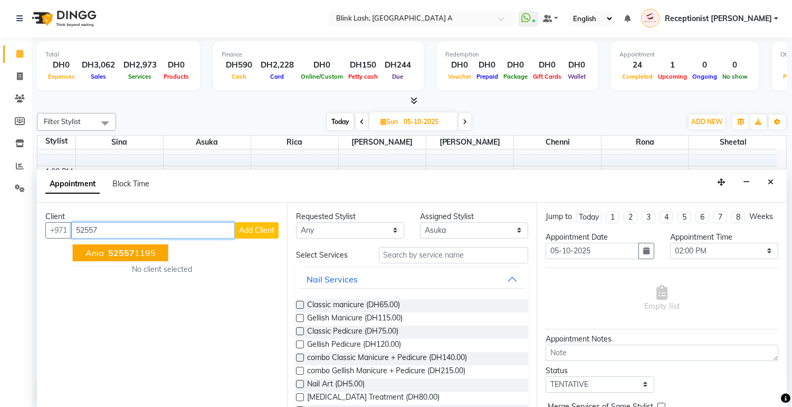
click at [140, 249] on ngb-highlight "52557 1195" at bounding box center [131, 253] width 50 height 11
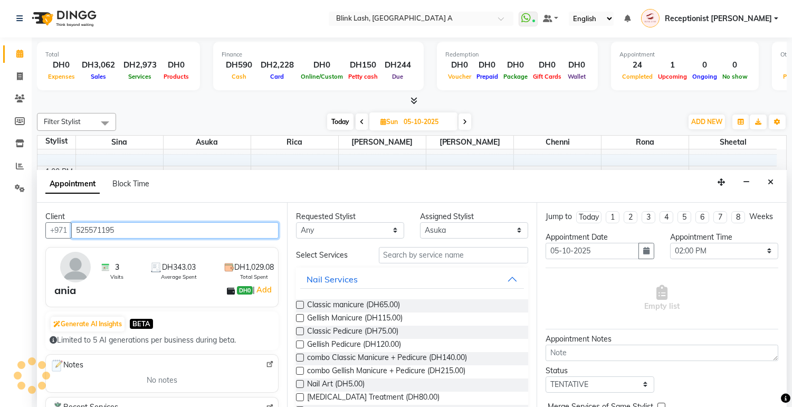
type input "525571195"
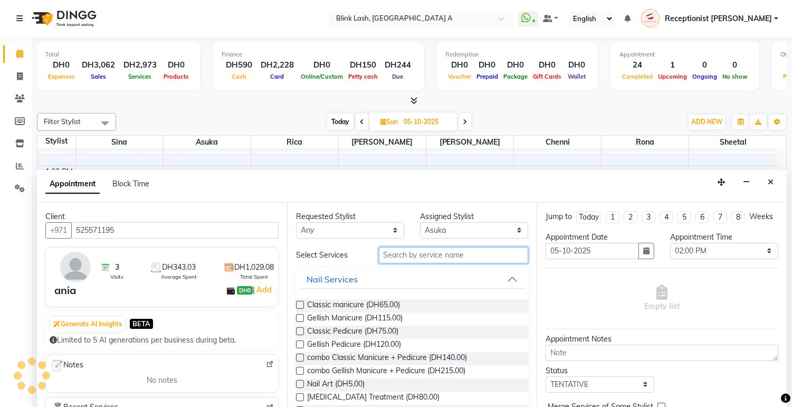
click at [418, 251] on input "text" at bounding box center [454, 255] width 150 height 16
click at [449, 251] on input "text" at bounding box center [454, 255] width 150 height 16
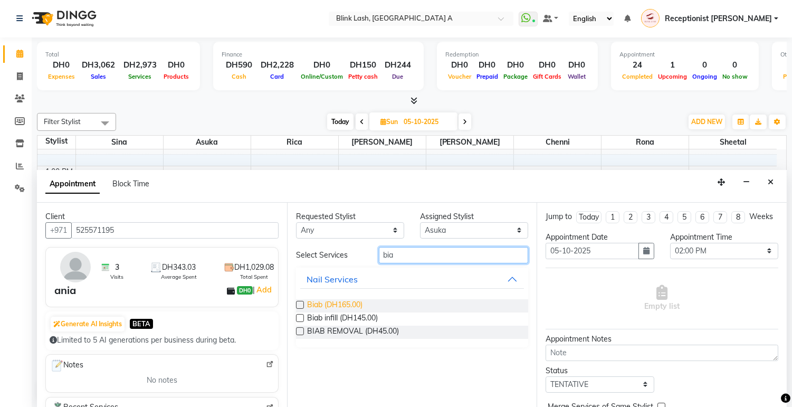
type input "bia"
click at [350, 307] on span "Biab (DH165.00)" at bounding box center [334, 305] width 55 height 13
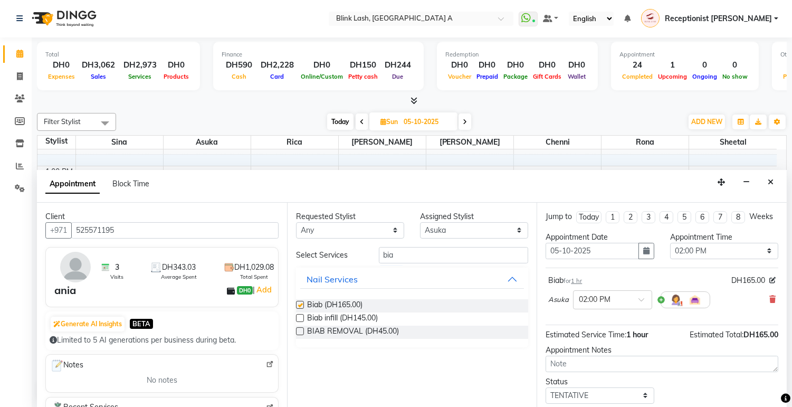
checkbox input "false"
drag, startPoint x: 492, startPoint y: 224, endPoint x: 482, endPoint y: 229, distance: 11.6
click at [492, 224] on select "Select [PERSON_NAME] [PERSON_NAME] Rica [PERSON_NAME]" at bounding box center [474, 230] width 108 height 16
select select "46934"
click at [420, 222] on select "Select [PERSON_NAME] [PERSON_NAME] Rica [PERSON_NAME]" at bounding box center [474, 230] width 108 height 16
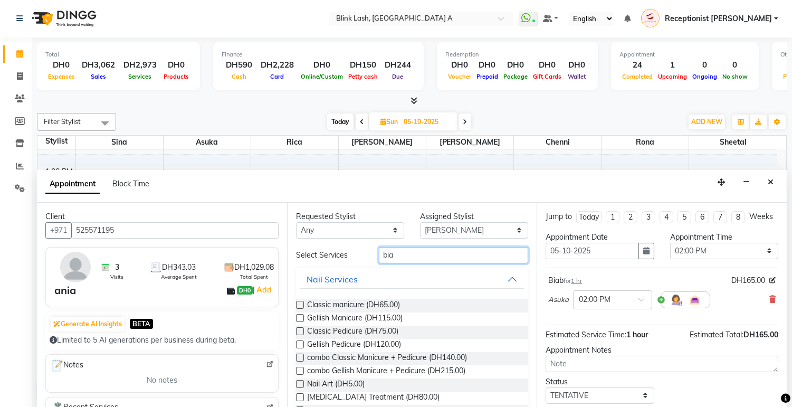
click at [461, 257] on input "bia" at bounding box center [454, 255] width 150 height 16
type input "b"
type input "="
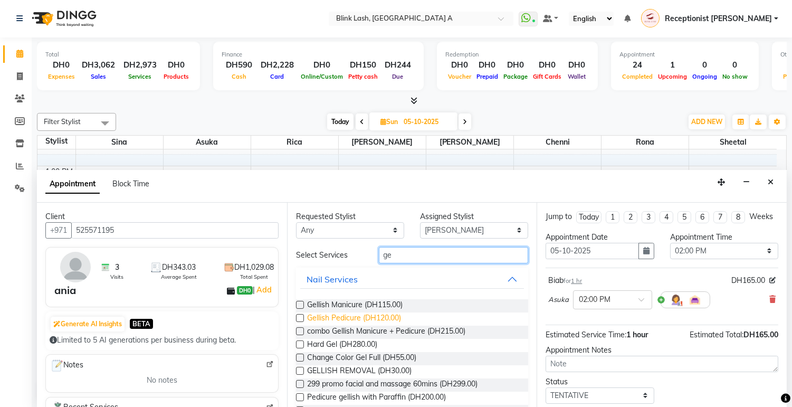
type input "ge"
click at [350, 315] on span "Gellish Pedicure (DH120.00)" at bounding box center [354, 319] width 94 height 13
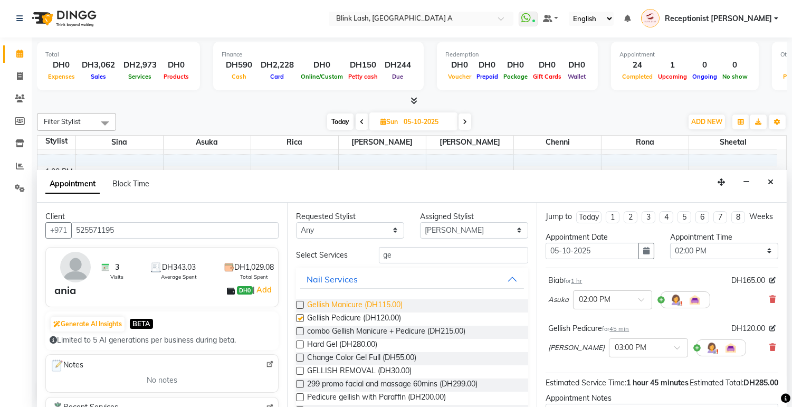
checkbox input "false"
click at [455, 254] on input "ge" at bounding box center [454, 255] width 150 height 16
type input "g"
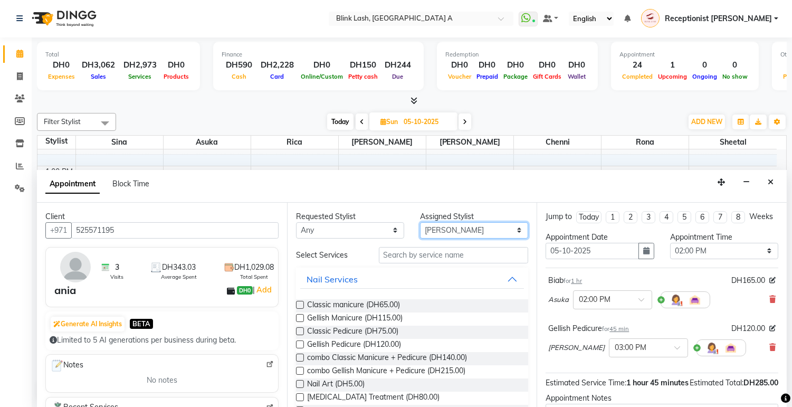
click at [462, 228] on select "Select [PERSON_NAME] [PERSON_NAME] Rica [PERSON_NAME]" at bounding box center [474, 230] width 108 height 16
select select "42464"
click at [420, 222] on select "Select [PERSON_NAME] [PERSON_NAME] Rica [PERSON_NAME]" at bounding box center [474, 230] width 108 height 16
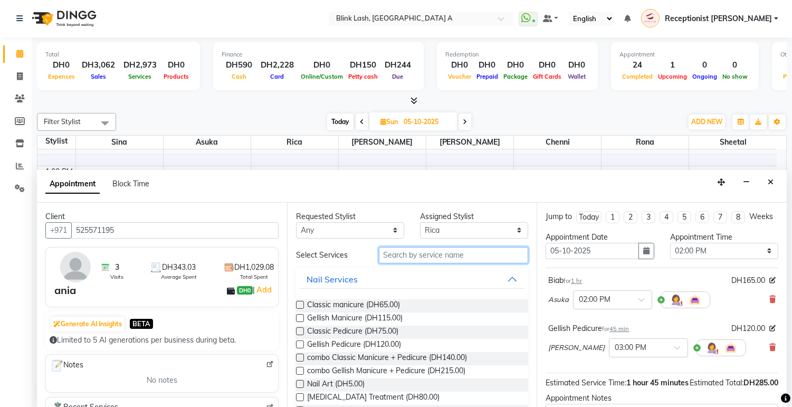
click at [424, 258] on input "text" at bounding box center [454, 255] width 150 height 16
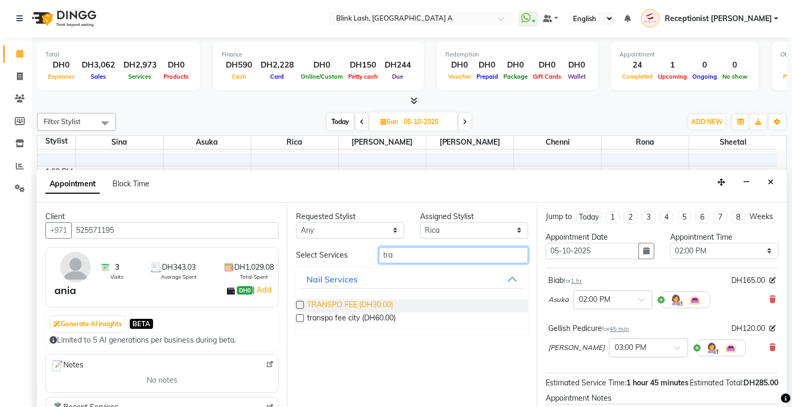
type input "tra"
click at [373, 304] on span "TRANSPO FEE (DH30.00)" at bounding box center [350, 305] width 86 height 13
checkbox input "false"
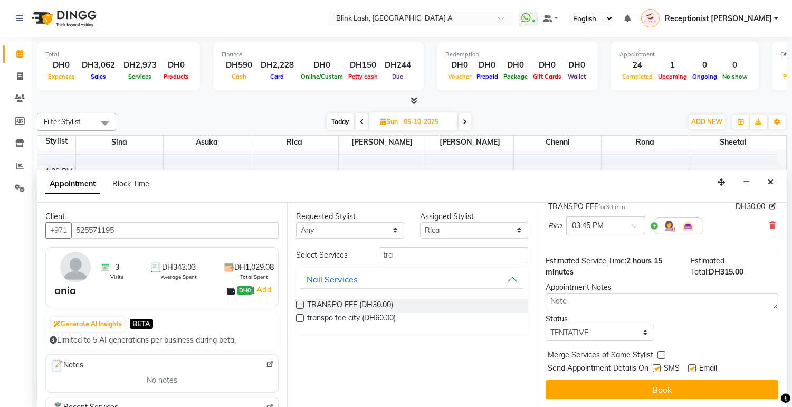
scroll to position [180, 0]
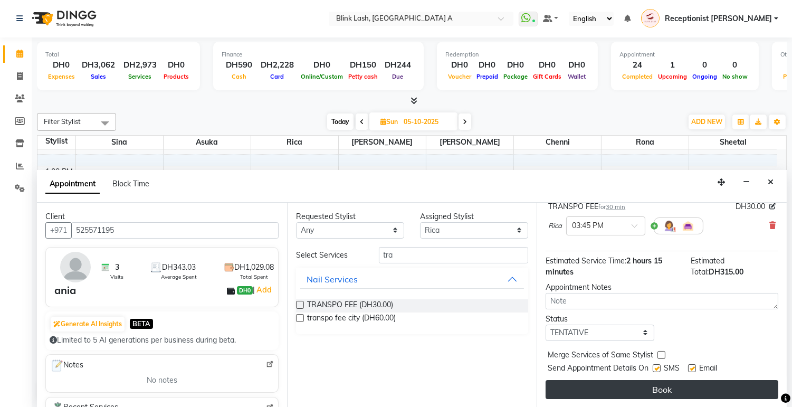
click at [662, 384] on button "Book" at bounding box center [662, 389] width 233 height 19
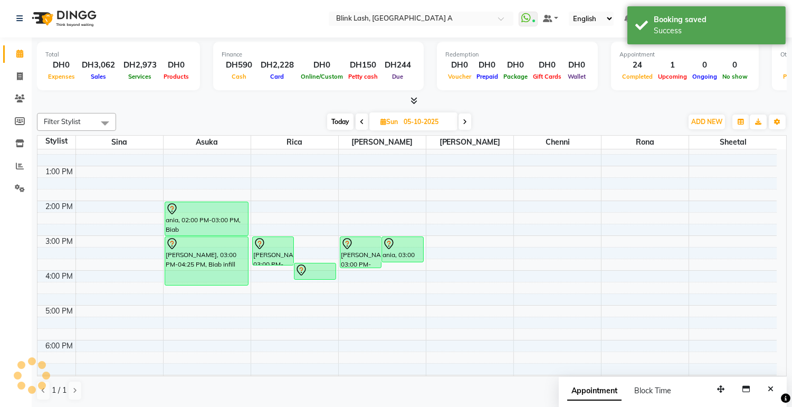
scroll to position [0, 0]
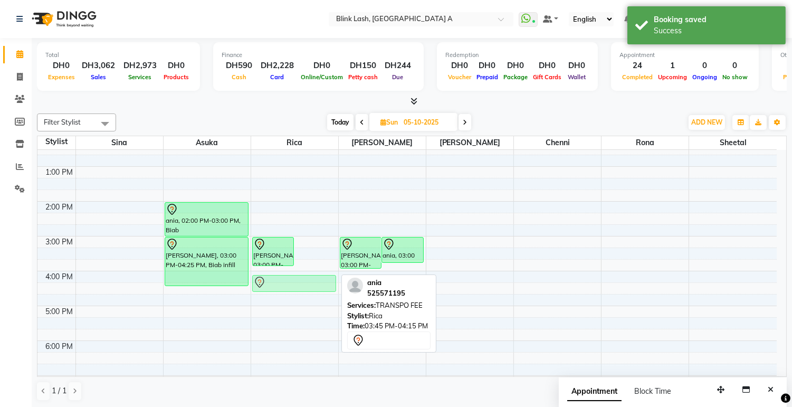
drag, startPoint x: 320, startPoint y: 276, endPoint x: 329, endPoint y: 286, distance: 13.1
click at [329, 286] on div "[PERSON_NAME], 03:00 PM-03:50 PM, TRANSPO FEE ania, 03:45 PM-04:15 PM, TRANSPO …" at bounding box center [294, 288] width 87 height 522
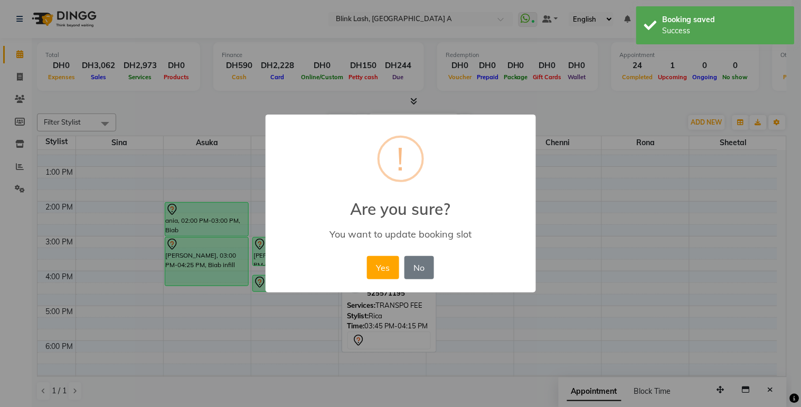
drag, startPoint x: 372, startPoint y: 265, endPoint x: 339, endPoint y: 272, distance: 33.6
click at [373, 267] on button "Yes" at bounding box center [383, 267] width 32 height 23
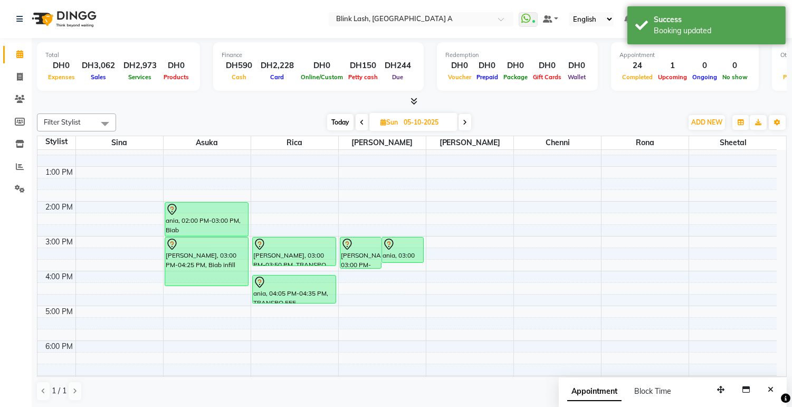
click at [320, 301] on div "[PERSON_NAME], 03:00 PM-03:50 PM, TRANSPO FEE ania, 04:05 PM-04:35 PM, TRANSPO …" at bounding box center [294, 288] width 87 height 522
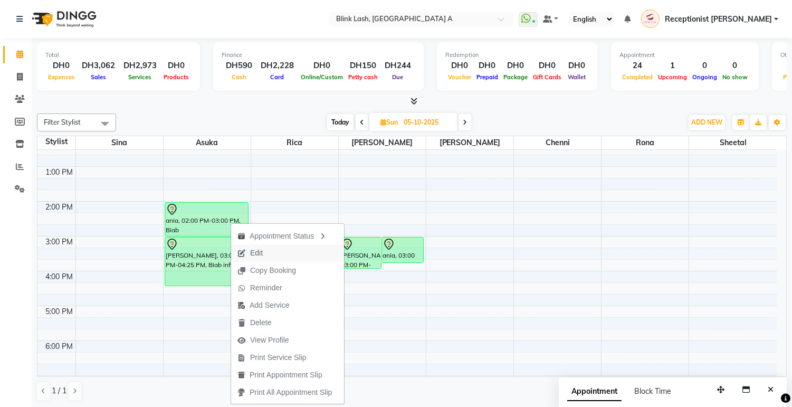
click at [254, 250] on span "Edit" at bounding box center [256, 253] width 13 height 11
select select "tentative"
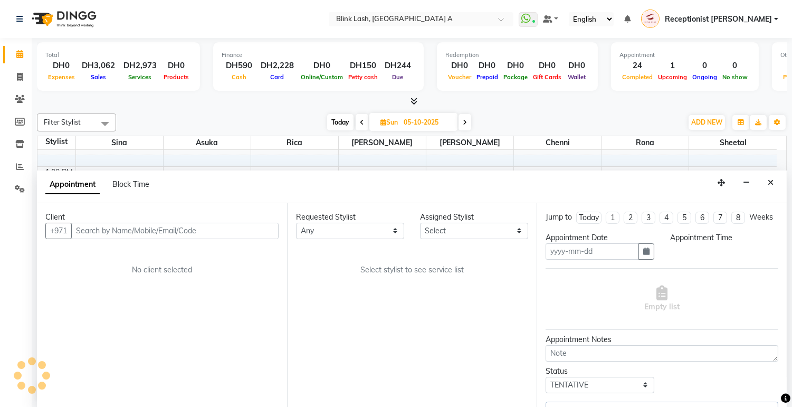
scroll to position [1, 0]
type input "05-10-2025"
select select "840"
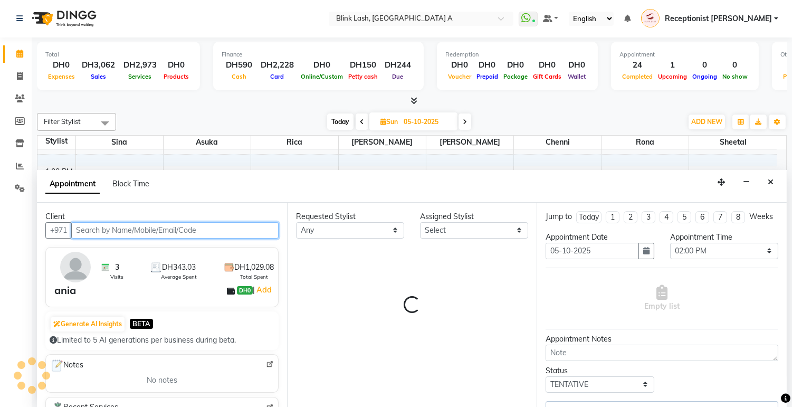
select select "42464"
select select "2892"
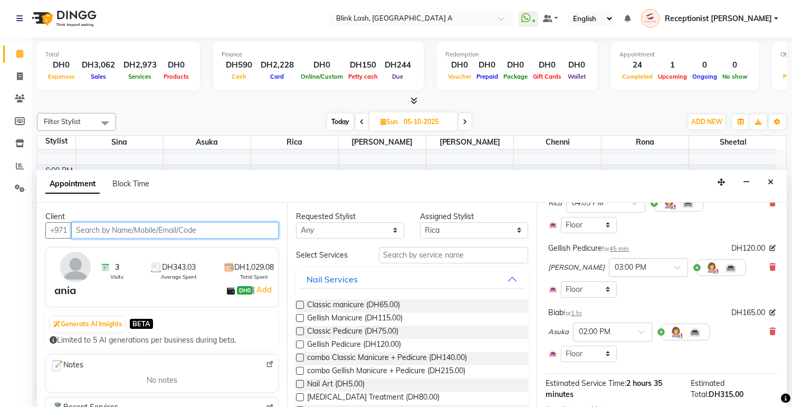
scroll to position [198, 0]
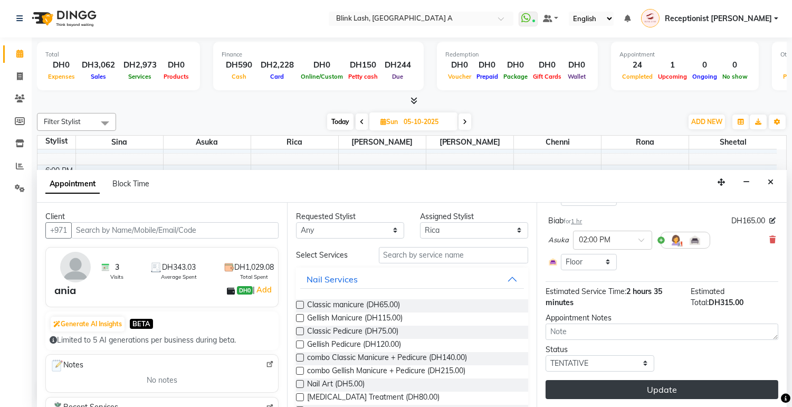
click at [692, 384] on button "Update" at bounding box center [662, 389] width 233 height 19
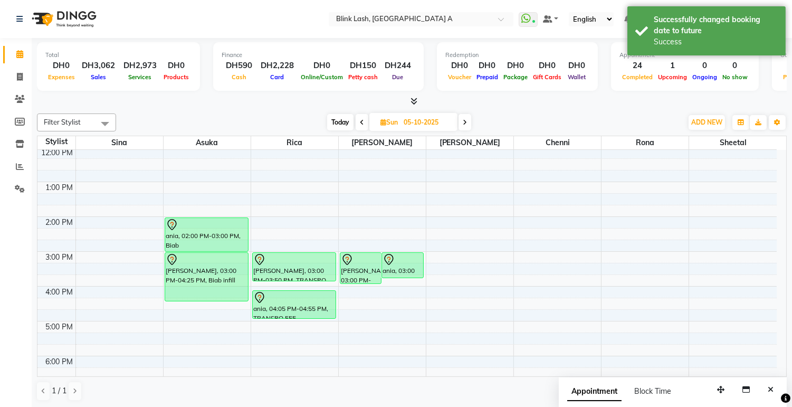
scroll to position [64, 0]
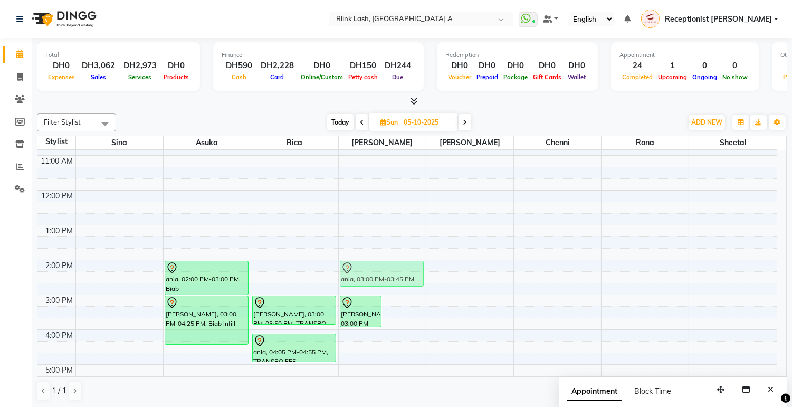
drag, startPoint x: 395, startPoint y: 309, endPoint x: 397, endPoint y: 271, distance: 37.5
click at [397, 271] on div "[PERSON_NAME] adonoban, 03:00 PM-03:55 PM, Change Color Gel Full ania, 03:00 PM…" at bounding box center [382, 347] width 87 height 522
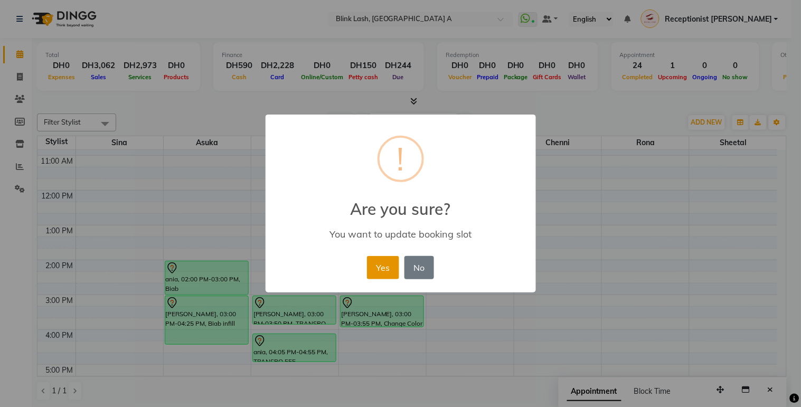
click at [379, 269] on button "Yes" at bounding box center [383, 267] width 32 height 23
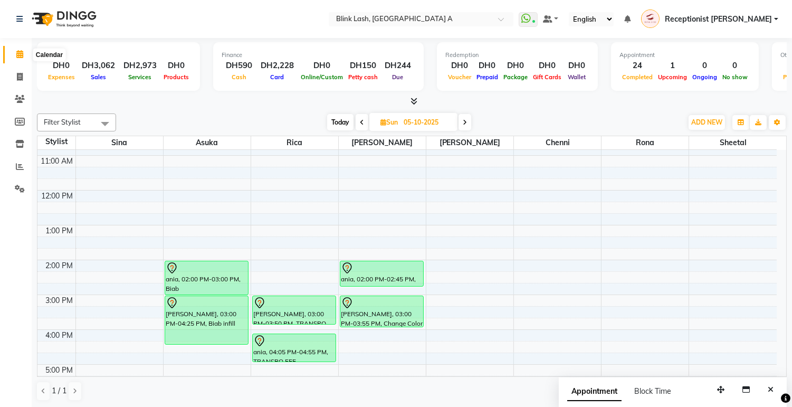
click at [18, 50] on icon at bounding box center [19, 54] width 7 height 8
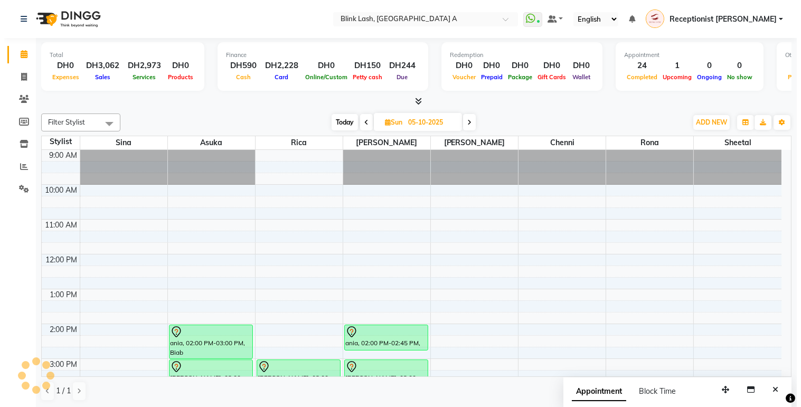
scroll to position [48, 0]
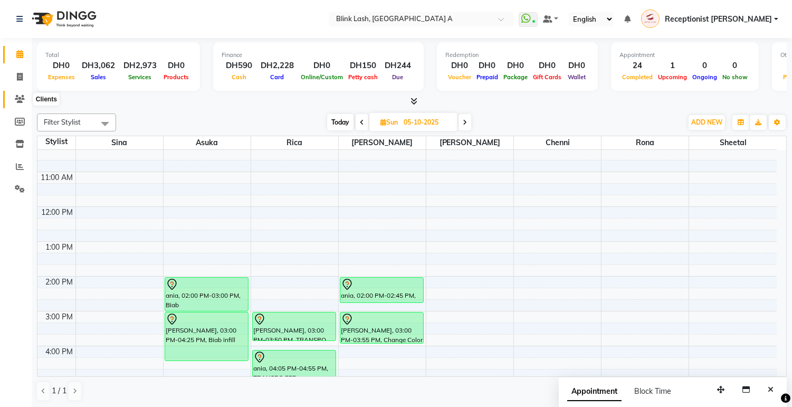
click at [25, 100] on span at bounding box center [20, 99] width 18 height 12
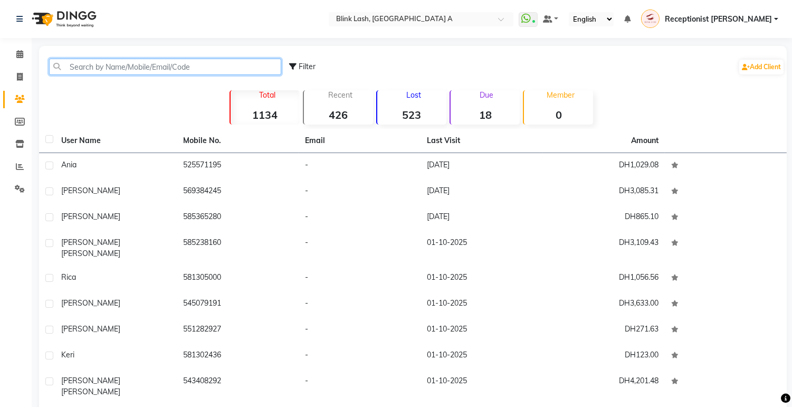
click at [174, 64] on input "text" at bounding box center [165, 67] width 232 height 16
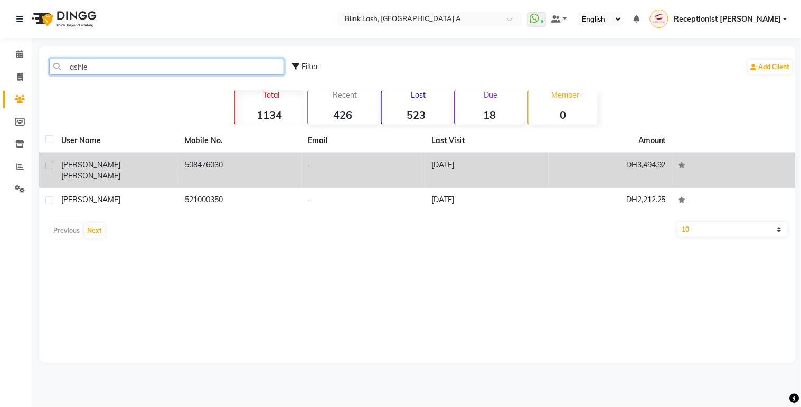
type input "ashle"
click at [180, 173] on td "508476030" at bounding box center [240, 170] width 124 height 35
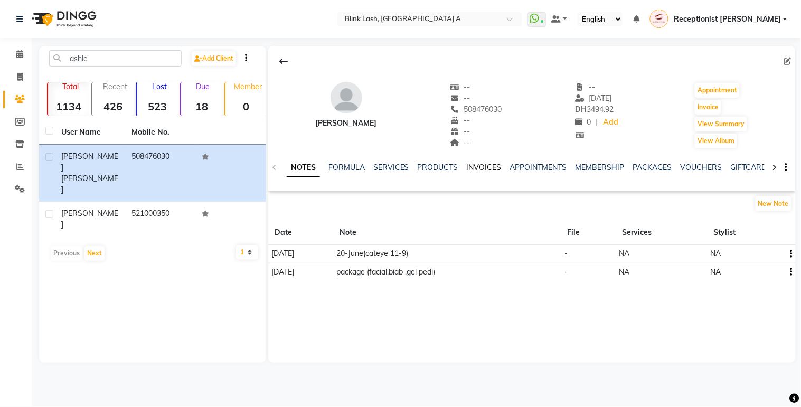
click at [494, 164] on link "INVOICES" at bounding box center [484, 168] width 35 height 10
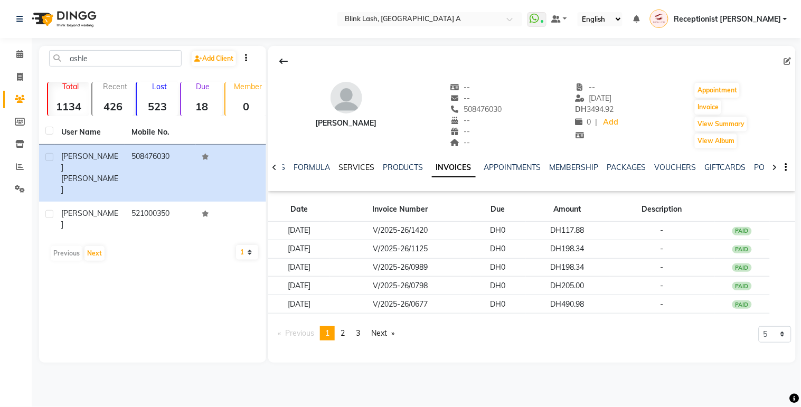
click at [356, 165] on link "SERVICES" at bounding box center [356, 168] width 36 height 10
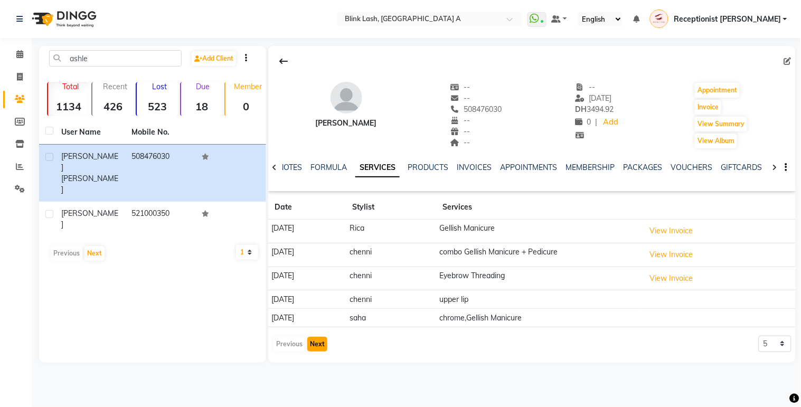
click at [316, 344] on button "Next" at bounding box center [317, 344] width 20 height 15
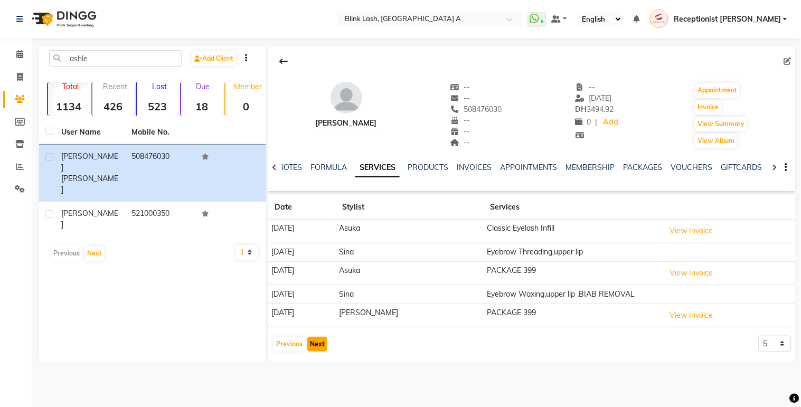
click at [310, 343] on button "Next" at bounding box center [317, 344] width 20 height 15
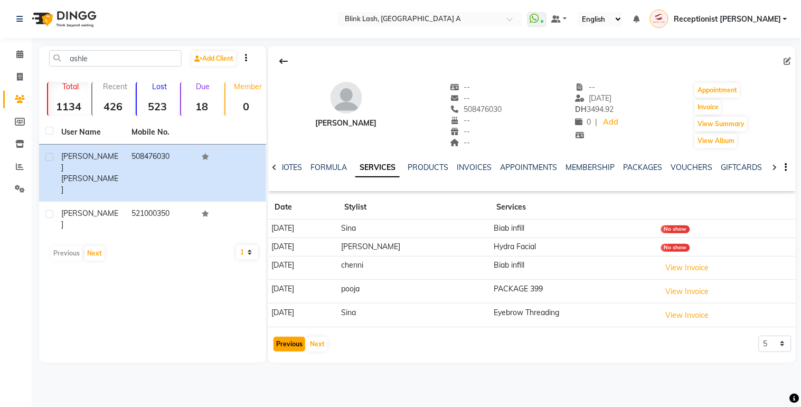
click at [293, 343] on button "Previous" at bounding box center [289, 344] width 32 height 15
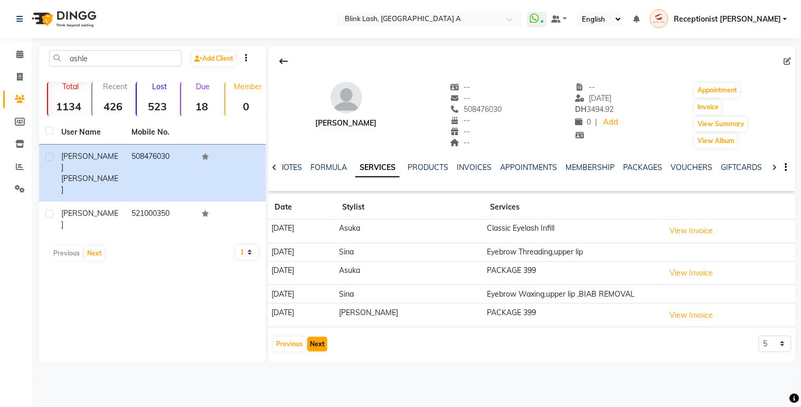
click at [320, 344] on button "Next" at bounding box center [317, 344] width 20 height 15
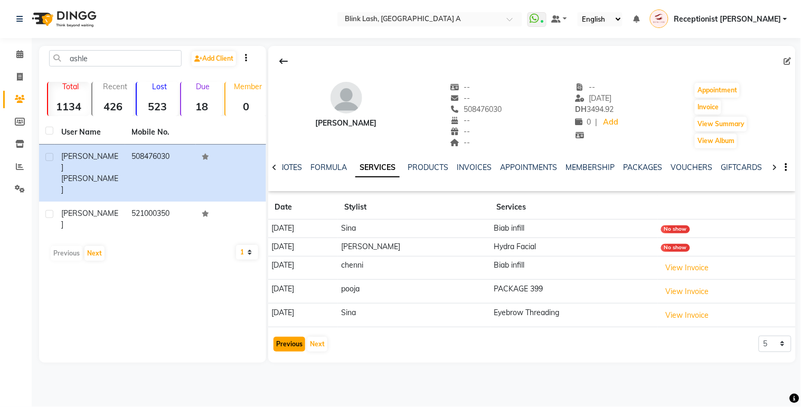
click at [297, 345] on button "Previous" at bounding box center [289, 344] width 32 height 15
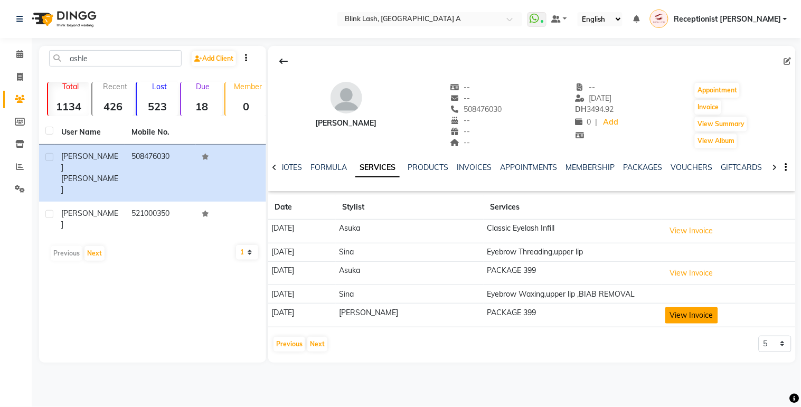
click at [688, 313] on button "View Invoice" at bounding box center [691, 315] width 53 height 16
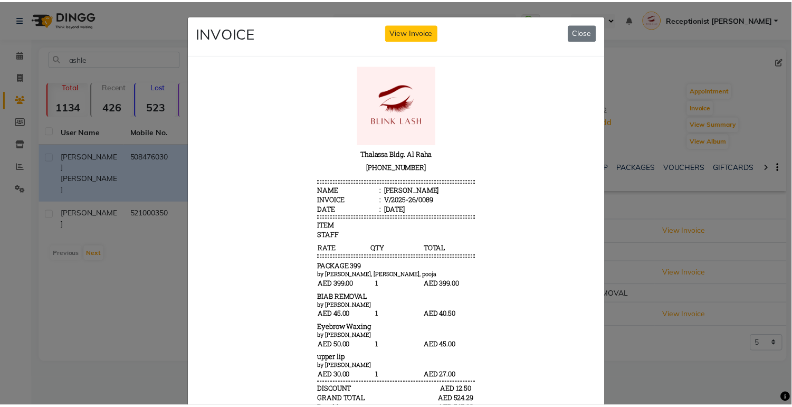
scroll to position [8, 0]
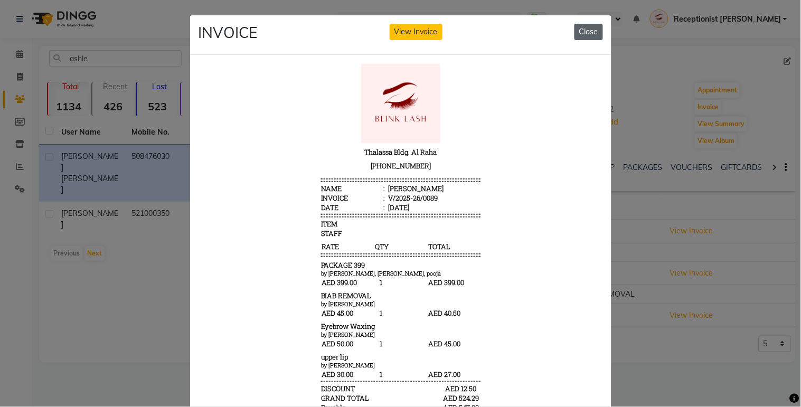
click at [587, 34] on button "Close" at bounding box center [588, 32] width 29 height 16
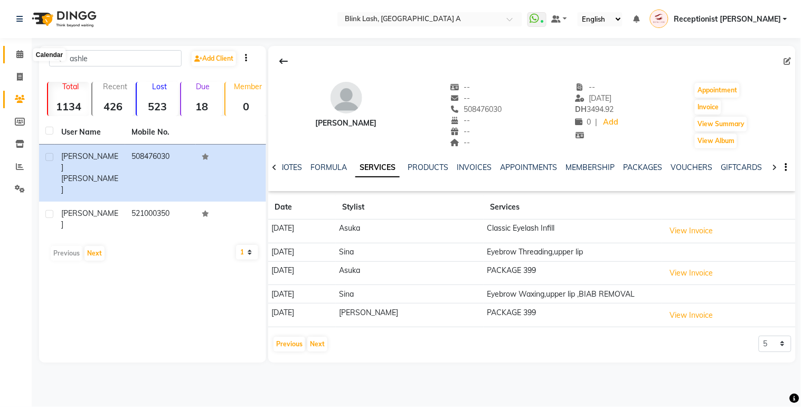
click at [25, 53] on span at bounding box center [20, 55] width 18 height 12
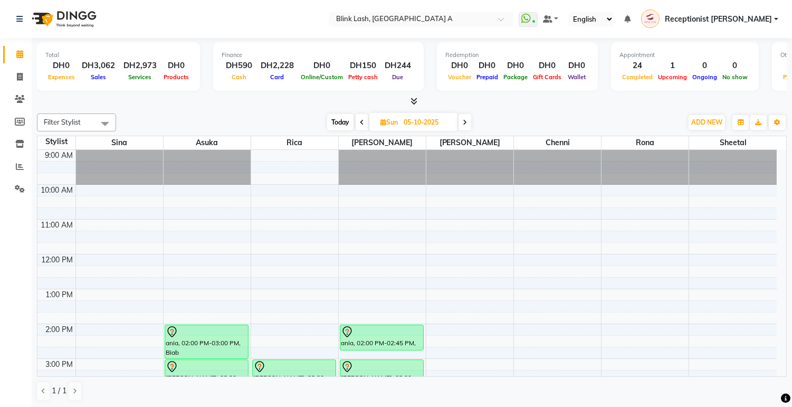
click at [343, 119] on span "Today" at bounding box center [340, 122] width 26 height 16
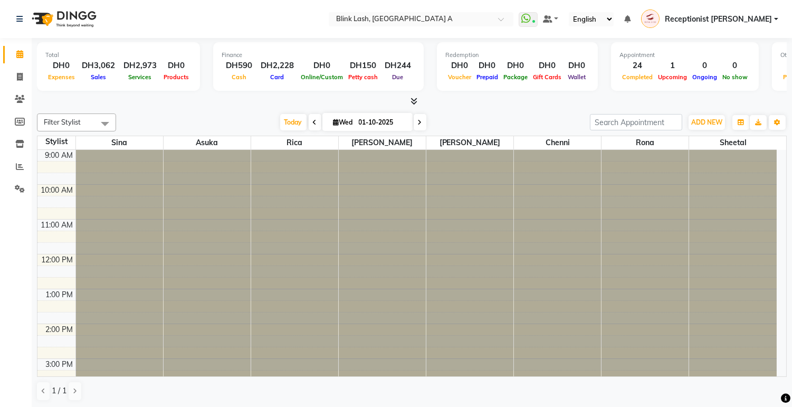
scroll to position [298, 0]
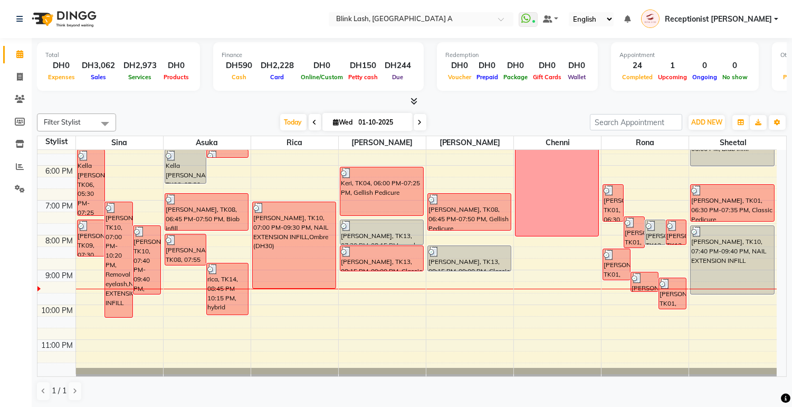
click at [414, 119] on span at bounding box center [420, 122] width 13 height 16
type input "02-10-2025"
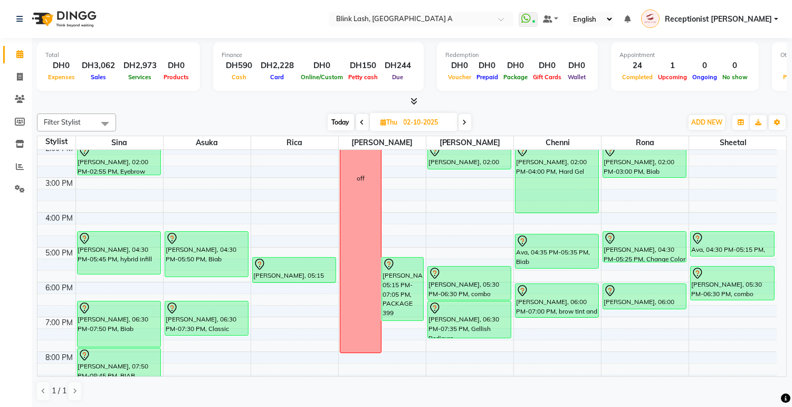
scroll to position [122, 0]
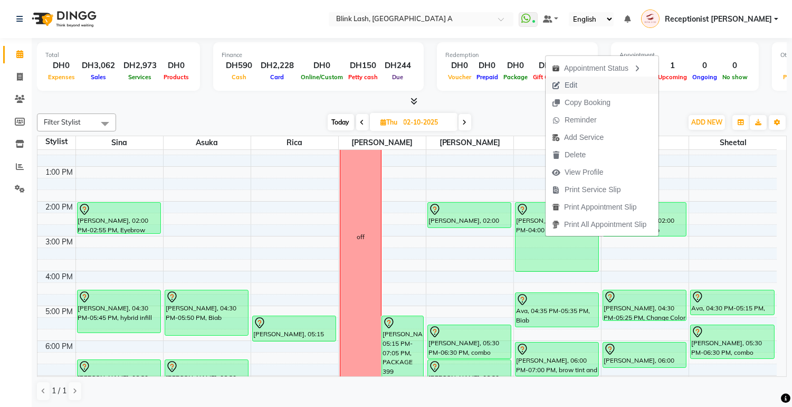
click at [578, 88] on span "Edit" at bounding box center [565, 85] width 38 height 17
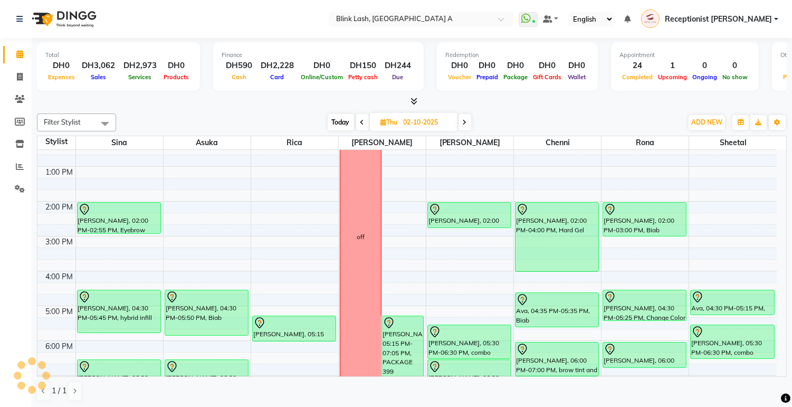
select select "tentative"
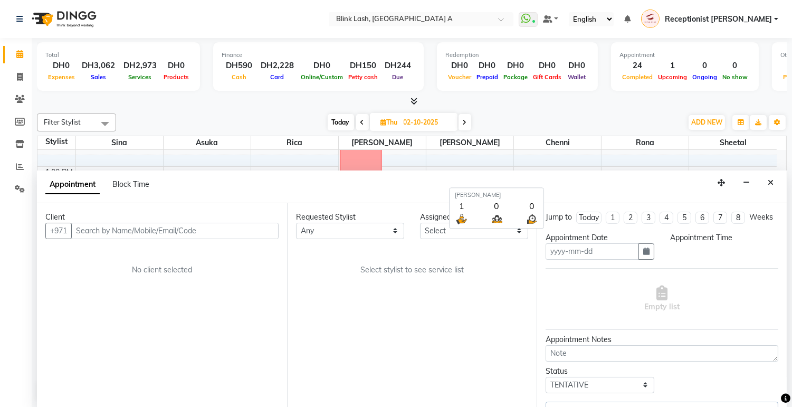
scroll to position [1, 0]
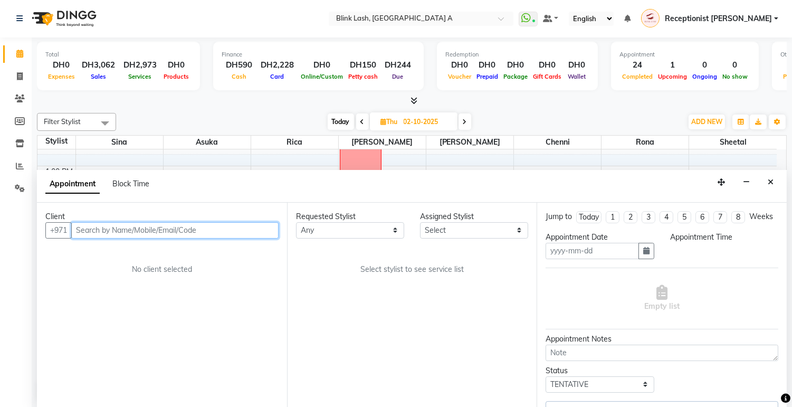
type input "02-10-2025"
select select "840"
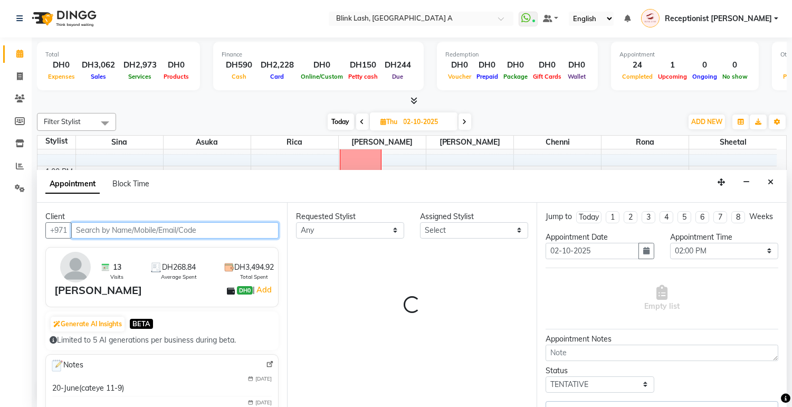
select select "42461"
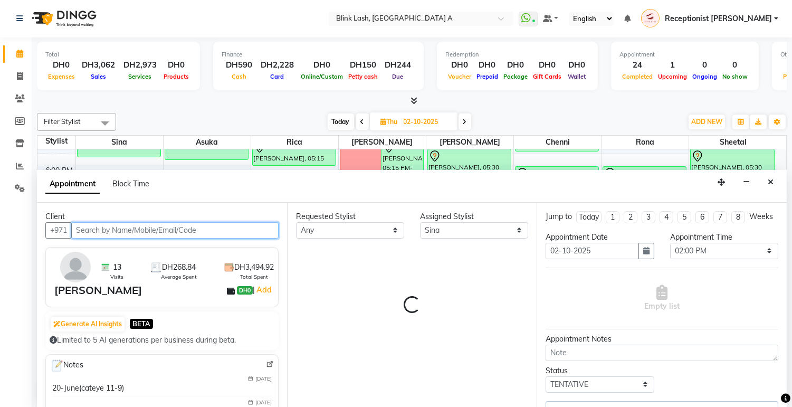
select select "2892"
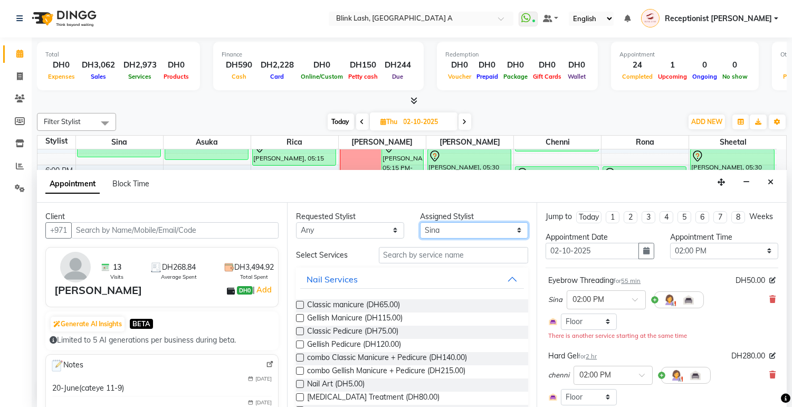
click at [470, 230] on select "Select [PERSON_NAME] [PERSON_NAME] Rica [PERSON_NAME]" at bounding box center [474, 230] width 108 height 16
select select "89364"
click at [420, 222] on select "Select [PERSON_NAME] [PERSON_NAME] Rica [PERSON_NAME]" at bounding box center [474, 230] width 108 height 16
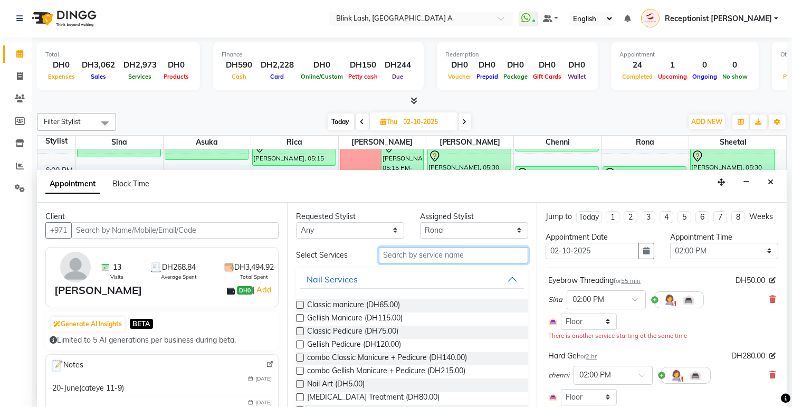
click at [465, 256] on input "text" at bounding box center [454, 255] width 150 height 16
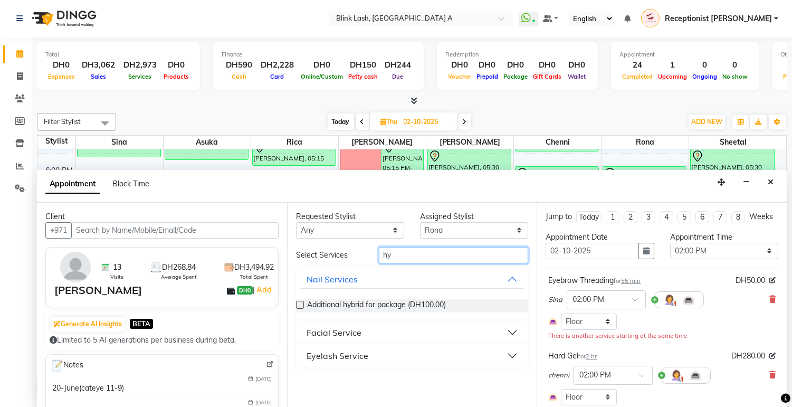
type input "hy"
click at [507, 332] on button "Facial Service" at bounding box center [412, 332] width 224 height 19
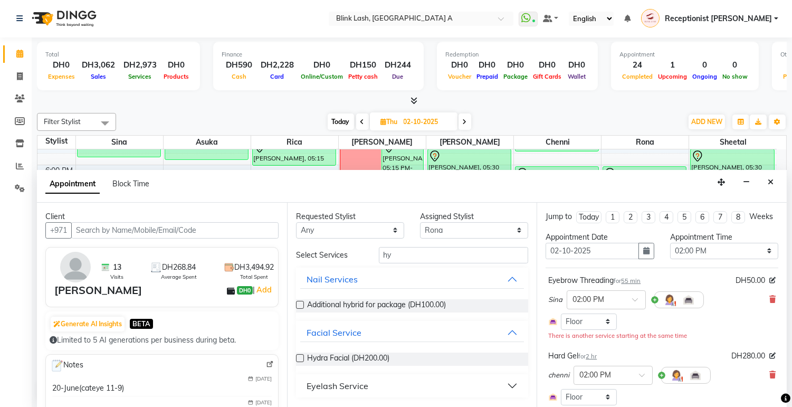
click at [296, 357] on label at bounding box center [300, 358] width 8 height 8
click at [296, 357] on input "checkbox" at bounding box center [299, 359] width 7 height 7
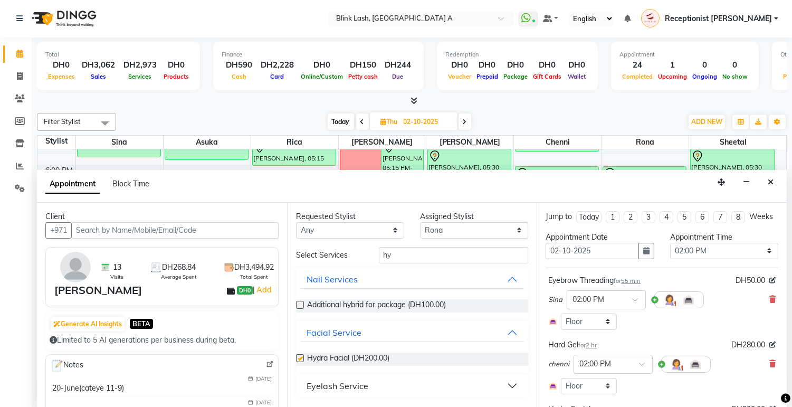
checkbox input "false"
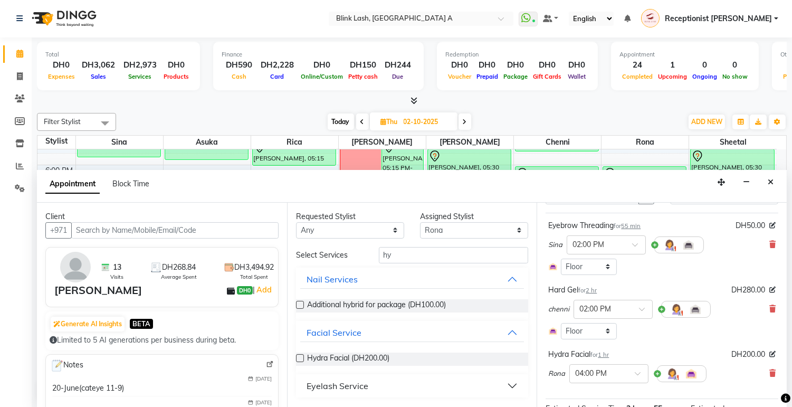
scroll to position [176, 0]
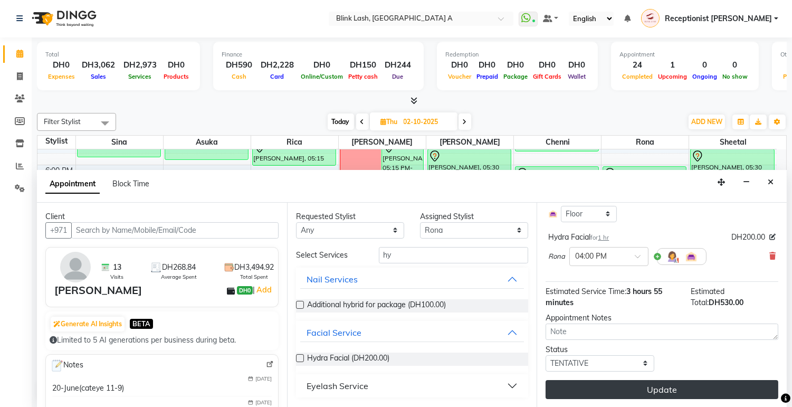
click at [686, 395] on button "Update" at bounding box center [662, 389] width 233 height 19
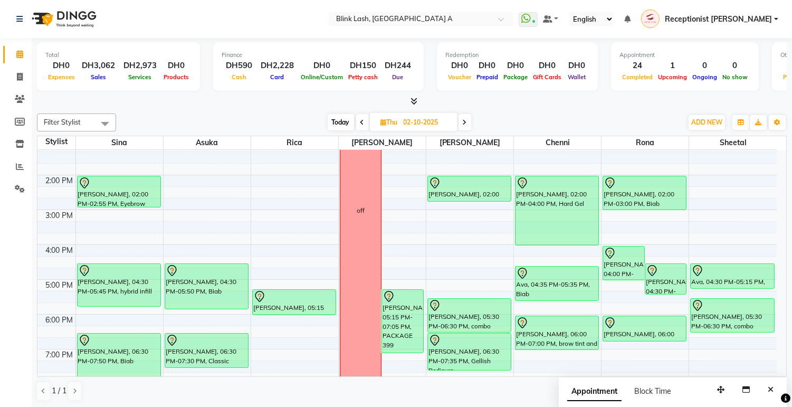
scroll to position [122, 0]
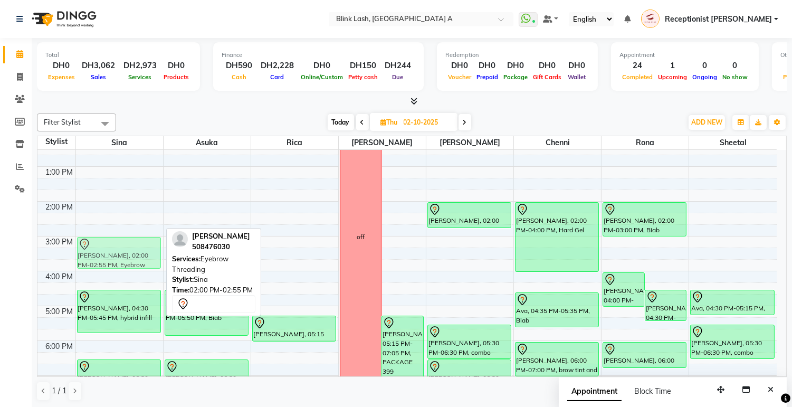
drag, startPoint x: 118, startPoint y: 207, endPoint x: 121, endPoint y: 242, distance: 35.0
click at [121, 242] on div "[PERSON_NAME], 10:00 AM-11:00 AM, Classic Eyelash Infill [PERSON_NAME], 02:00 P…" at bounding box center [119, 288] width 87 height 522
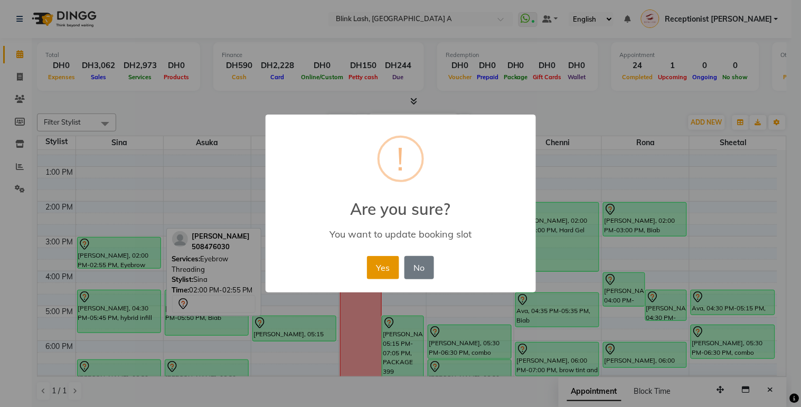
click at [379, 260] on button "Yes" at bounding box center [383, 267] width 32 height 23
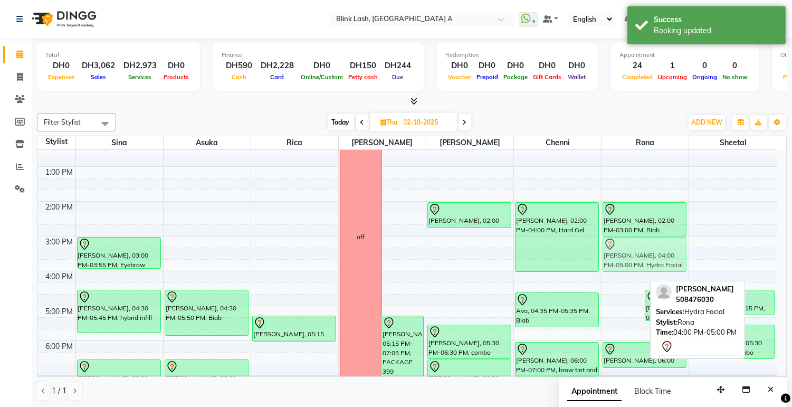
drag, startPoint x: 617, startPoint y: 292, endPoint x: 620, endPoint y: 257, distance: 36.0
click at [620, 257] on div "[PERSON_NAME], 04:00 PM-05:00 PM, Hydra Facial [PERSON_NAME], 04:30 PM-05:25 PM…" at bounding box center [645, 288] width 87 height 522
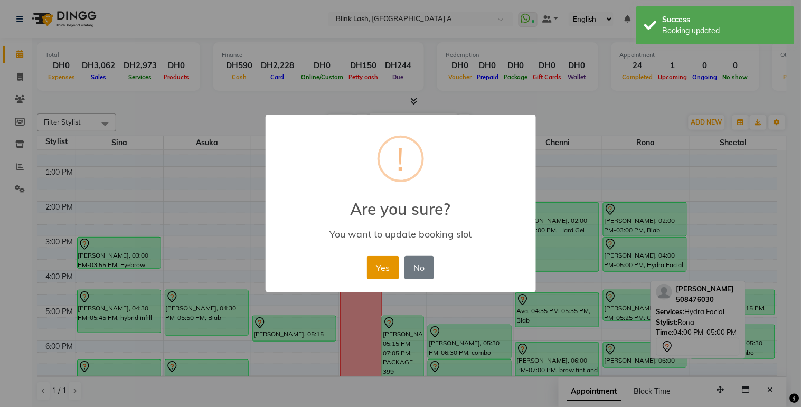
click at [382, 262] on button "Yes" at bounding box center [383, 267] width 32 height 23
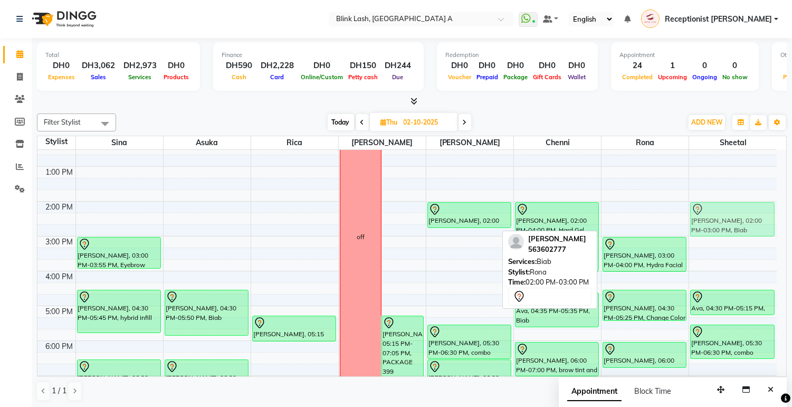
drag, startPoint x: 653, startPoint y: 218, endPoint x: 729, endPoint y: 218, distance: 76.6
click at [729, 218] on tr "[PERSON_NAME], 10:00 AM-11:00 AM, Classic Eyelash Infill [PERSON_NAME], 03:00 P…" at bounding box center [407, 288] width 740 height 522
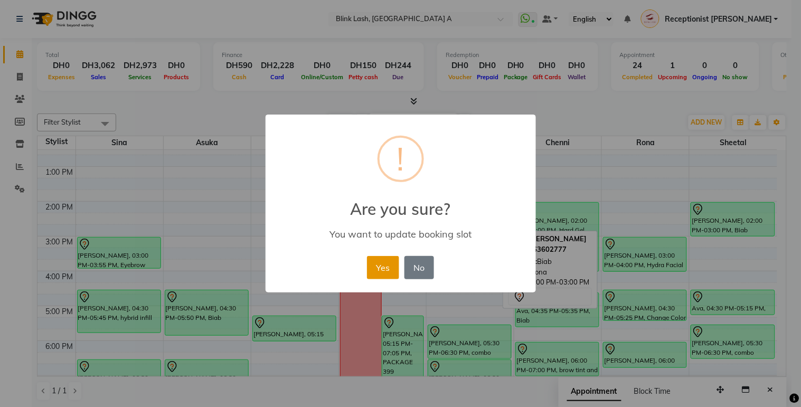
click at [388, 266] on button "Yes" at bounding box center [383, 267] width 32 height 23
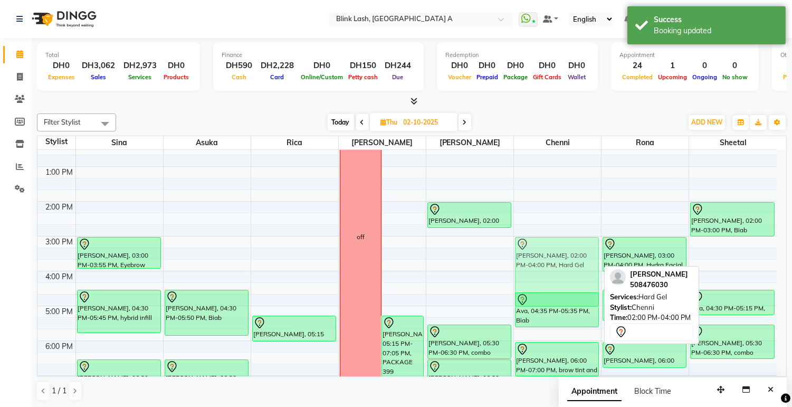
drag, startPoint x: 563, startPoint y: 213, endPoint x: 566, endPoint y: 244, distance: 31.8
click at [566, 244] on div "[PERSON_NAME], 10:00 AM-10:50 AM, NECK AND SHOULDER [PERSON_NAME], 02:00 PM-04:…" at bounding box center [557, 288] width 87 height 522
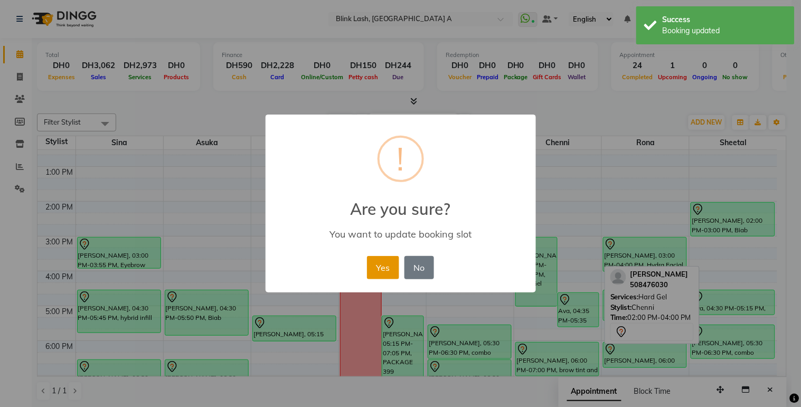
click at [376, 260] on button "Yes" at bounding box center [383, 267] width 32 height 23
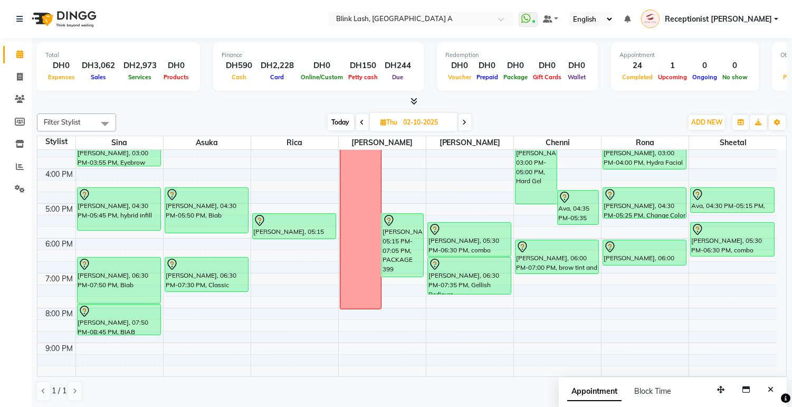
scroll to position [298, 0]
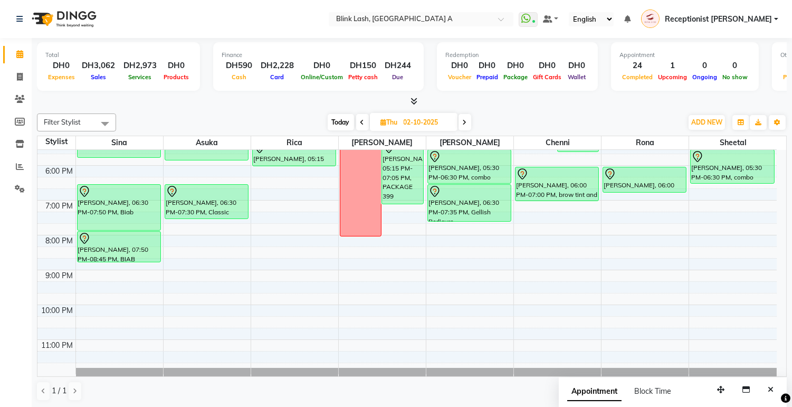
click at [723, 194] on div "9:00 AM 10:00 AM 11:00 AM 12:00 PM 1:00 PM 2:00 PM 3:00 PM 4:00 PM 5:00 PM 6:00…" at bounding box center [407, 113] width 740 height 522
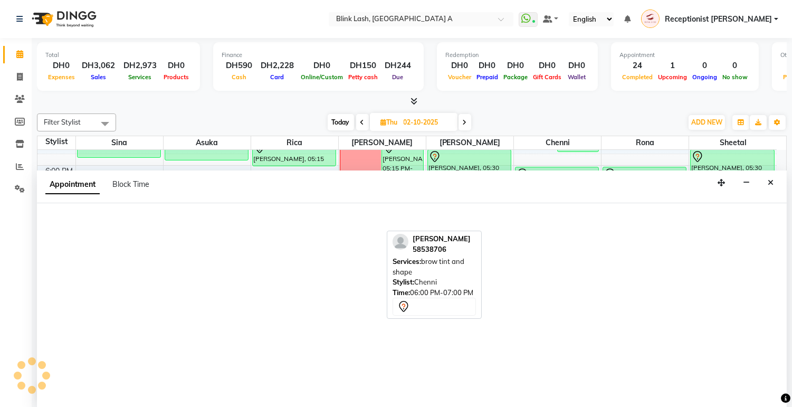
select select "93342"
select select "tentative"
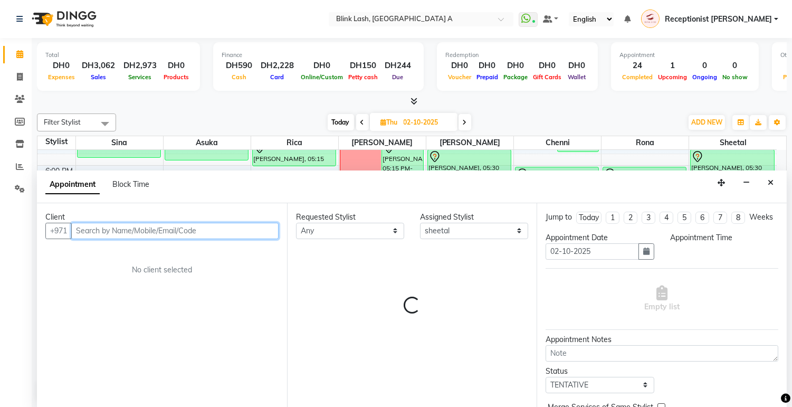
scroll to position [1, 0]
select select "1125"
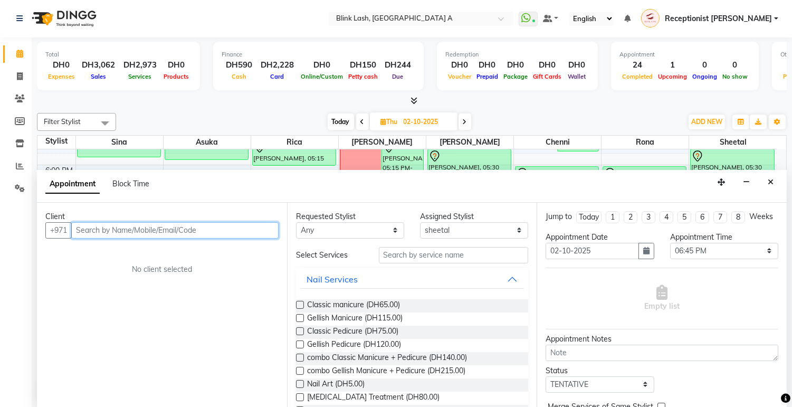
drag, startPoint x: 118, startPoint y: 221, endPoint x: 118, endPoint y: 227, distance: 6.3
click at [118, 222] on input "text" at bounding box center [174, 230] width 207 height 16
click at [117, 229] on input "text" at bounding box center [174, 230] width 207 height 16
click at [100, 230] on input "55202056" at bounding box center [153, 230] width 164 height 16
click at [102, 231] on input "55202056" at bounding box center [153, 230] width 164 height 16
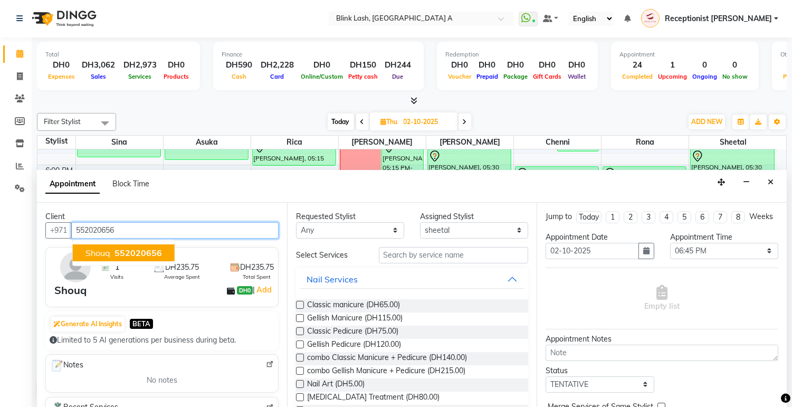
click at [156, 248] on span "552020656" at bounding box center [139, 253] width 48 height 11
type input "552020656"
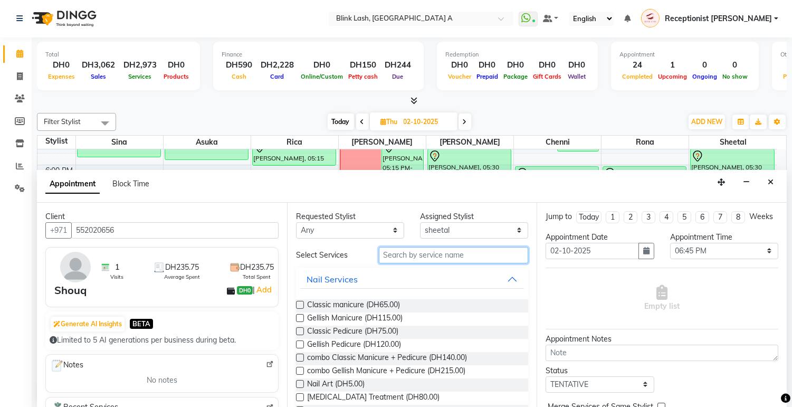
click at [430, 252] on input "text" at bounding box center [454, 255] width 150 height 16
click at [361, 303] on span "Classic manicure (DH65.00)" at bounding box center [353, 305] width 93 height 13
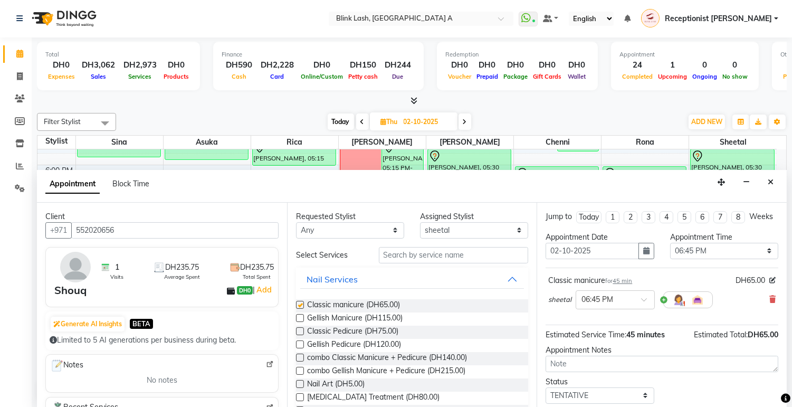
checkbox input "false"
click at [400, 260] on input "text" at bounding box center [454, 255] width 150 height 16
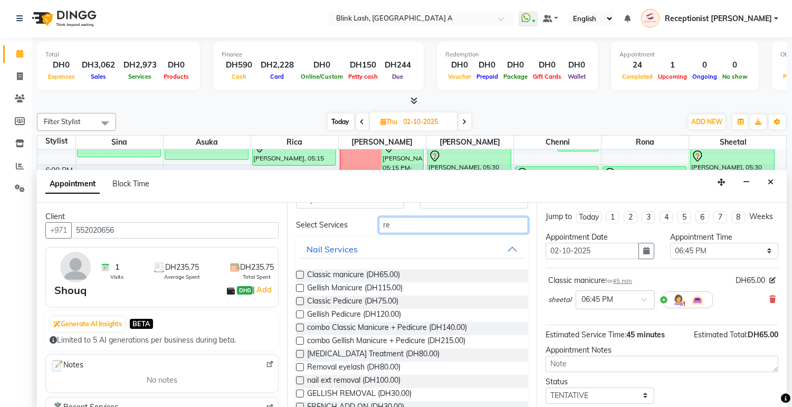
scroll to position [59, 0]
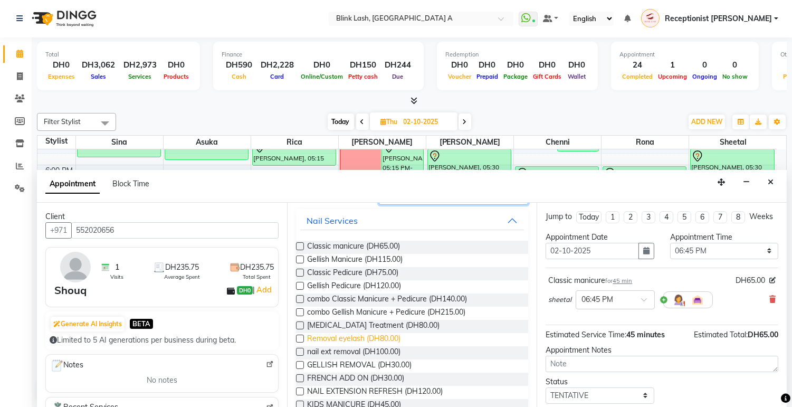
type input "re"
click at [396, 336] on span "Removal eyelash (DH80.00)" at bounding box center [353, 339] width 93 height 13
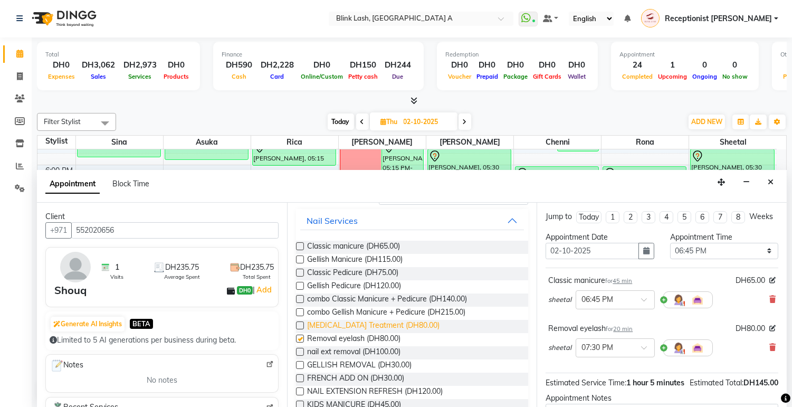
checkbox input "false"
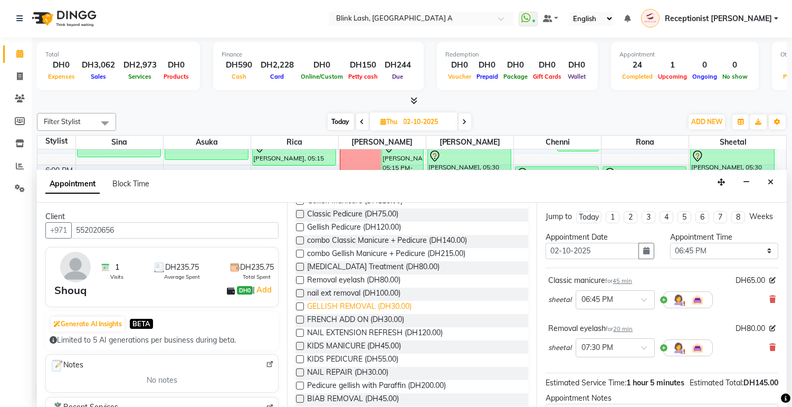
click at [377, 306] on span "GELLISH REMOVAL (DH30.00)" at bounding box center [359, 307] width 105 height 13
checkbox input "false"
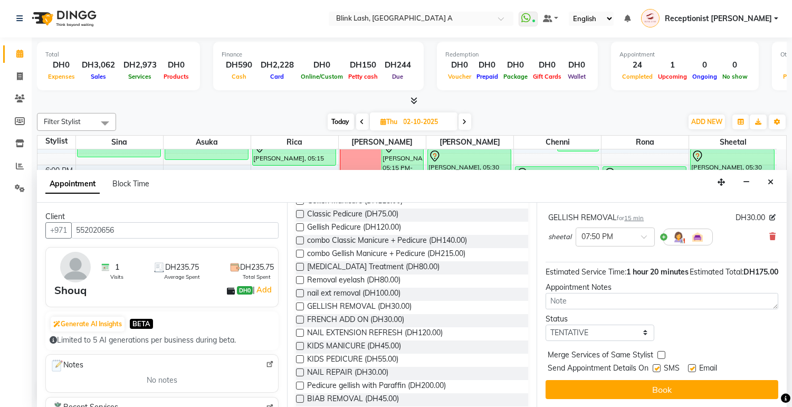
scroll to position [180, 0]
click at [661, 367] on label at bounding box center [657, 368] width 8 height 8
click at [660, 367] on input "checkbox" at bounding box center [656, 369] width 7 height 7
checkbox input "false"
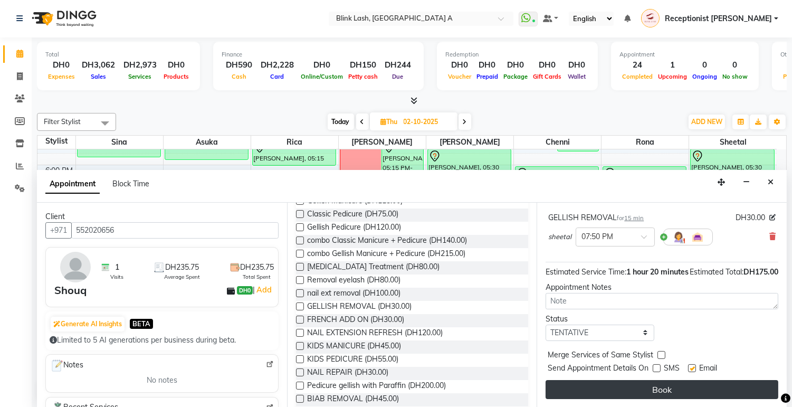
click at [659, 382] on button "Book" at bounding box center [662, 389] width 233 height 19
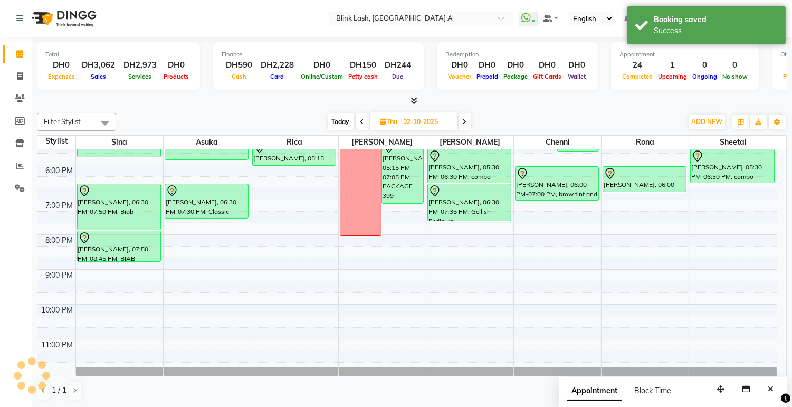
scroll to position [0, 0]
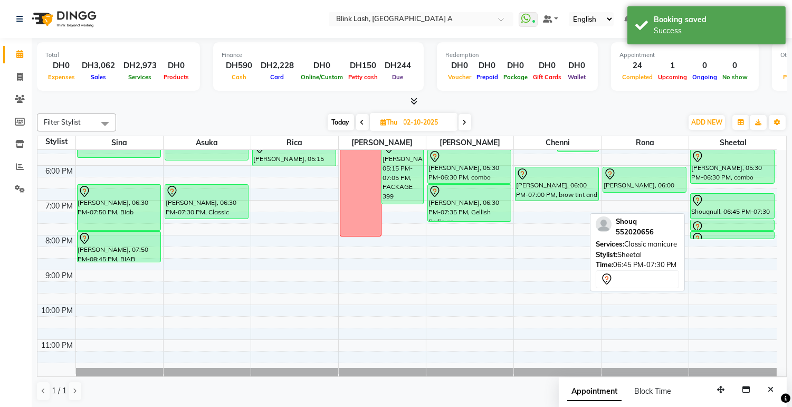
click at [734, 212] on div "Shouqnull, 06:45 PM-07:30 PM, Classic manicure" at bounding box center [732, 206] width 83 height 25
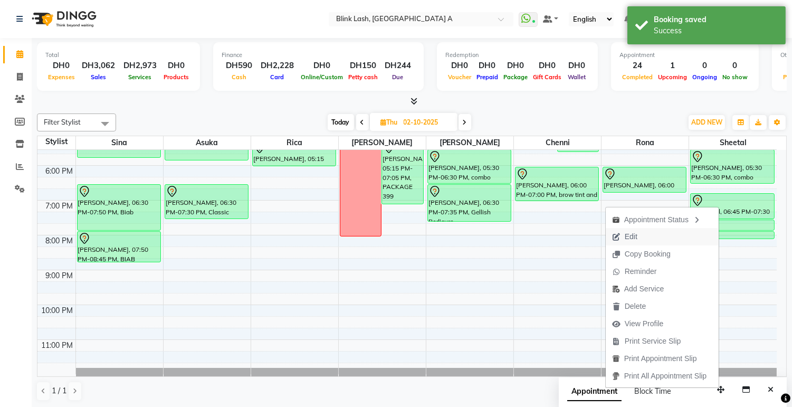
click at [671, 231] on button "Edit" at bounding box center [662, 236] width 113 height 17
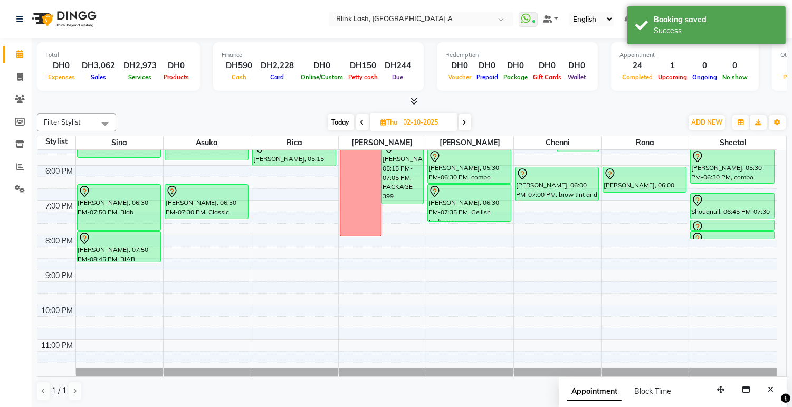
select select "tentative"
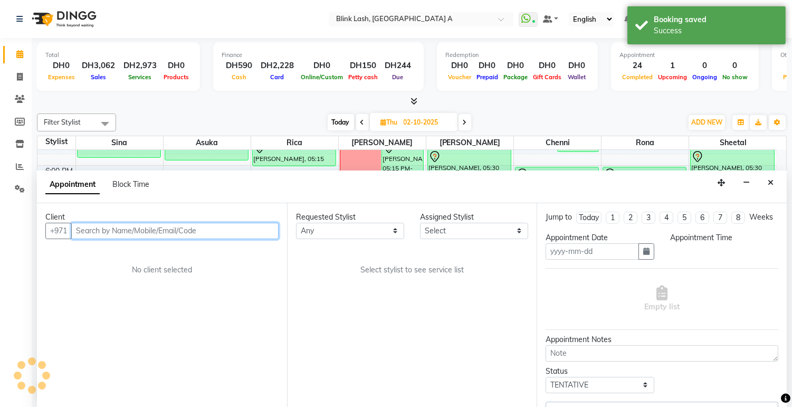
type input "02-10-2025"
select select "1125"
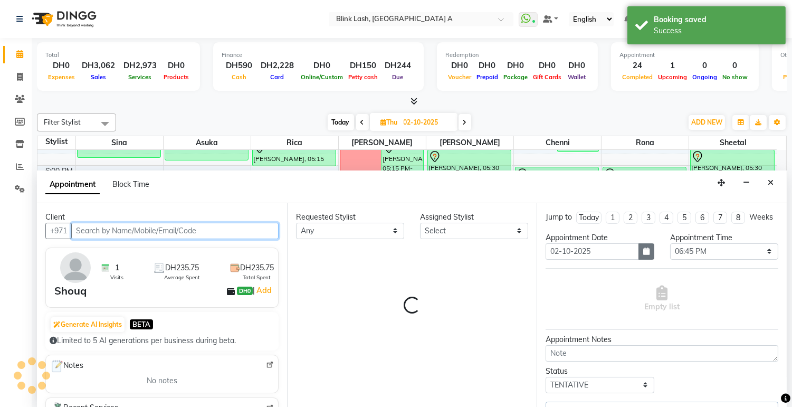
select select "93342"
select select "2892"
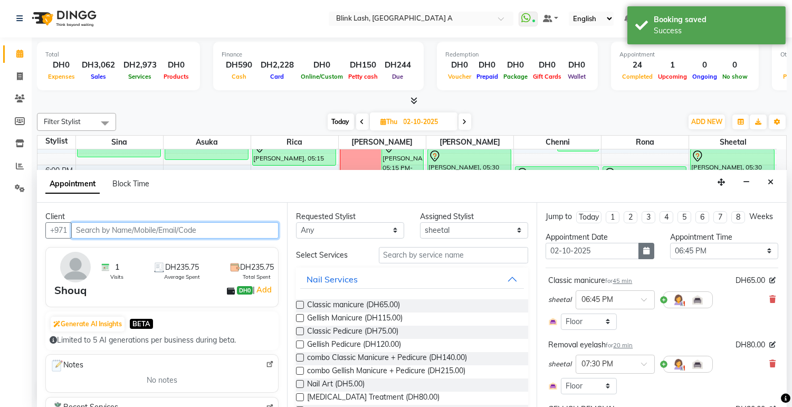
scroll to position [298, 0]
click at [644, 254] on icon "button" at bounding box center [647, 250] width 6 height 7
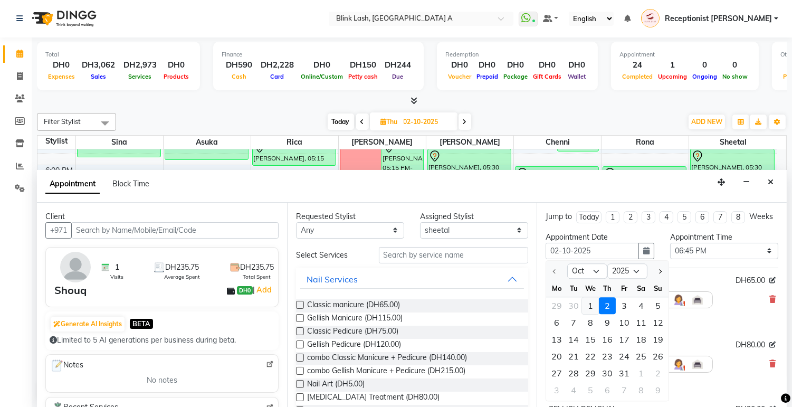
click at [592, 312] on div "1" at bounding box center [590, 305] width 17 height 17
type input "01-10-2025"
select select "1125"
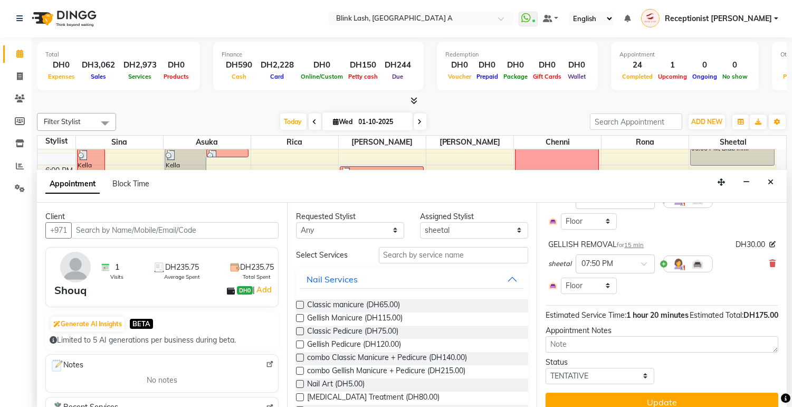
scroll to position [209, 0]
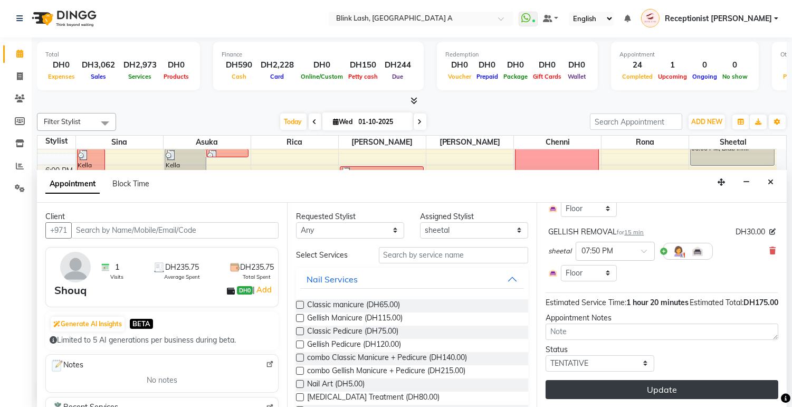
click at [678, 385] on button "Update" at bounding box center [662, 389] width 233 height 19
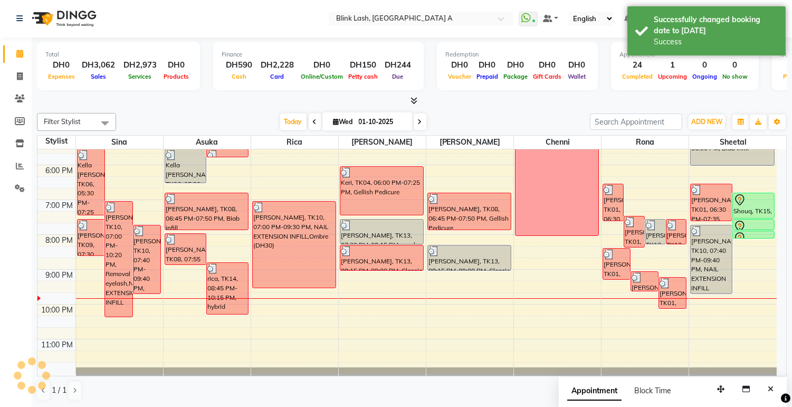
scroll to position [0, 0]
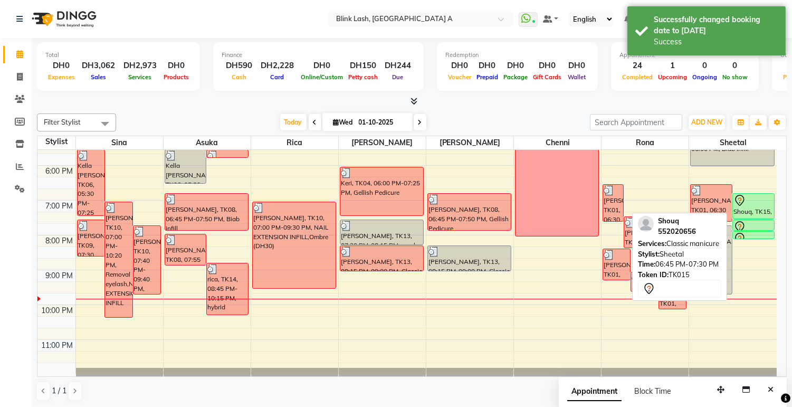
click at [760, 212] on div "Shouq, TK15, 06:45 PM-07:30 PM, Classic manicure" at bounding box center [753, 206] width 41 height 25
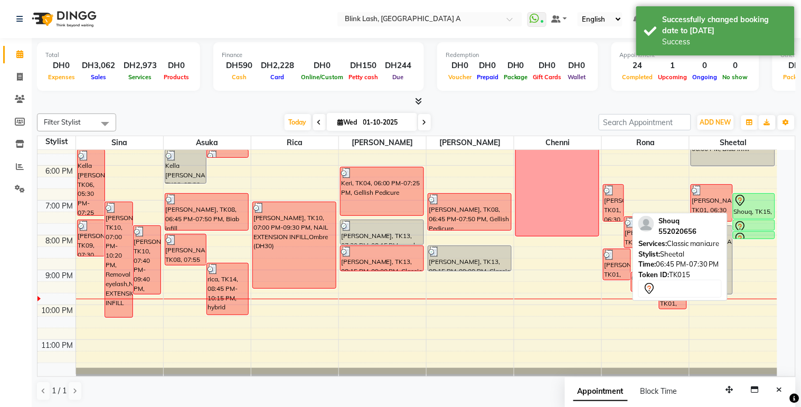
select select "7"
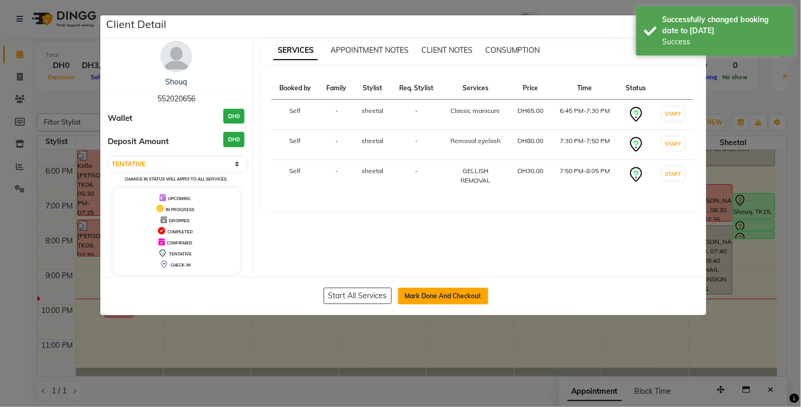
click at [434, 294] on button "Mark Done And Checkout" at bounding box center [443, 296] width 90 height 17
select select "service"
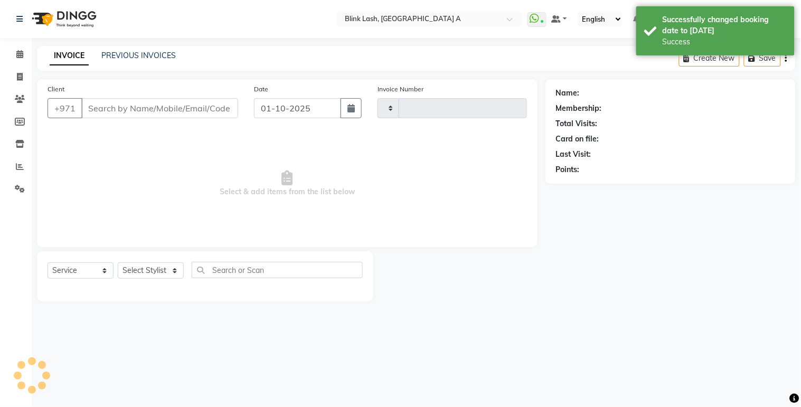
type input "1851"
select select "5970"
type input "552020656"
select select "93342"
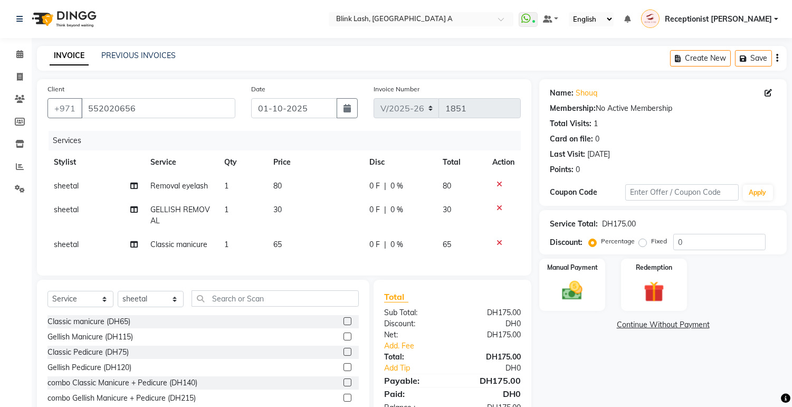
click at [75, 187] on span "sheetal" at bounding box center [66, 186] width 25 height 10
select select "93342"
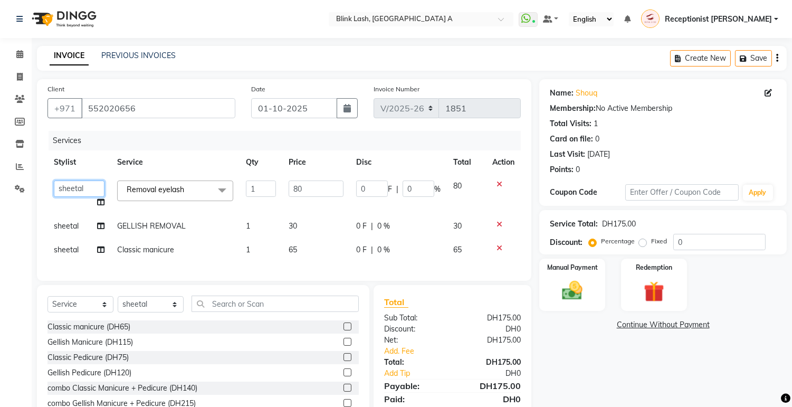
click at [91, 186] on select "Accounts [PERSON_NAME] [PERSON_NAME] Receptionist [PERSON_NAME] Rica [PERSON_NA…" at bounding box center [79, 189] width 51 height 16
select select "42461"
click at [470, 289] on div "Client [PHONE_NUMBER] Date [DATE] Invoice Number V/2025 V/[PHONE_NUMBER] Servic…" at bounding box center [284, 260] width 511 height 362
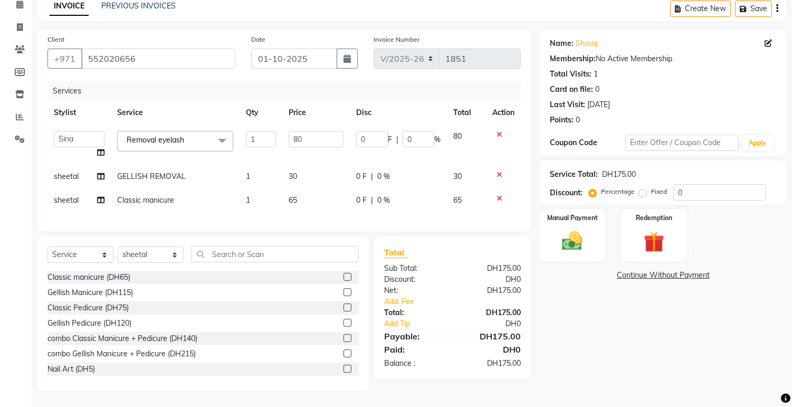
click at [394, 295] on div "Net:" at bounding box center [414, 290] width 77 height 11
click at [414, 304] on link "Add. Fee" at bounding box center [452, 301] width 153 height 11
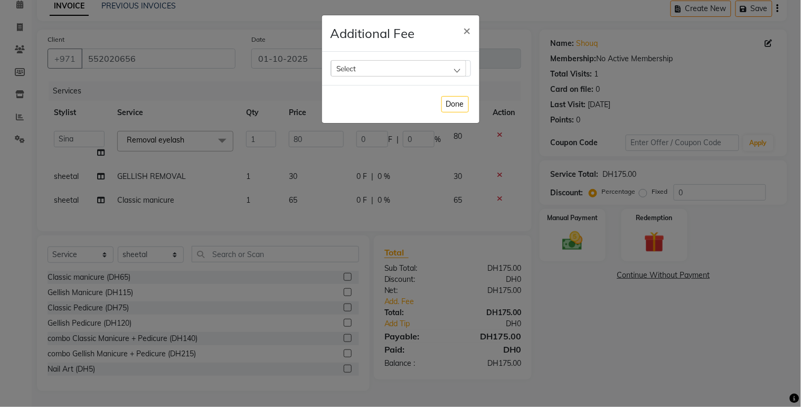
click at [431, 70] on div "Select" at bounding box center [398, 68] width 135 height 16
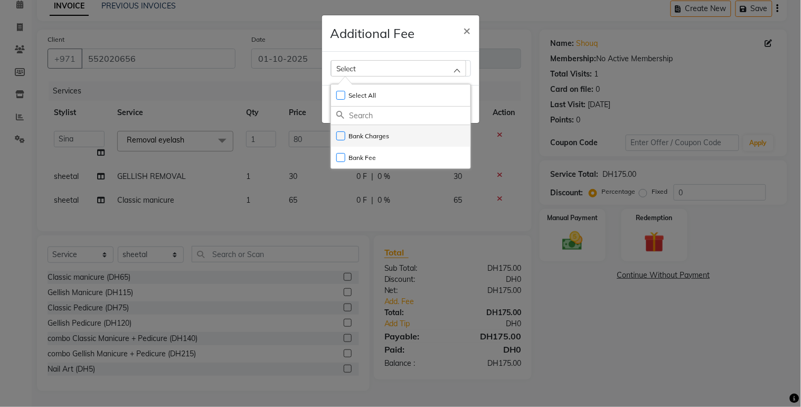
click at [410, 141] on li "Bank Charges" at bounding box center [400, 136] width 139 height 22
checkbox input "true"
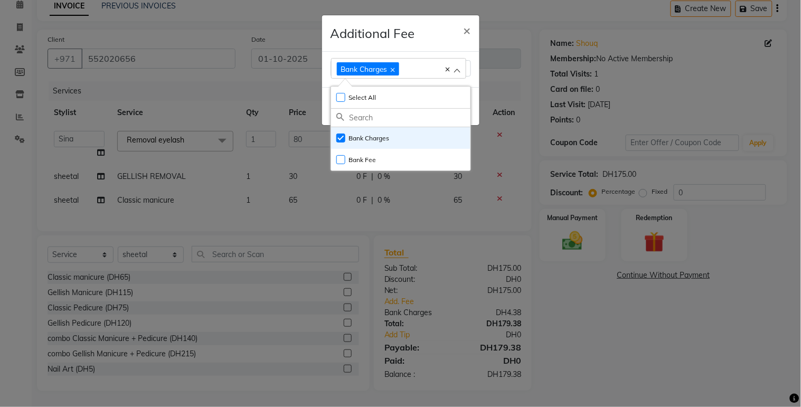
click at [626, 388] on ngb-modal-window "Additional Fee × Bank Charges Select All UnSelect All Bank Charges Bank Fee Done" at bounding box center [400, 203] width 801 height 407
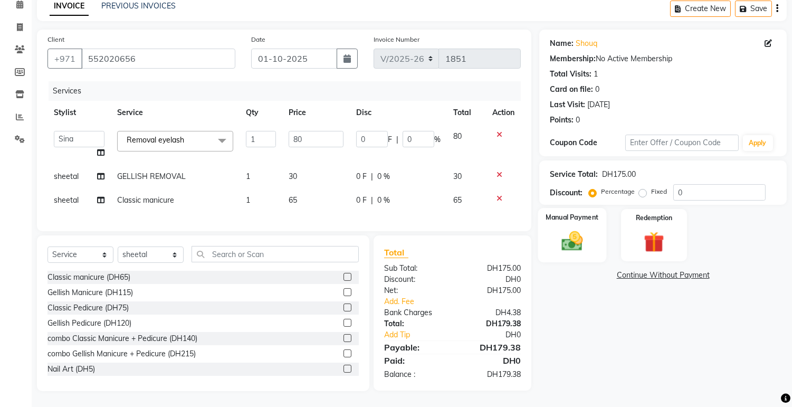
click at [586, 229] on img at bounding box center [572, 241] width 35 height 25
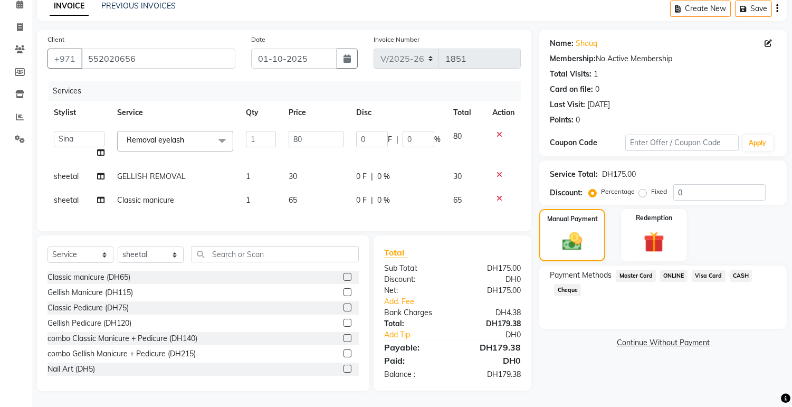
click at [714, 270] on span "Visa Card" at bounding box center [709, 276] width 34 height 12
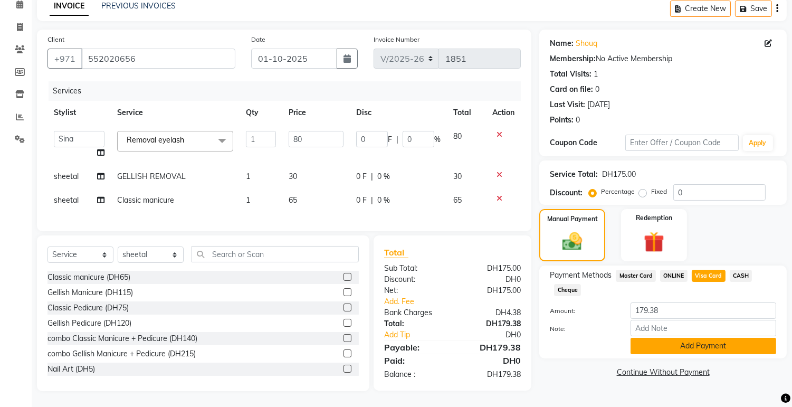
click at [701, 338] on button "Add Payment" at bounding box center [704, 346] width 146 height 16
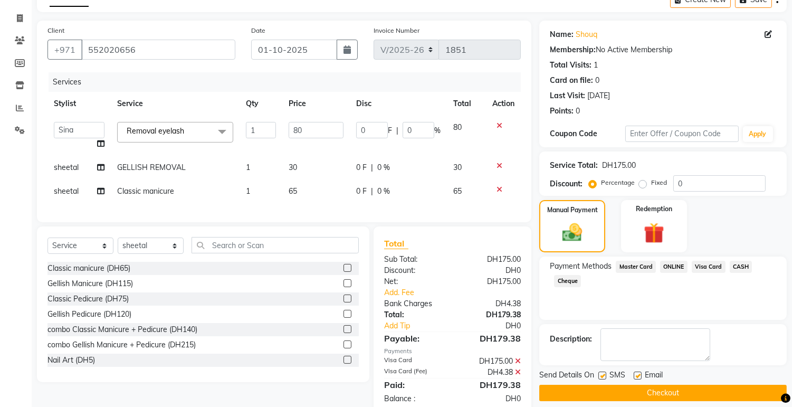
click at [599, 372] on label at bounding box center [603, 376] width 8 height 8
click at [599, 373] on input "checkbox" at bounding box center [602, 376] width 7 height 7
checkbox input "false"
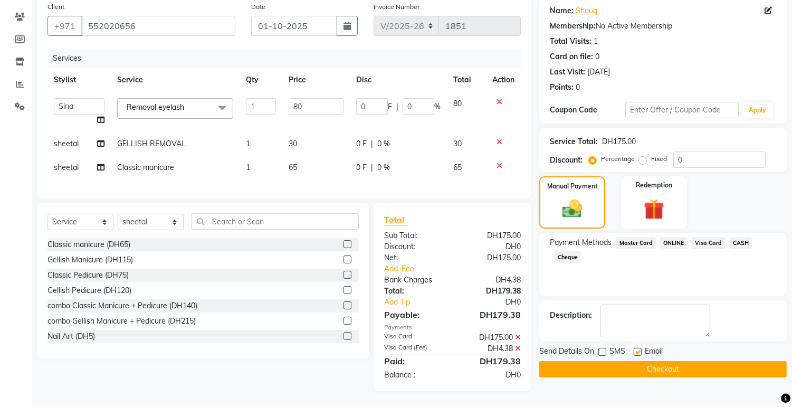
click at [653, 361] on button "Checkout" at bounding box center [664, 369] width 248 height 16
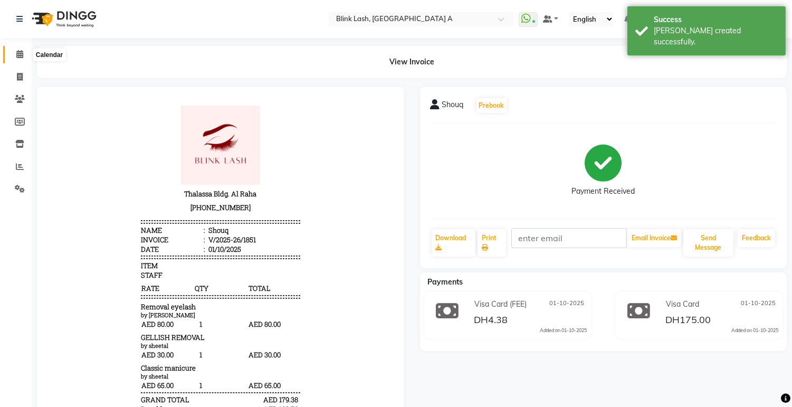
click at [24, 54] on span at bounding box center [20, 55] width 18 height 12
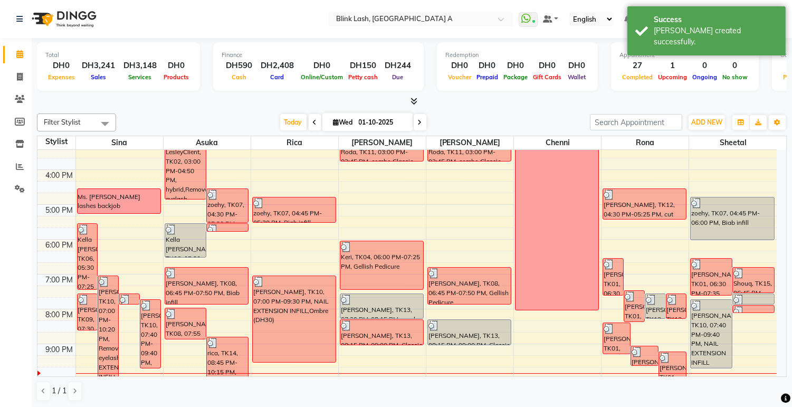
scroll to position [234, 0]
